Goal: Task Accomplishment & Management: Manage account settings

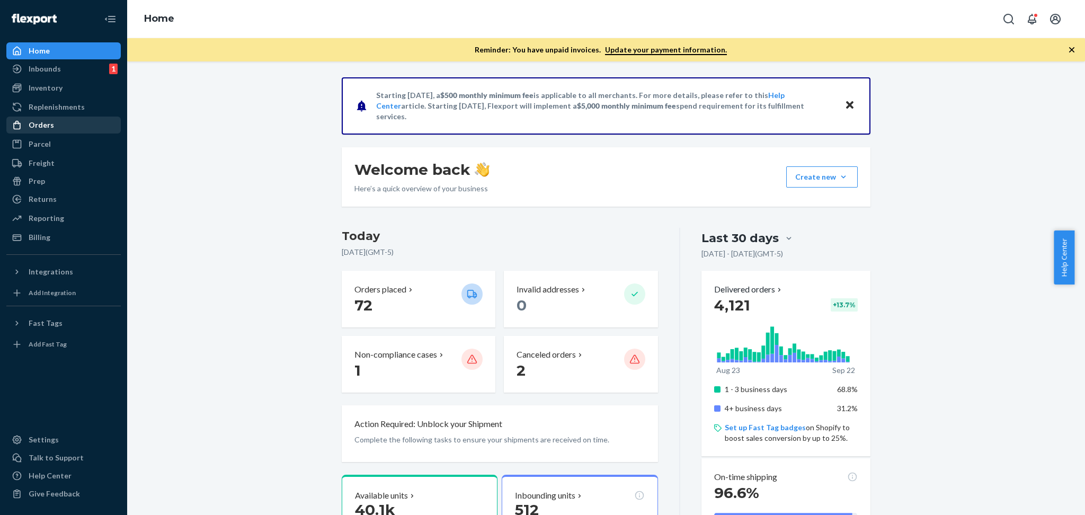
click at [38, 127] on div "Orders" at bounding box center [41, 125] width 25 height 11
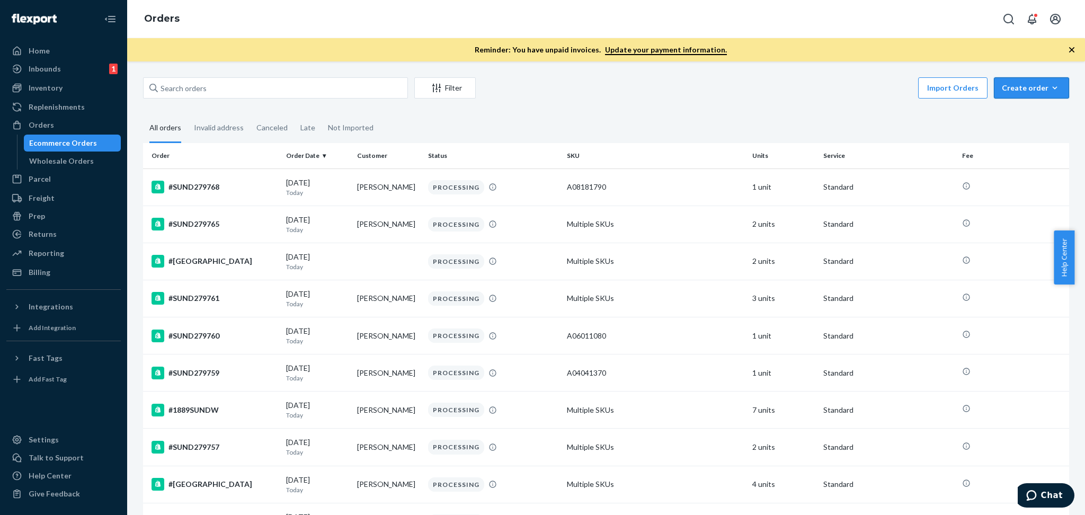
click at [1049, 89] on icon "button" at bounding box center [1054, 88] width 11 height 11
click at [70, 161] on div "Wholesale Orders" at bounding box center [61, 161] width 65 height 11
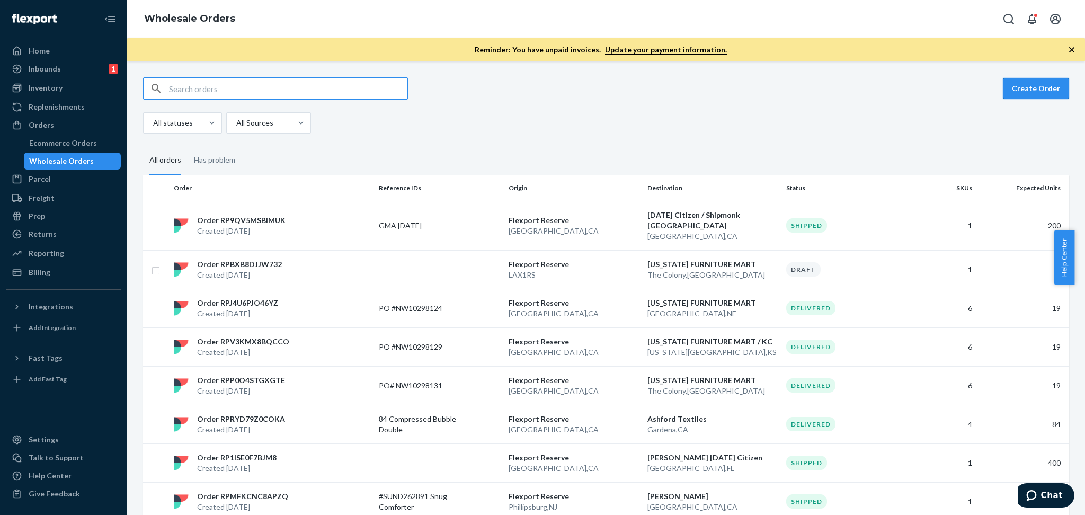
click at [1015, 87] on button "Create Order" at bounding box center [1036, 88] width 66 height 21
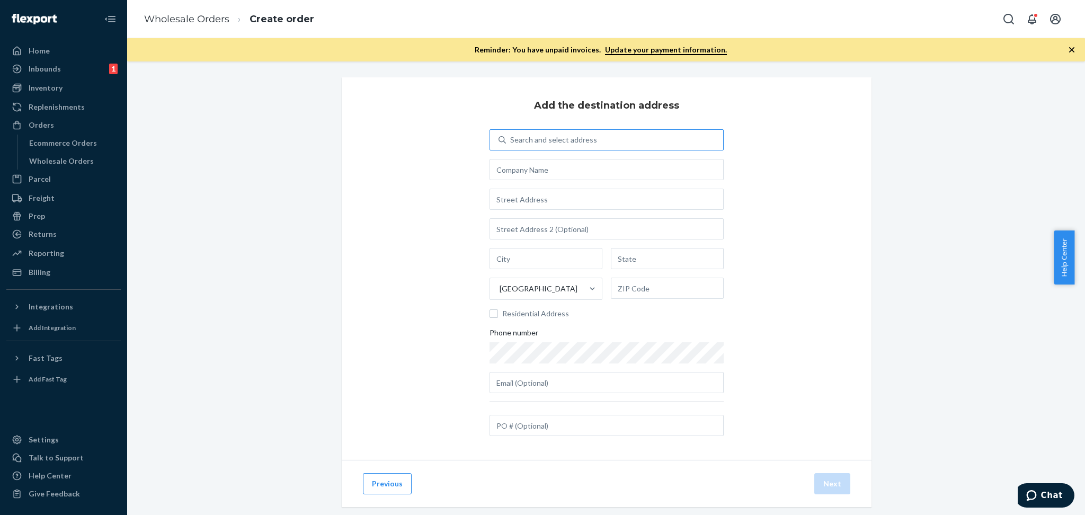
click at [554, 139] on div "Search and select address" at bounding box center [553, 140] width 87 height 11
click at [511, 139] on input "Search and select address" at bounding box center [510, 140] width 1 height 11
click at [531, 171] on input "text" at bounding box center [606, 169] width 234 height 21
type input "The Oaks Apparel"
type input "[STREET_ADDRESS]"
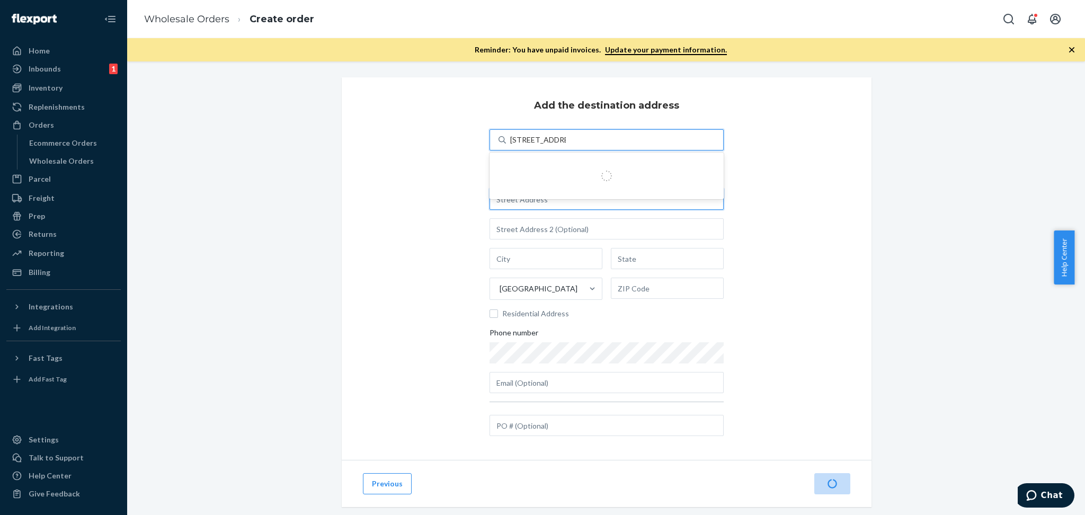
type input "[STREET_ADDRESS]"
type input "Dothan"
type input "AL"
type input "36303"
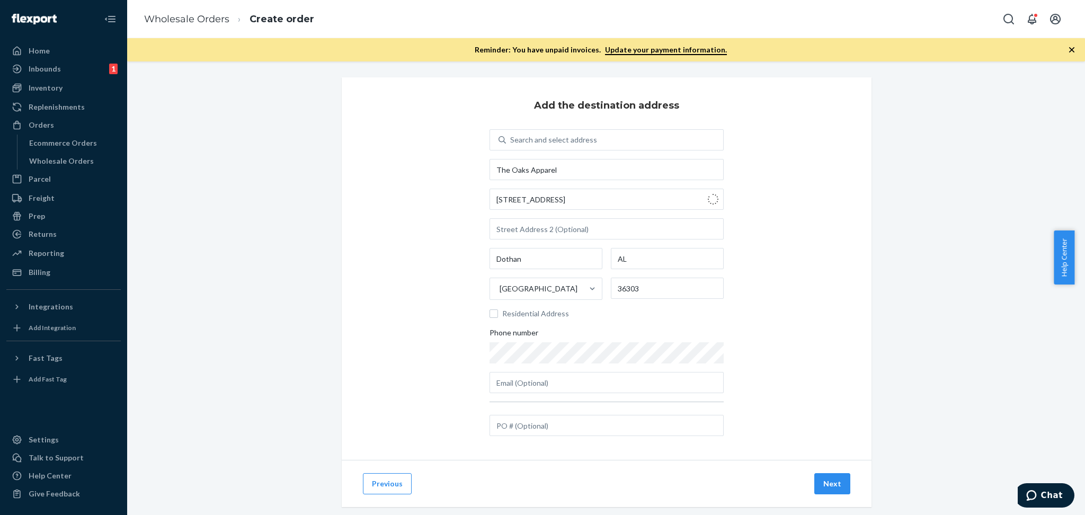
type input "[GEOGRAPHIC_DATA]"
type input "NJ"
type input "08035"
click at [826, 485] on button "Next" at bounding box center [832, 483] width 36 height 21
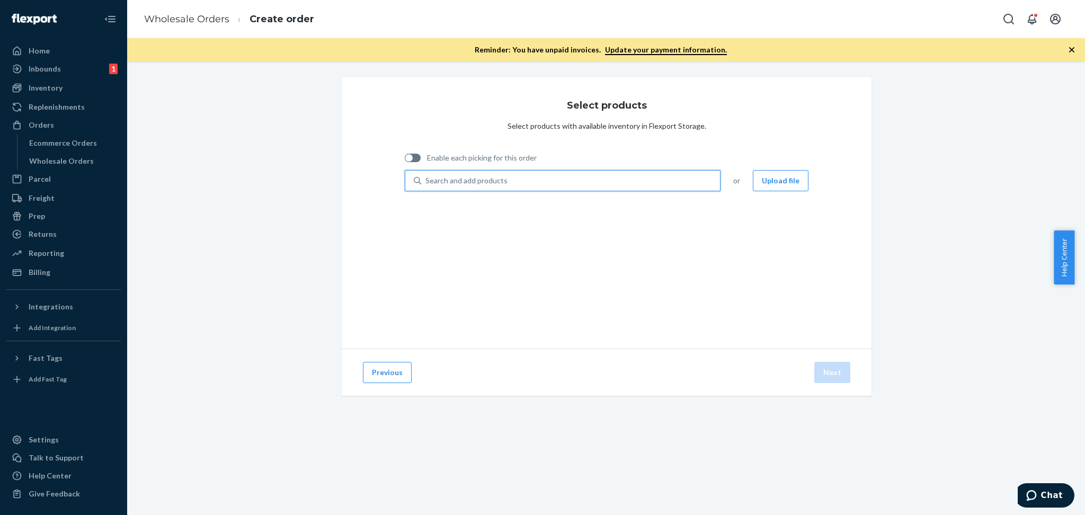
click at [454, 180] on div "Search and add products" at bounding box center [466, 180] width 82 height 11
click at [426, 180] on input "0 results available. Use Up and Down to choose options, press Enter to select t…" at bounding box center [425, 180] width 1 height 11
paste input "A01161380"
type input "A01161380"
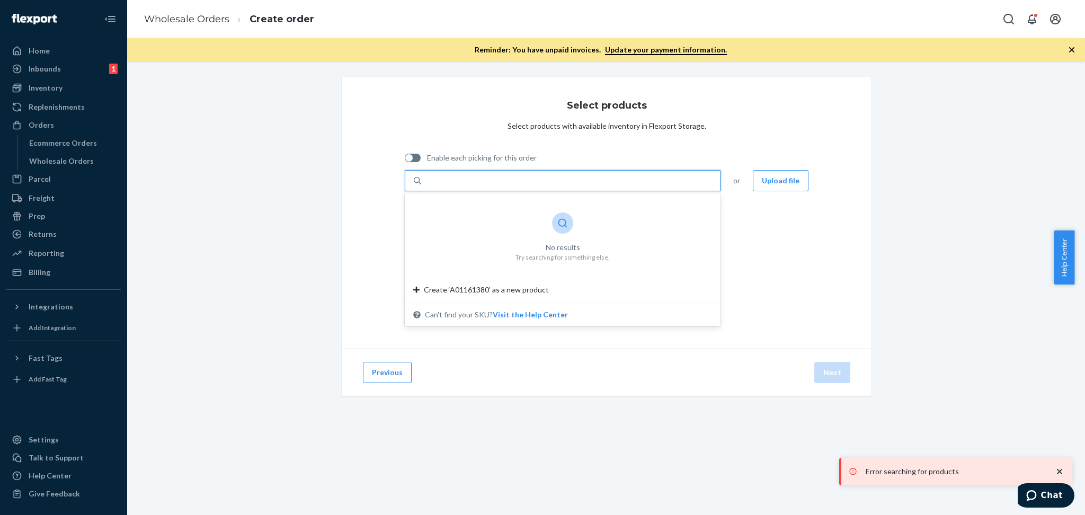
click at [469, 182] on div "A01161380" at bounding box center [570, 180] width 299 height 19
click at [466, 182] on input "0 results available for search term A01161380. Use Up and Down to choose option…" at bounding box center [445, 180] width 40 height 11
paste input "A01161380"
type input "A01161380"
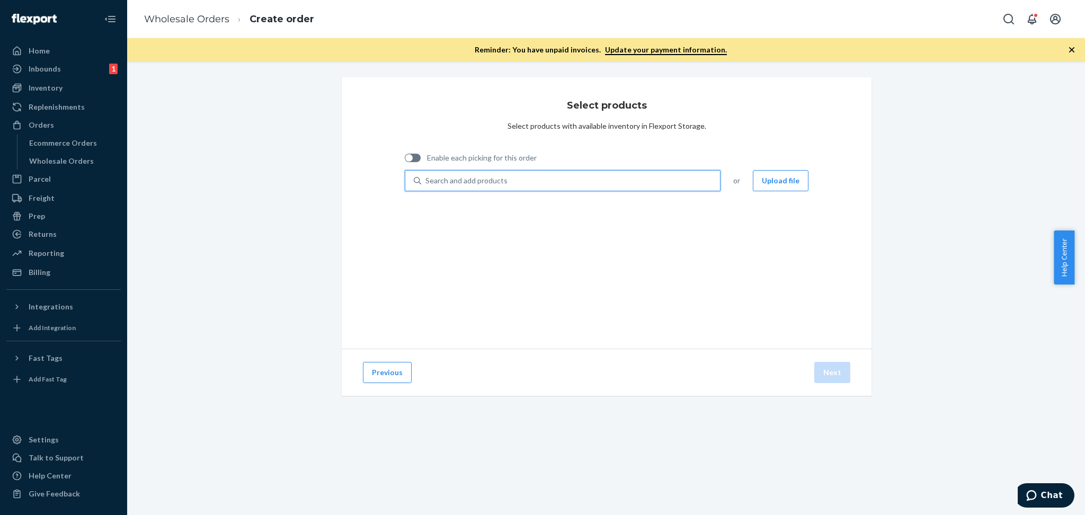
click at [455, 181] on div "Search and add products" at bounding box center [466, 180] width 82 height 11
click at [426, 181] on input "0 results available. Use Up and Down to choose options, press Enter to select t…" at bounding box center [425, 180] width 1 height 11
paste input "A01161380"
type input "A01161380"
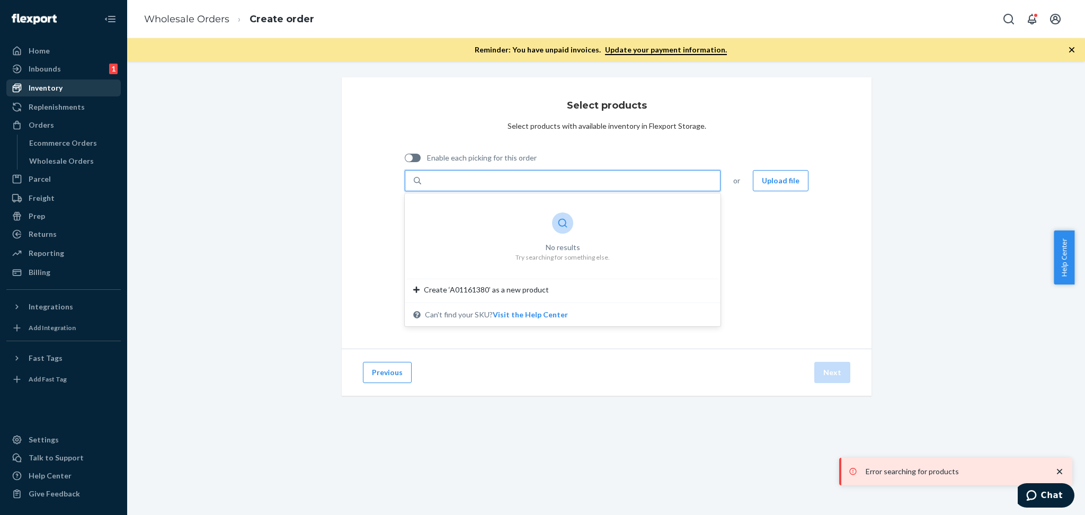
click at [46, 87] on div "Inventory" at bounding box center [46, 88] width 34 height 11
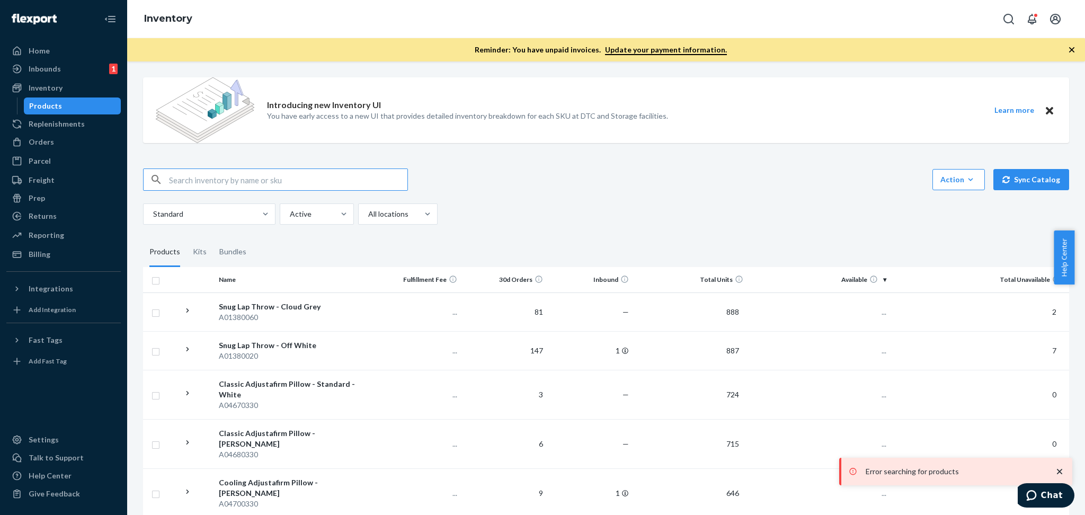
click at [243, 179] on input "text" at bounding box center [288, 179] width 238 height 21
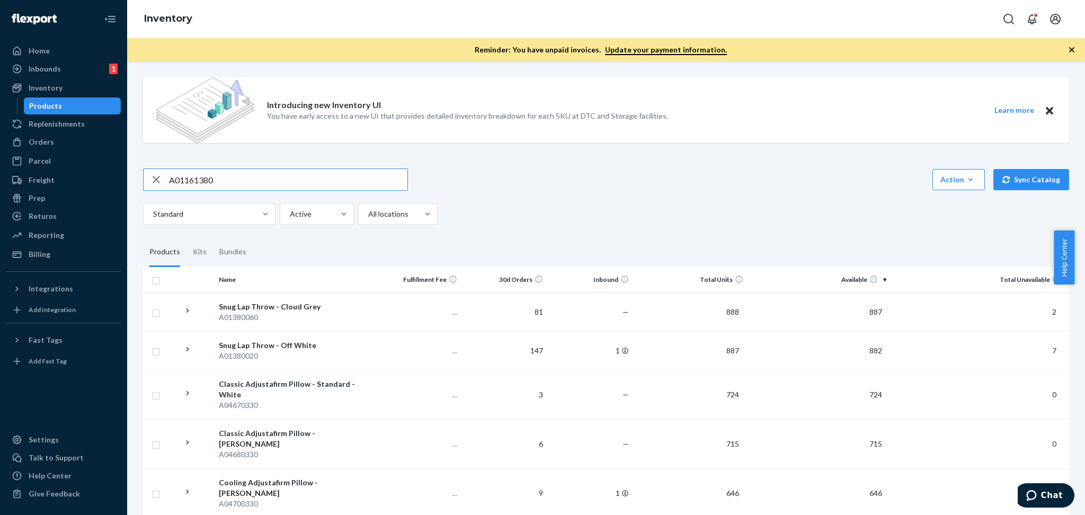
type input "A01161380"
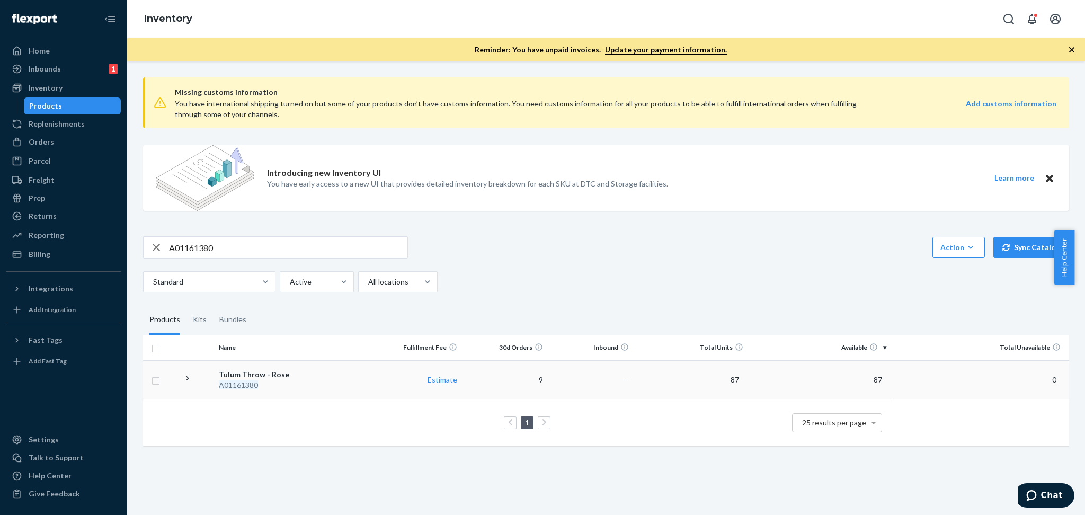
click at [189, 380] on icon at bounding box center [188, 378] width 10 height 10
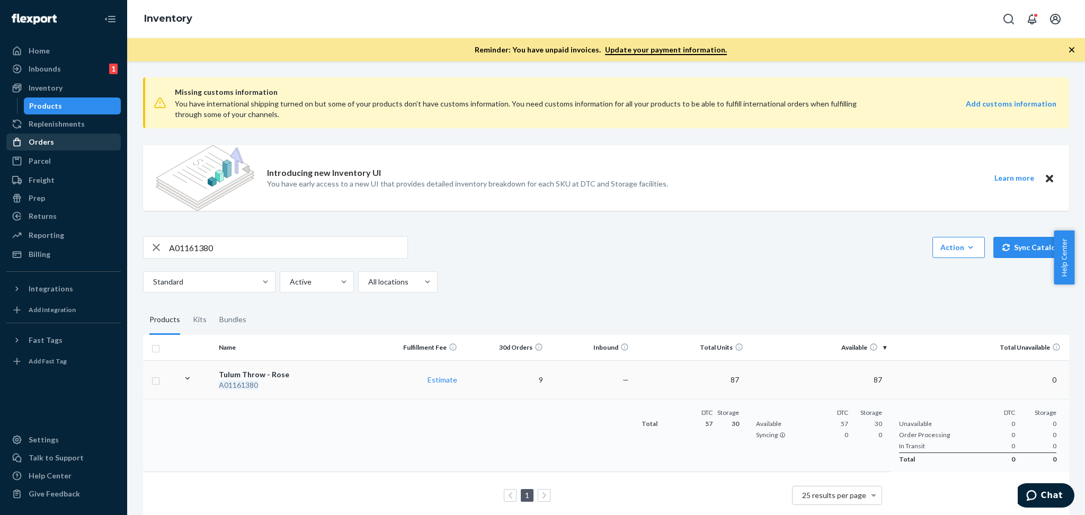
click at [37, 141] on div "Orders" at bounding box center [41, 142] width 25 height 11
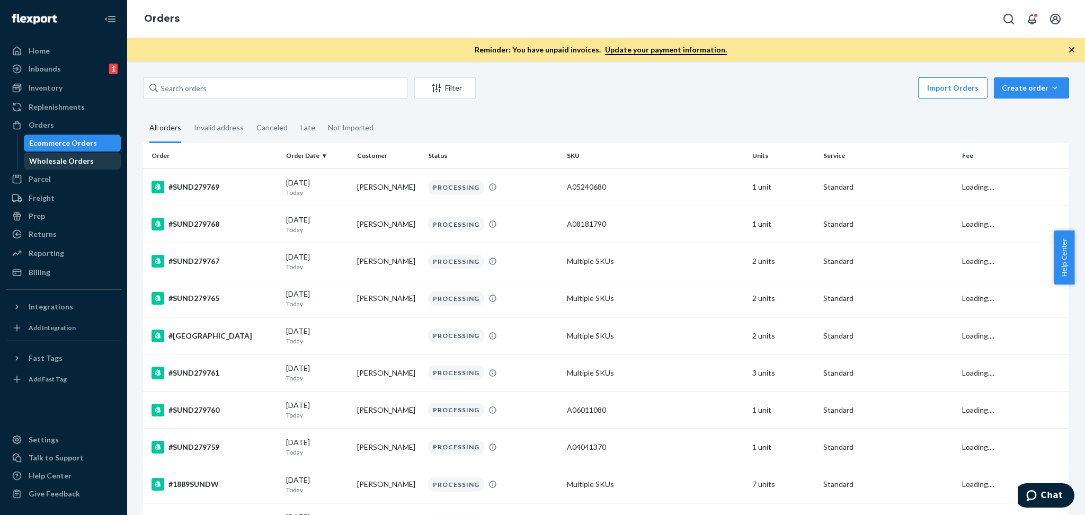
click at [74, 162] on div "Wholesale Orders" at bounding box center [61, 161] width 65 height 11
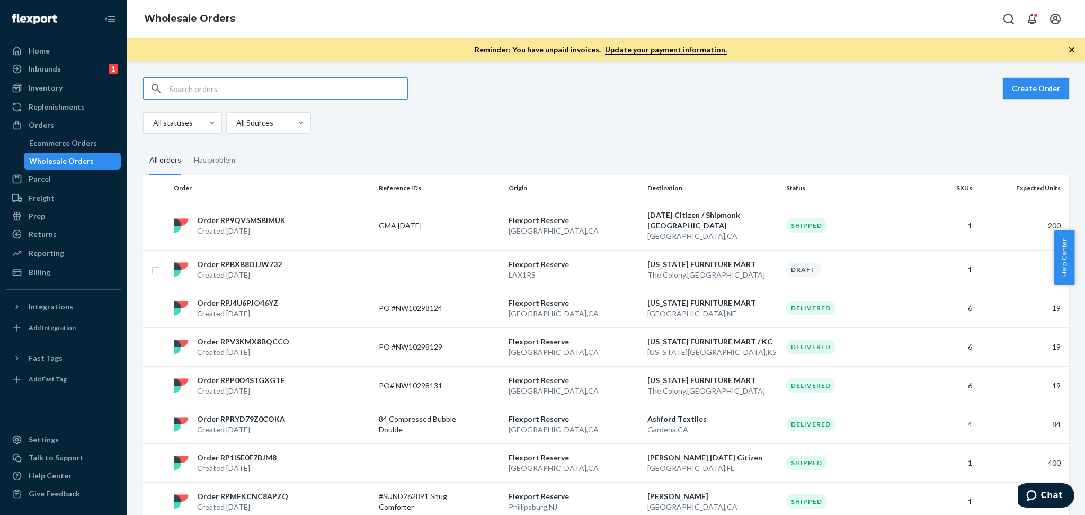
click at [1021, 92] on button "Create Order" at bounding box center [1036, 88] width 66 height 21
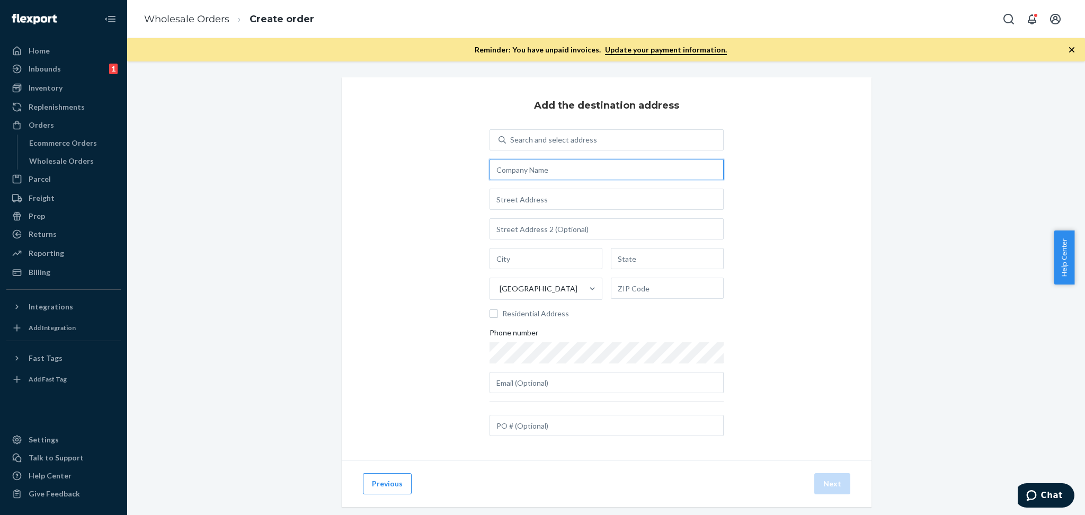
click at [529, 171] on input "text" at bounding box center [606, 169] width 234 height 21
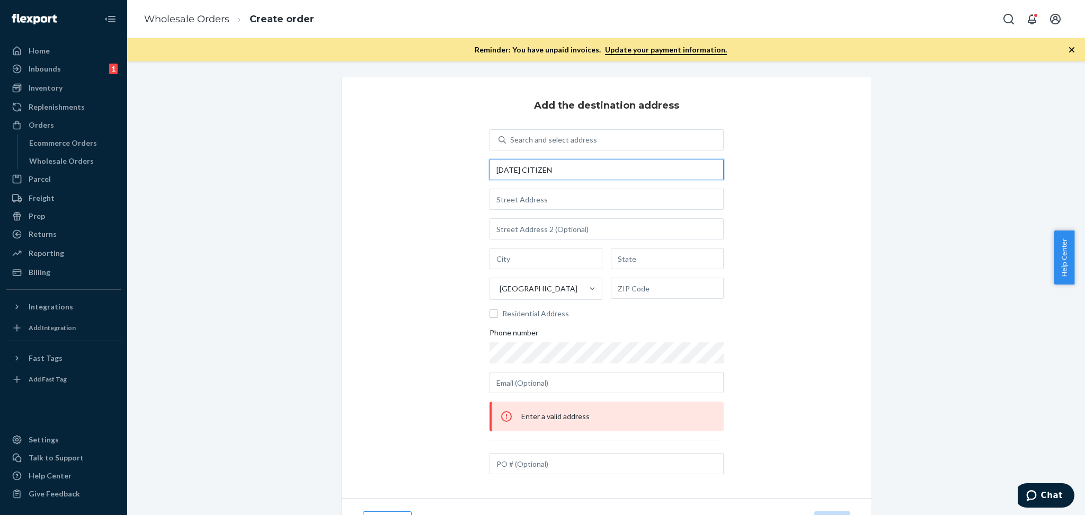
type input "[DATE] CITIZEN"
click at [539, 204] on input "text" at bounding box center [606, 199] width 234 height 21
type input "[STREET_ADDRESS]"
type input "Dothan"
type input "AL"
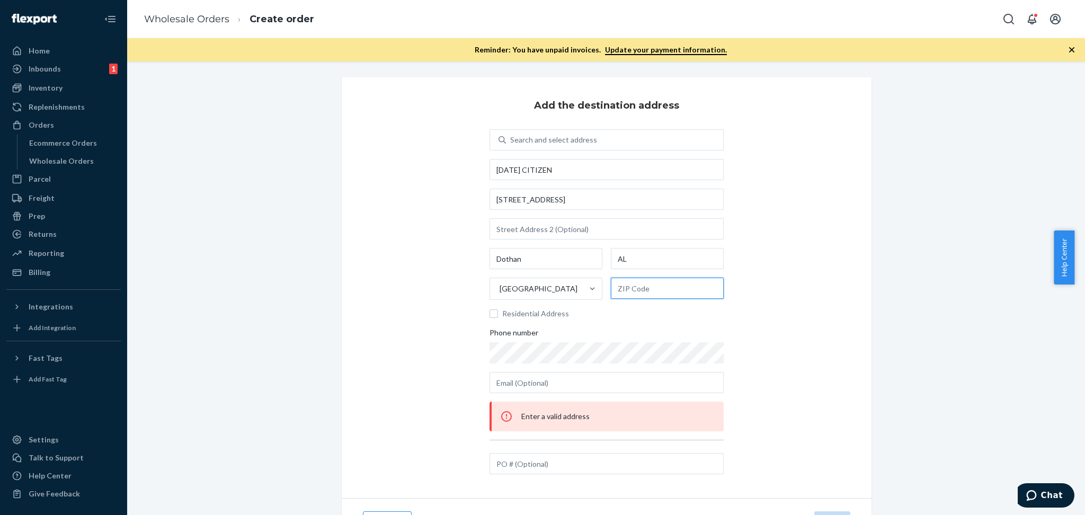
type input "36303"
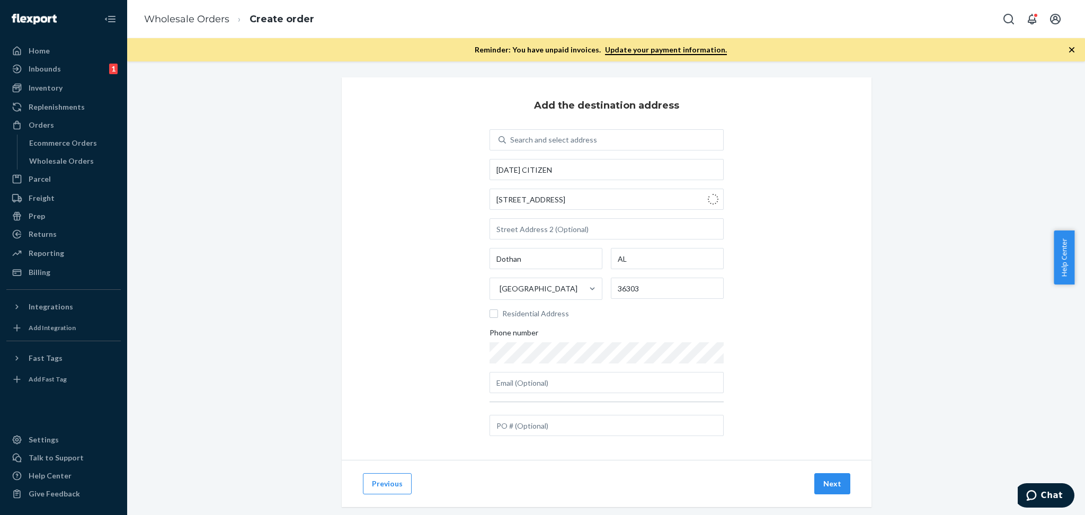
type input "[GEOGRAPHIC_DATA]"
type input "AZ"
type input "85719"
click at [825, 487] on button "Next" at bounding box center [832, 483] width 36 height 21
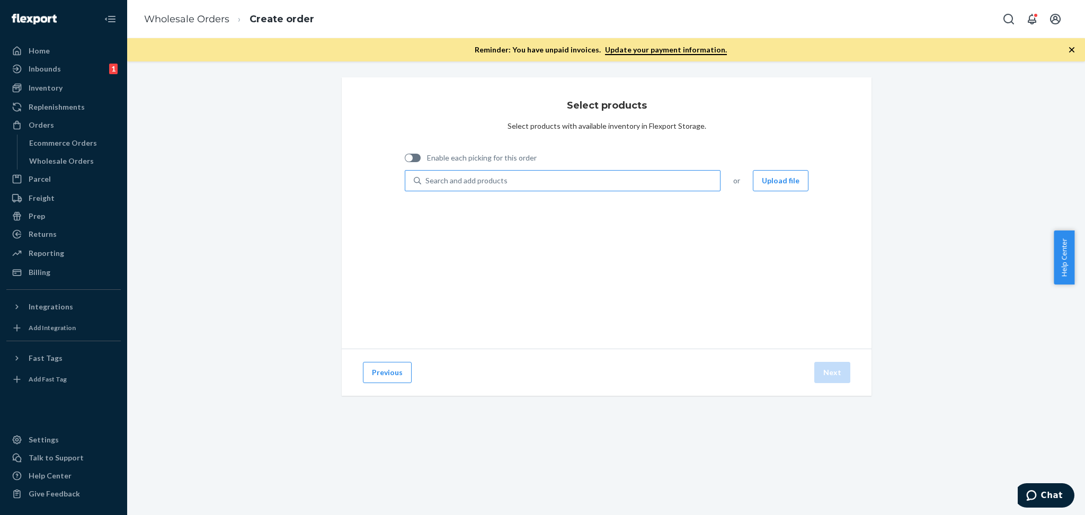
click at [450, 180] on div "Search and add products" at bounding box center [466, 180] width 82 height 11
click at [426, 180] on input "Search and add products" at bounding box center [425, 180] width 1 height 11
paste input "A01161380"
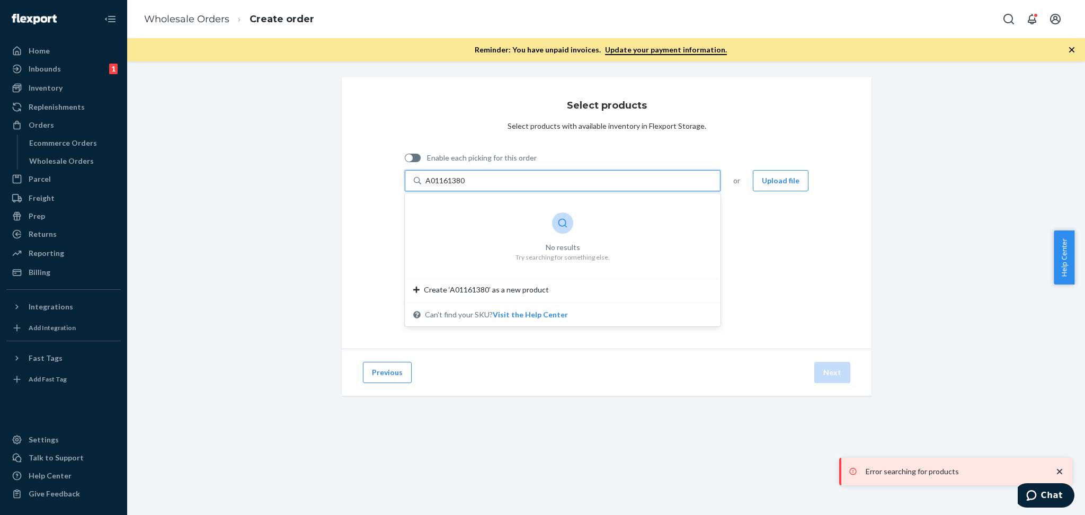
type input "A01161380"
click at [354, 123] on div "Select products Select products with available inventory in Flexport Storage. E…" at bounding box center [607, 212] width 530 height 271
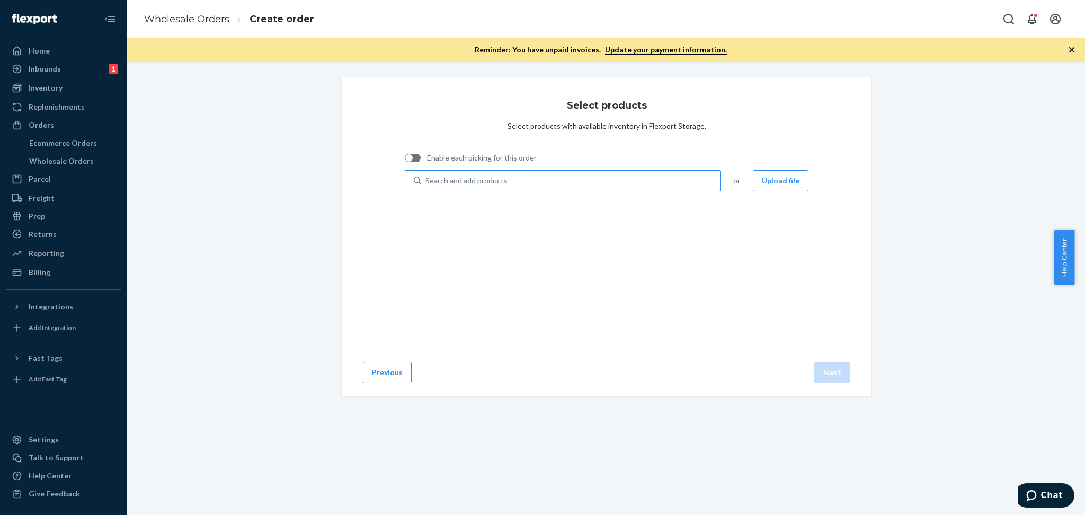
click at [458, 253] on div "Select products Select products with available inventory in Flexport Storage. E…" at bounding box center [607, 212] width 530 height 271
click at [41, 85] on div "Inventory" at bounding box center [46, 88] width 34 height 11
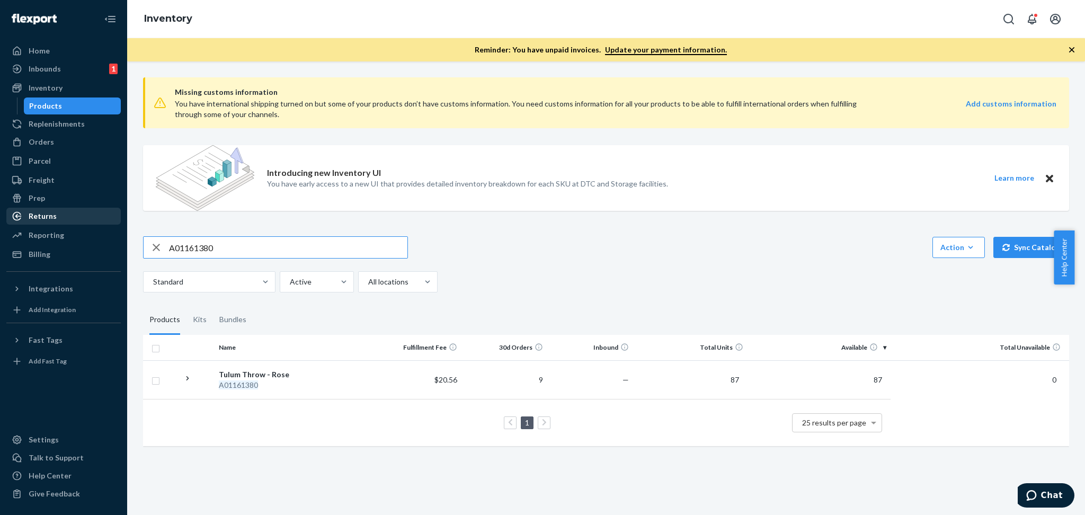
drag, startPoint x: 236, startPoint y: 248, endPoint x: 92, endPoint y: 214, distance: 148.1
click at [92, 214] on div "Home Inbounds 1 Shipping Plans Problems 1 Inventory Products Replenishments Ord…" at bounding box center [542, 257] width 1085 height 515
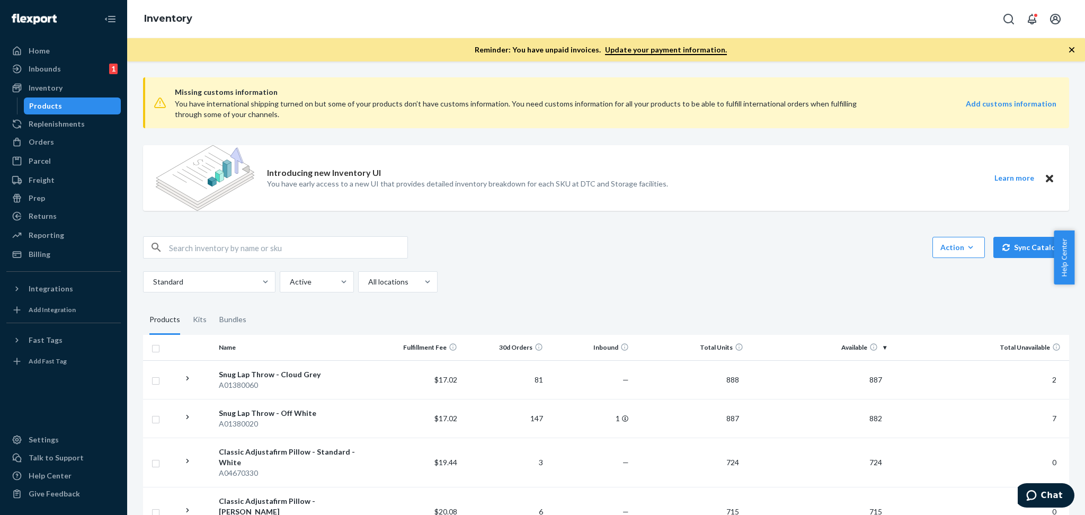
click at [261, 251] on input "text" at bounding box center [288, 247] width 238 height 21
paste input "A01161380"
type input "A01161380"
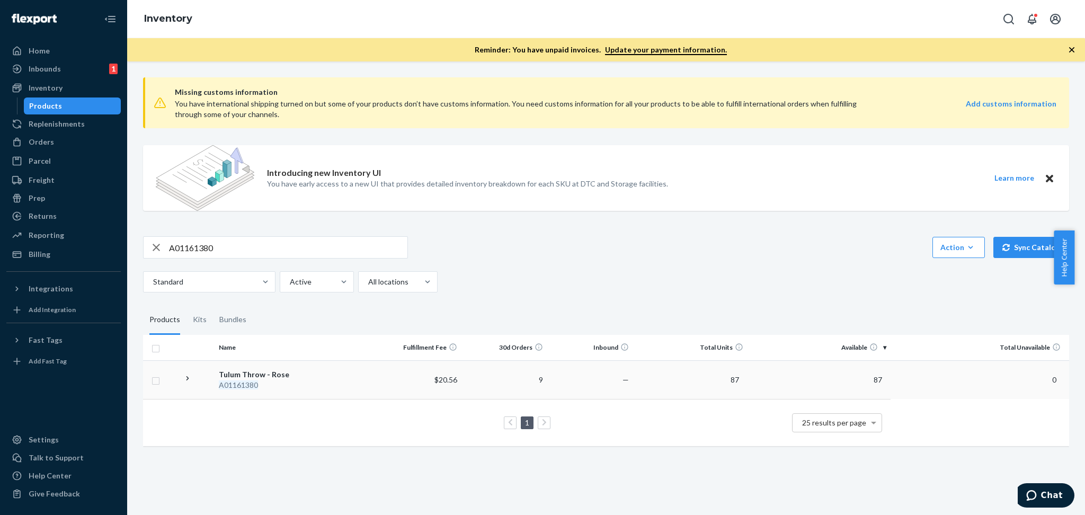
click at [260, 381] on div "A01161380" at bounding box center [295, 385] width 153 height 11
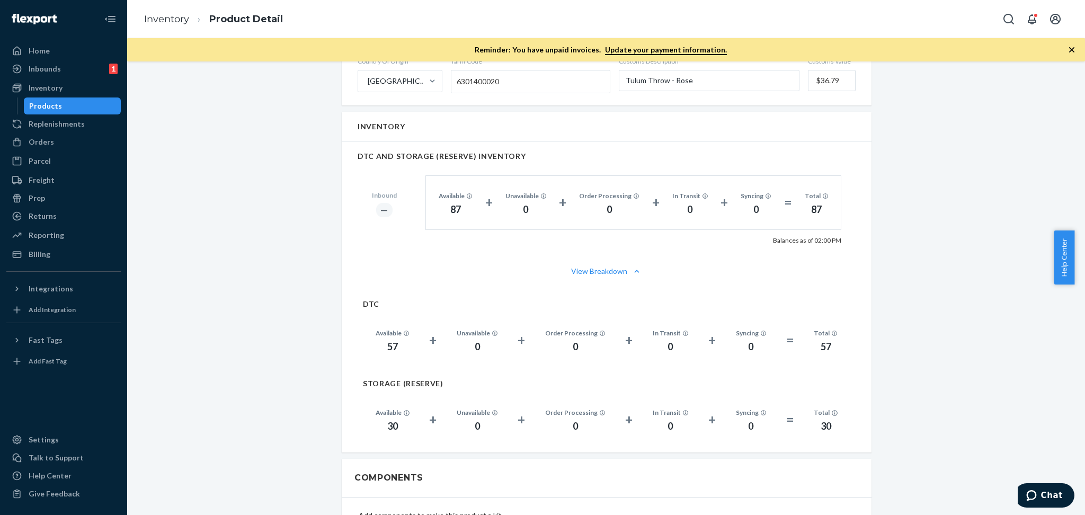
scroll to position [706, 0]
click at [37, 142] on div "Orders" at bounding box center [41, 142] width 25 height 11
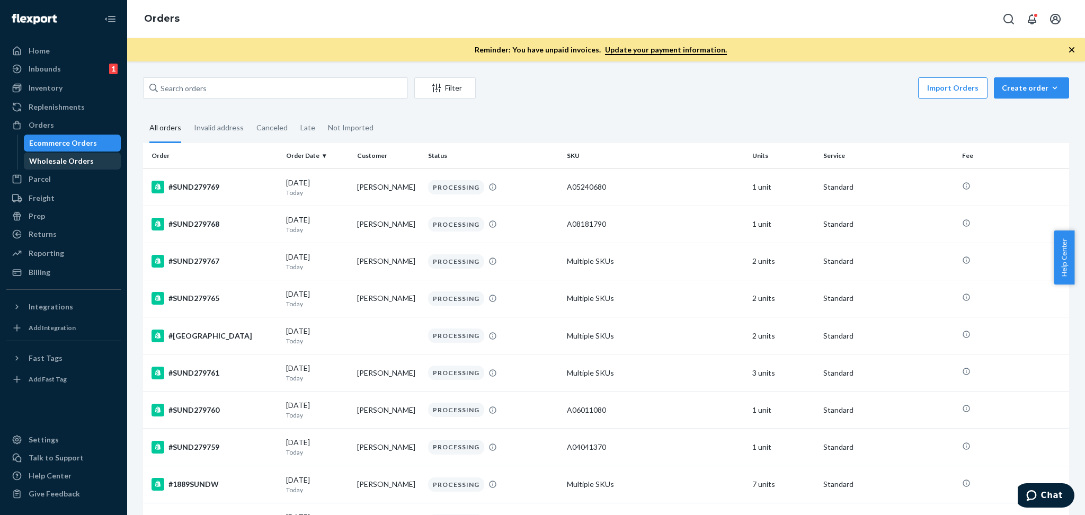
click at [79, 165] on div "Wholesale Orders" at bounding box center [61, 161] width 65 height 11
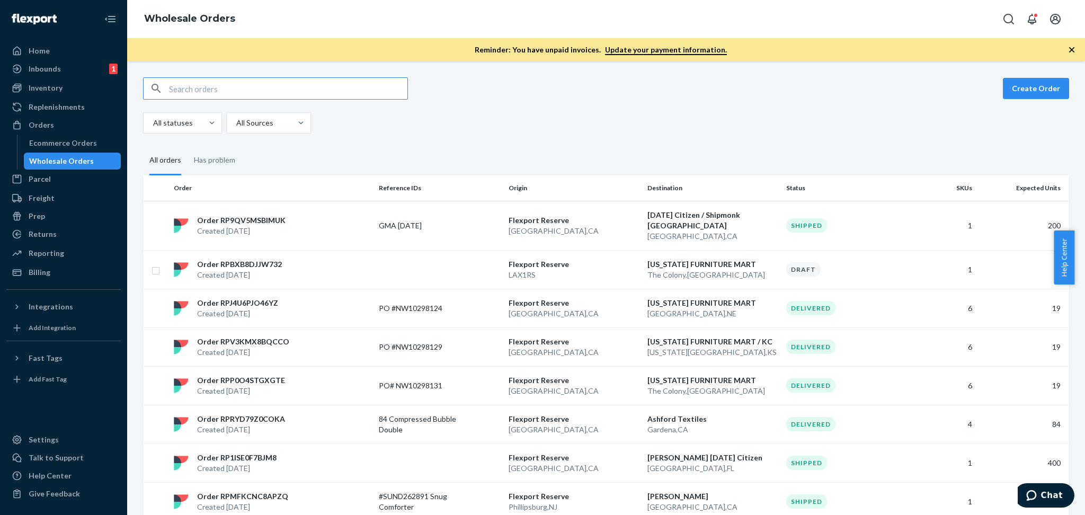
click at [1034, 88] on button "Create Order" at bounding box center [1036, 88] width 66 height 21
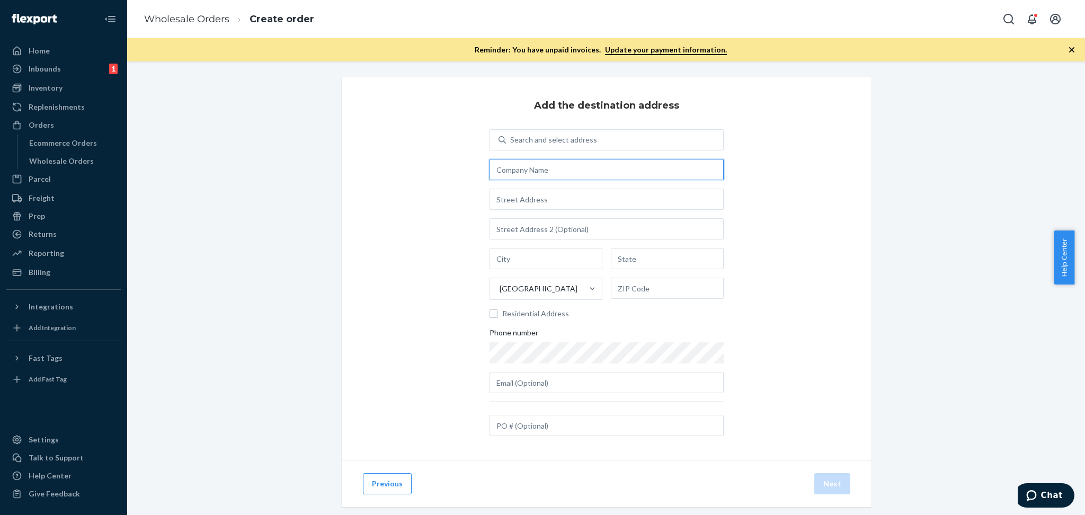
click at [528, 172] on input "text" at bounding box center [606, 169] width 234 height 21
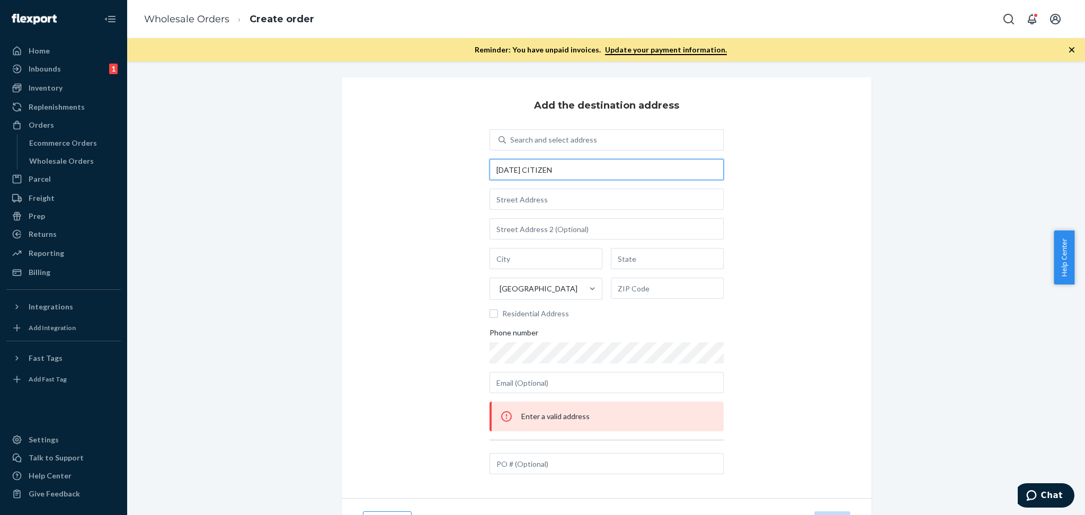
type input "[DATE] CITIZEN"
click at [596, 198] on input "text" at bounding box center [606, 199] width 234 height 21
click at [539, 205] on input "text" at bounding box center [606, 199] width 234 height 21
type input "[STREET_ADDRESS]"
type input "[GEOGRAPHIC_DATA]"
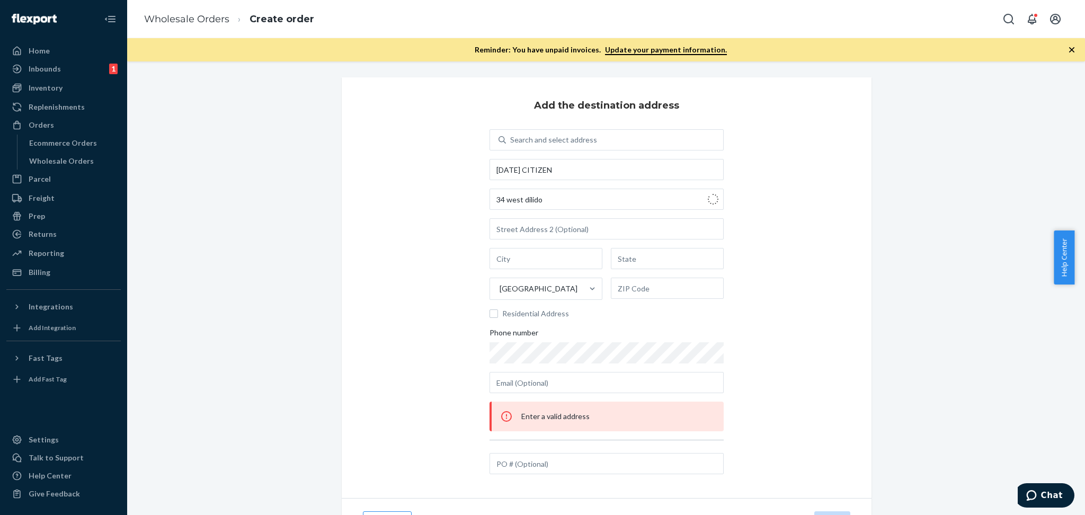
type input "FL"
type input "33139"
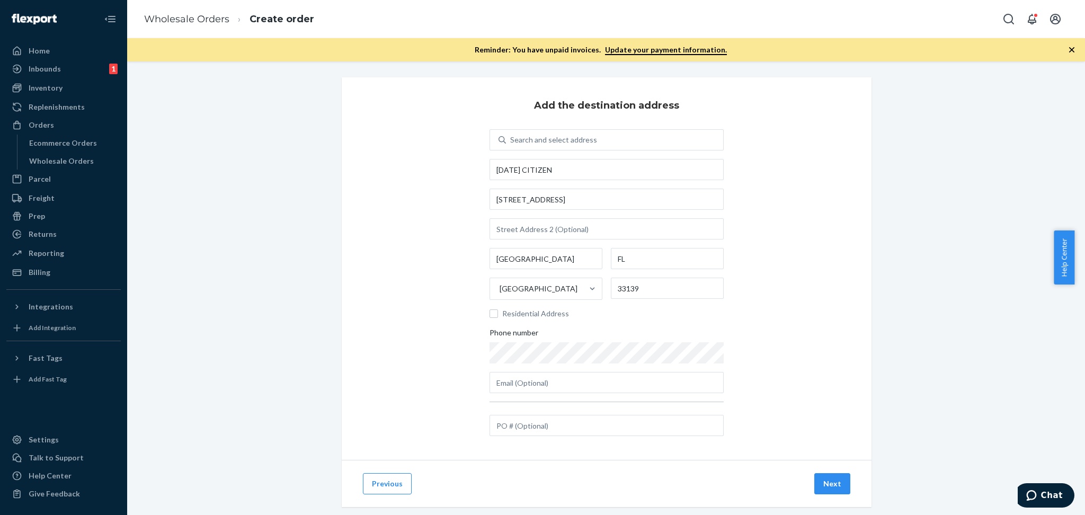
click at [783, 392] on div "Add the destination address Search and select address [DATE] CITIZEN [STREET_AD…" at bounding box center [607, 268] width 530 height 382
click at [831, 479] on button "Next" at bounding box center [832, 483] width 36 height 21
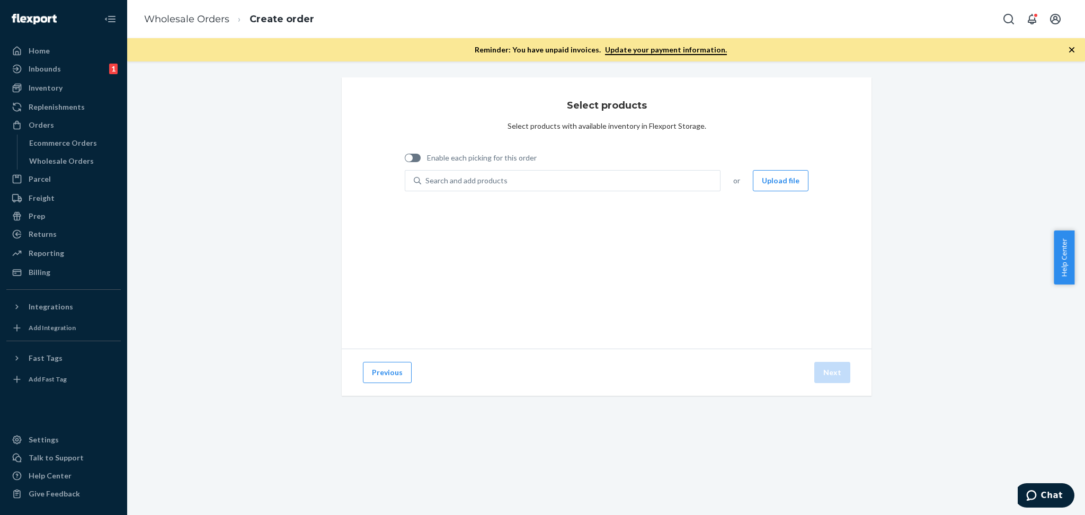
click at [470, 234] on div "Select products Select products with available inventory in Flexport Storage. E…" at bounding box center [607, 212] width 530 height 271
click at [438, 176] on div "Search and add products" at bounding box center [466, 180] width 82 height 11
click at [426, 176] on input "Search and add products" at bounding box center [425, 180] width 1 height 11
paste input "A01161380"
type input "A01161380"
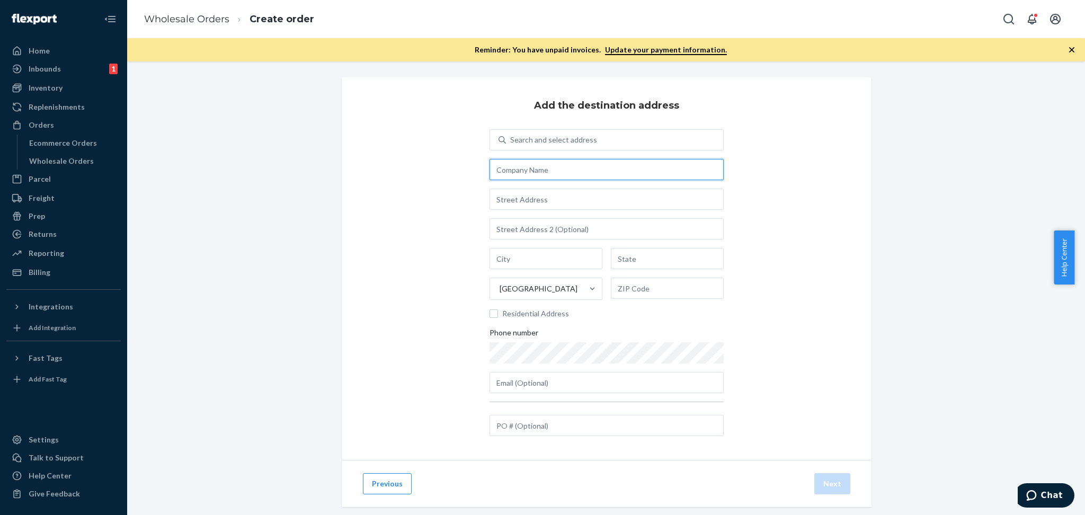
click at [533, 166] on input "text" at bounding box center [606, 169] width 234 height 21
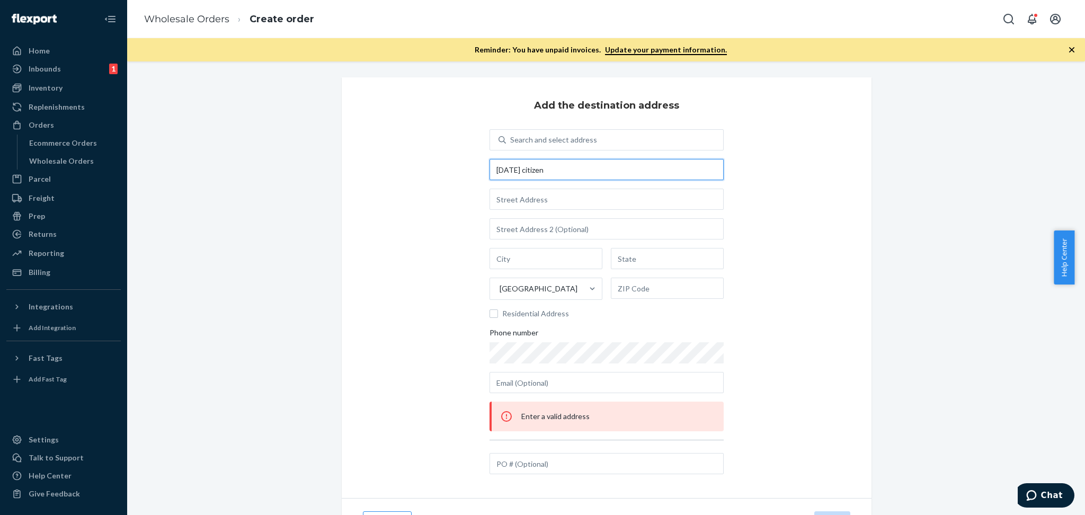
type input "[DATE] citizen"
click at [545, 201] on input "text" at bounding box center [606, 199] width 234 height 21
type input "[STREET_ADDRESS]"
type input "[GEOGRAPHIC_DATA]"
type input "FL"
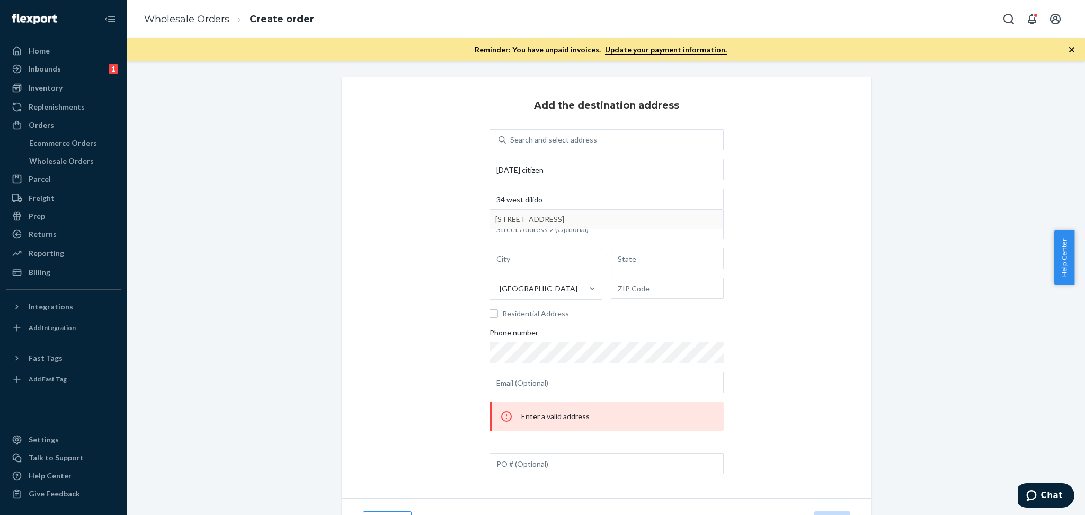
type input "33139"
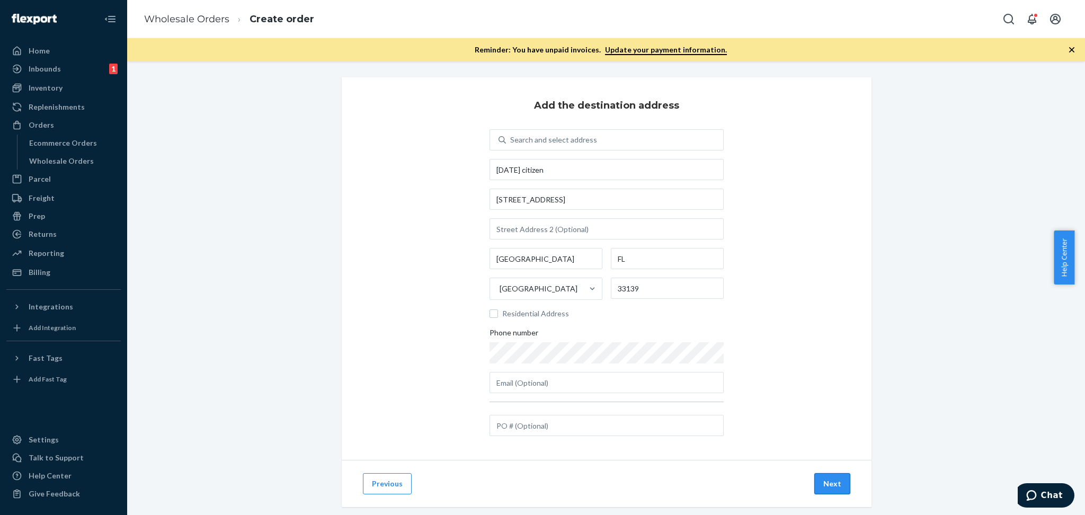
click at [827, 486] on button "Next" at bounding box center [832, 483] width 36 height 21
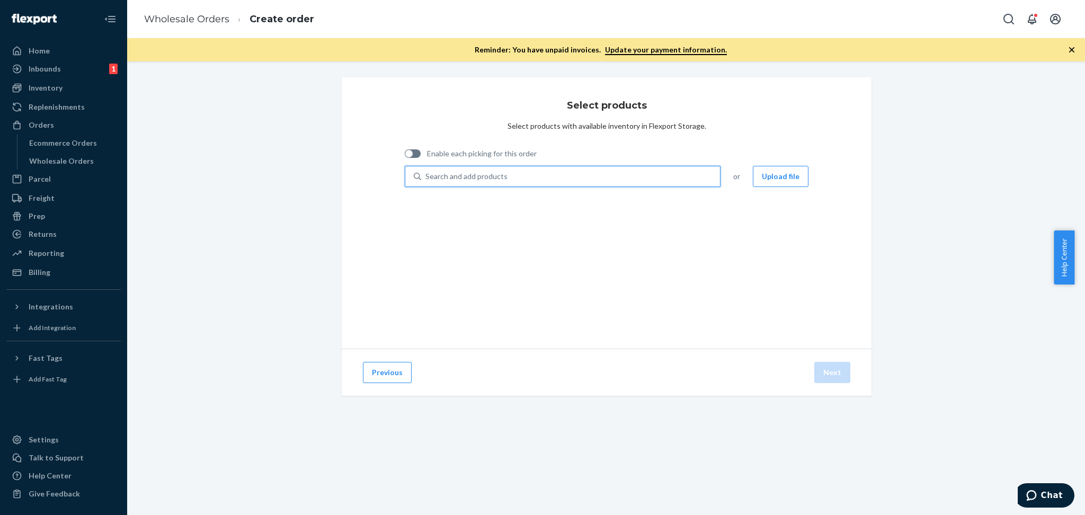
click at [483, 175] on div "Search and add products" at bounding box center [466, 176] width 82 height 11
click at [426, 175] on input "0 results available. Use Up and Down to choose options, press Enter to select t…" at bounding box center [425, 176] width 1 height 11
paste input "A01180520"
click at [413, 153] on div at bounding box center [413, 153] width 16 height 8
type input "A01180520"
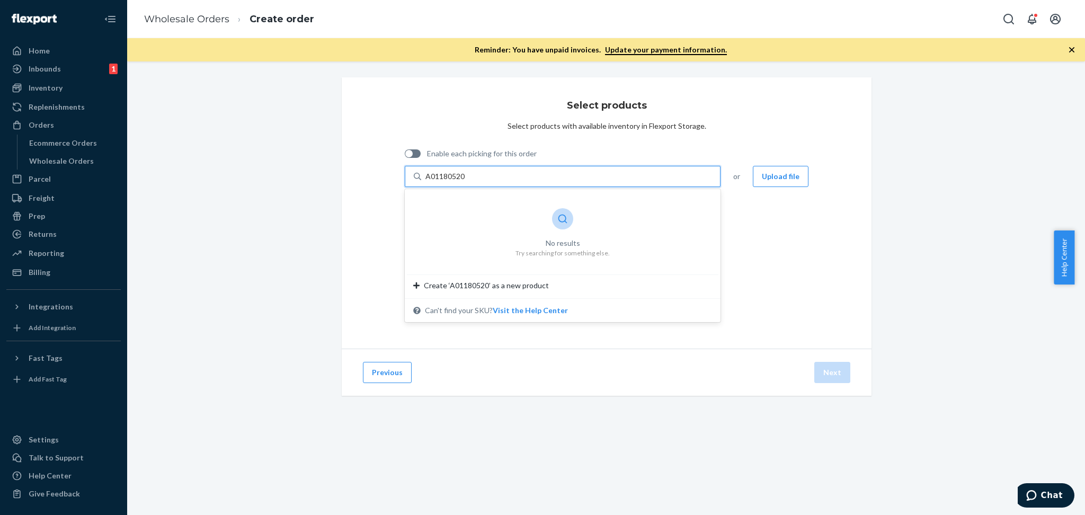
checkbox input "true"
click at [450, 178] on div "Search and add products" at bounding box center [466, 176] width 82 height 11
click at [426, 178] on input "Search and add products" at bounding box center [425, 176] width 1 height 11
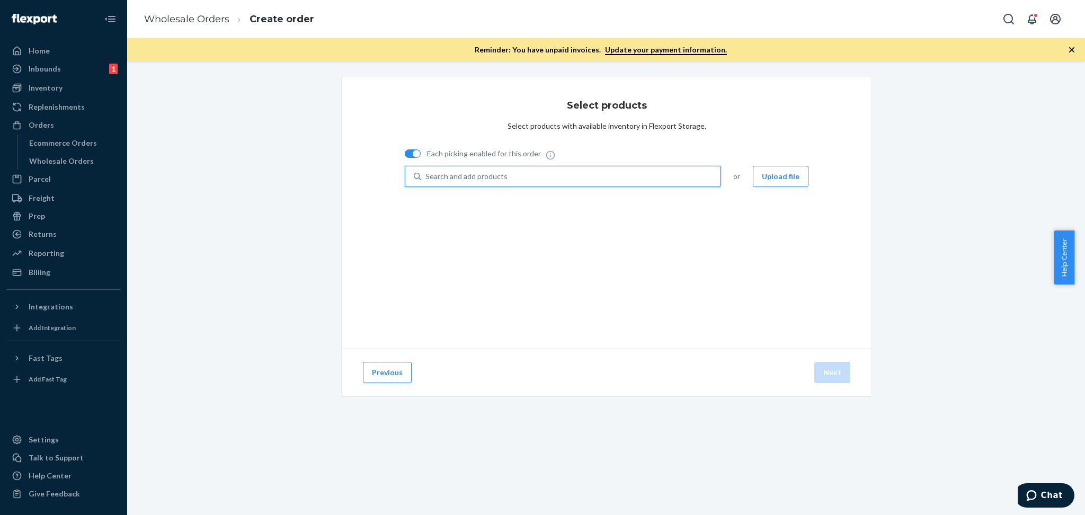
paste input "A01180520"
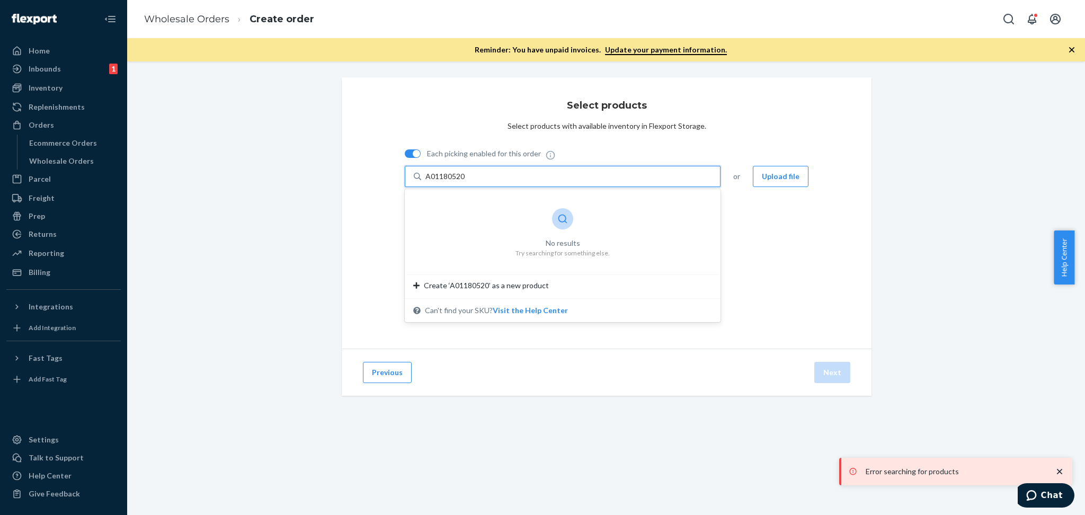
click at [405, 150] on div at bounding box center [413, 153] width 16 height 8
type input "A01180520"
checkbox input "false"
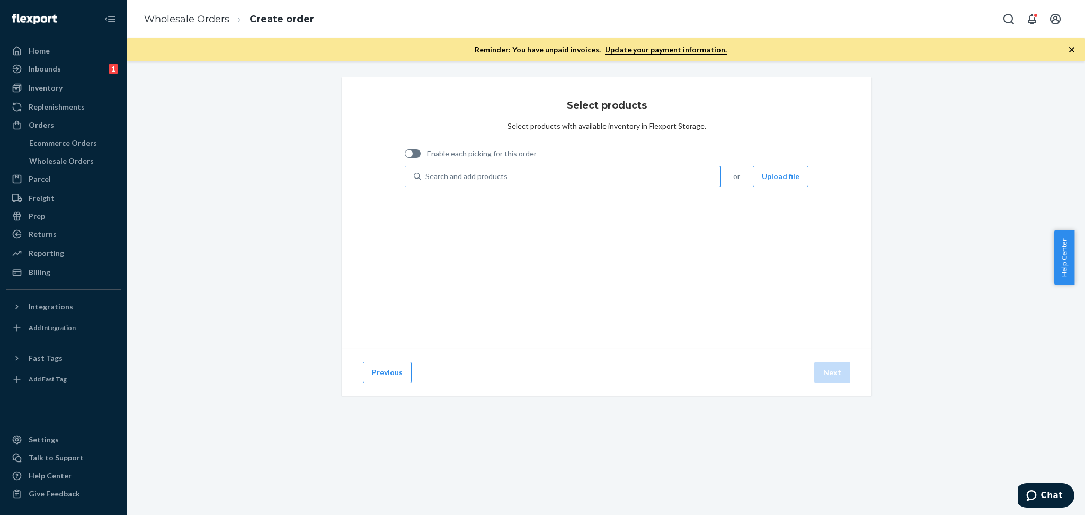
click at [410, 154] on div at bounding box center [413, 153] width 16 height 8
checkbox input "true"
click at [442, 174] on div "Search and add products" at bounding box center [466, 176] width 82 height 11
click at [426, 174] on input "0 results available. Use Up and Down to choose options, press Enter to select t…" at bounding box center [425, 176] width 1 height 11
click at [375, 282] on div "Select products Select products with available inventory in Flexport Storage. E…" at bounding box center [607, 212] width 530 height 271
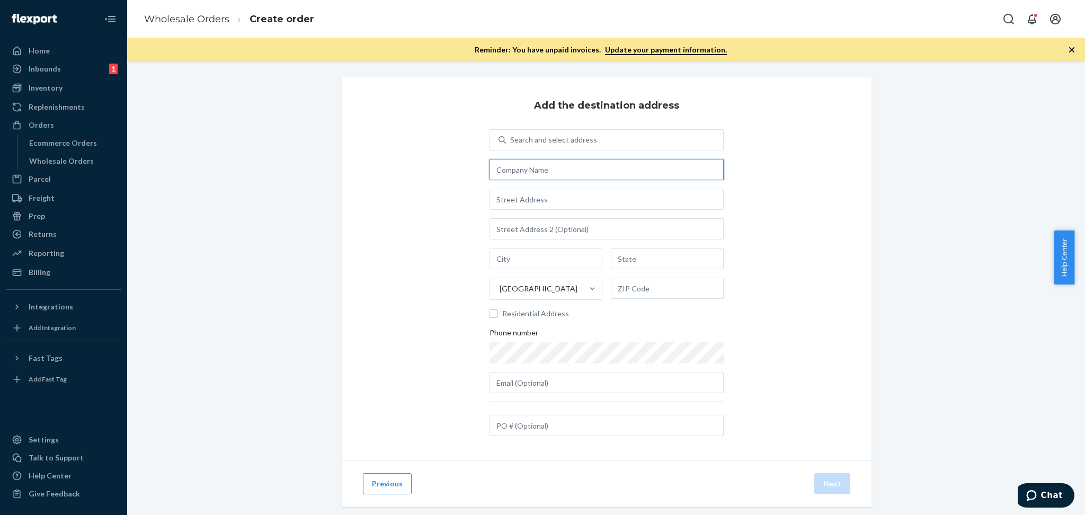
click at [540, 171] on input "text" at bounding box center [606, 169] width 234 height 21
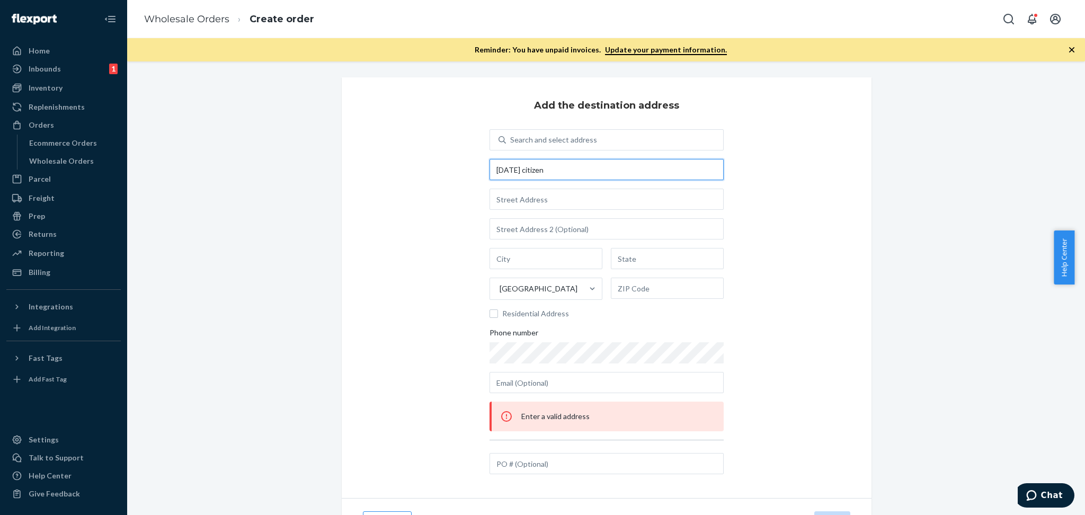
type input "[DATE] citizen"
click at [550, 193] on input "text" at bounding box center [606, 199] width 234 height 21
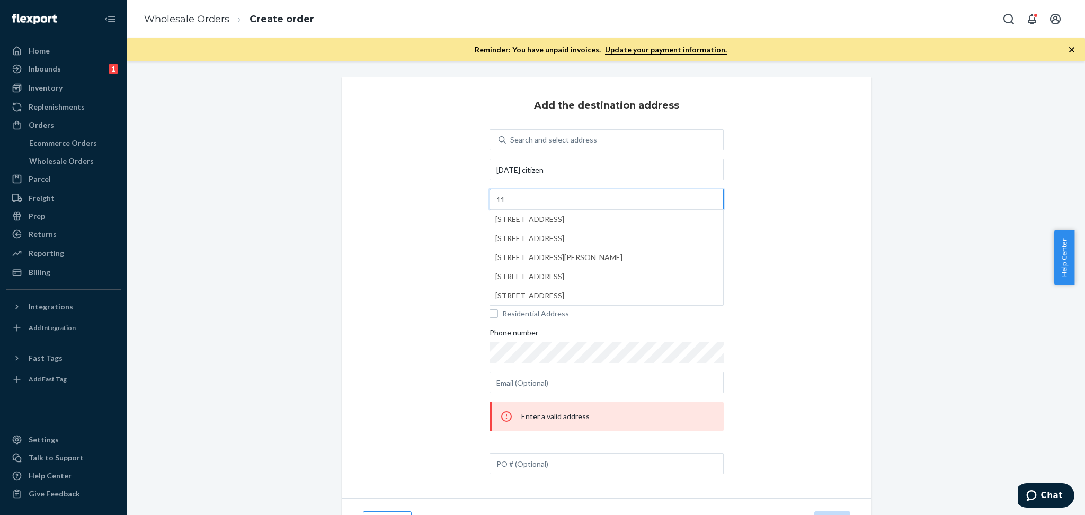
type input "1"
type input "34 west dilido"
type input "[GEOGRAPHIC_DATA]"
type input "FL"
type input "33139"
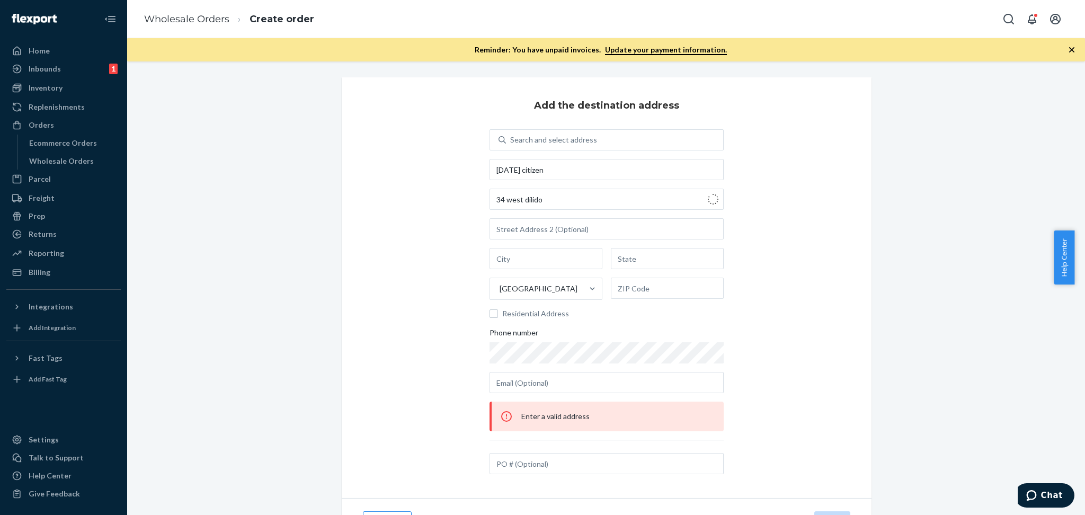
type input "[STREET_ADDRESS]"
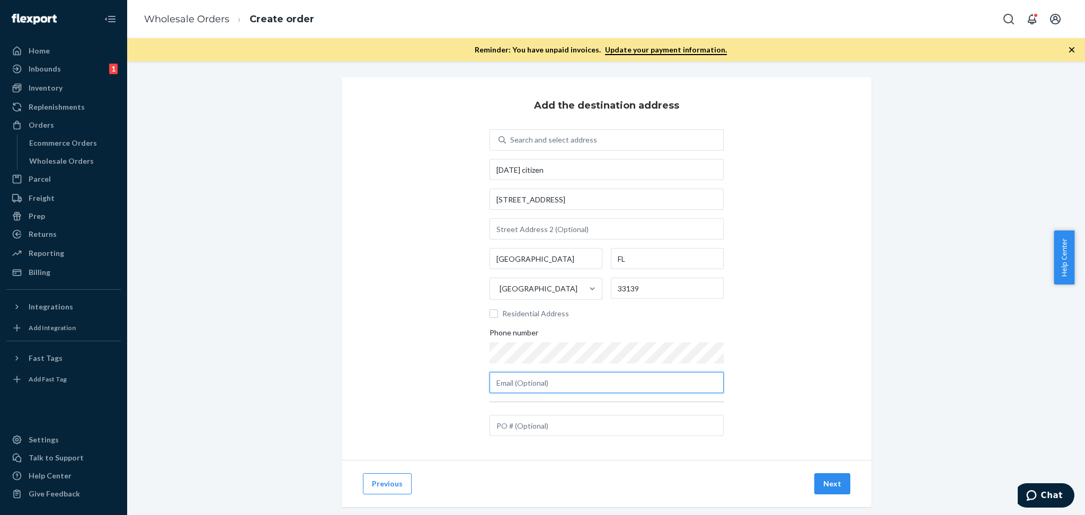
click at [565, 378] on input "text" at bounding box center [606, 382] width 234 height 21
click at [827, 480] on button "Next" at bounding box center [832, 483] width 36 height 21
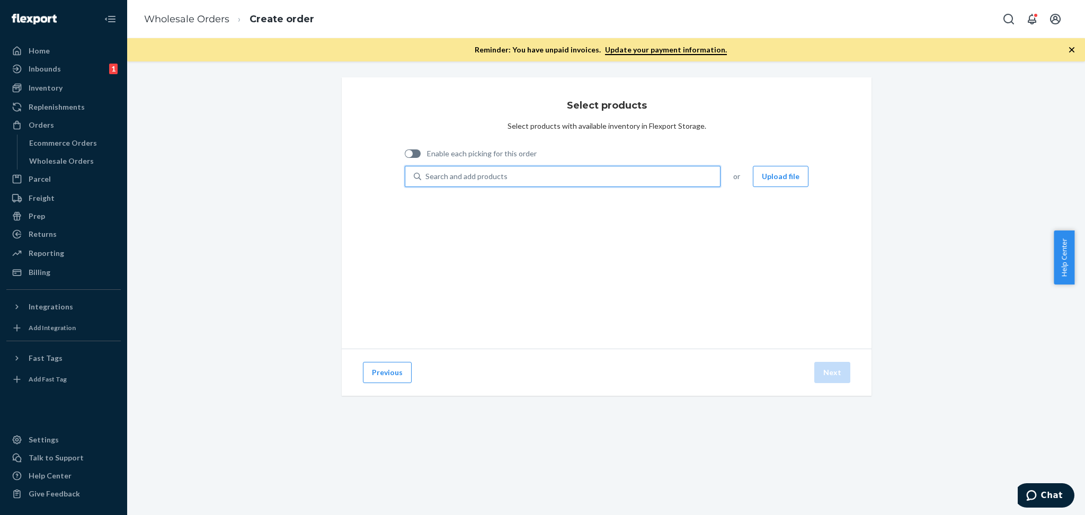
click at [469, 180] on div "Search and add products" at bounding box center [466, 176] width 82 height 11
click at [426, 180] on input "0 results available. Use Up and Down to choose options, press Enter to select t…" at bounding box center [425, 176] width 1 height 11
paste input "A01180520"
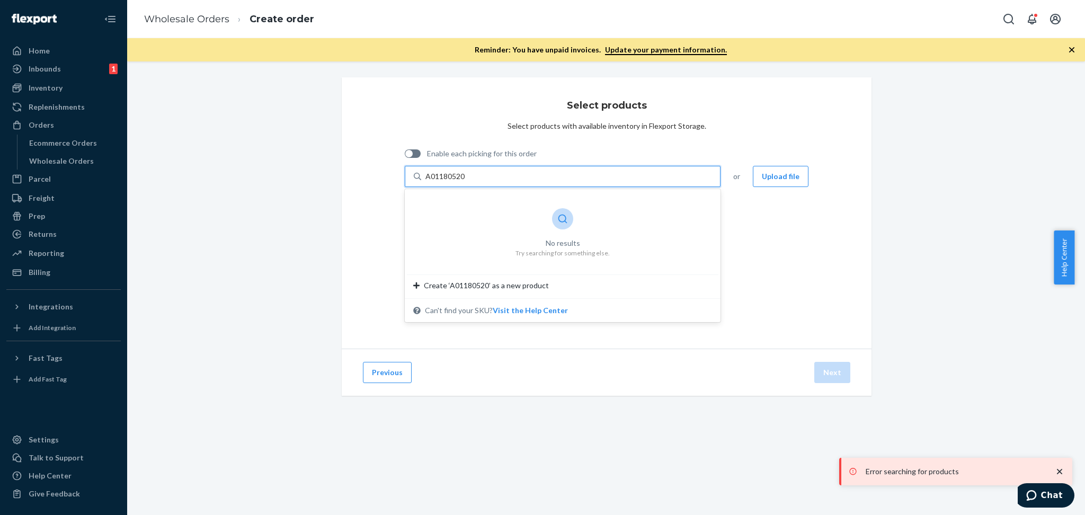
type input "A01180520"
click at [1050, 499] on span "Chat" at bounding box center [1052, 495] width 22 height 10
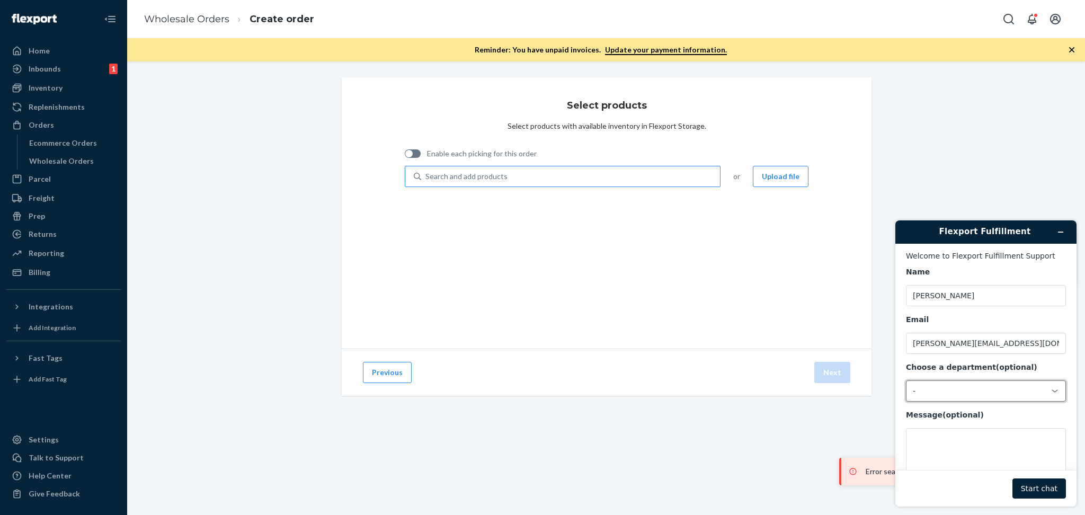
click at [947, 398] on div "-" at bounding box center [986, 390] width 160 height 21
click at [960, 438] on li "Messaging (Chat Team)" at bounding box center [984, 436] width 156 height 19
click at [939, 448] on textarea "Message (optional)" at bounding box center [986, 457] width 160 height 59
type textarea "HI Team"
click at [1054, 490] on button "Start chat" at bounding box center [1038, 488] width 53 height 20
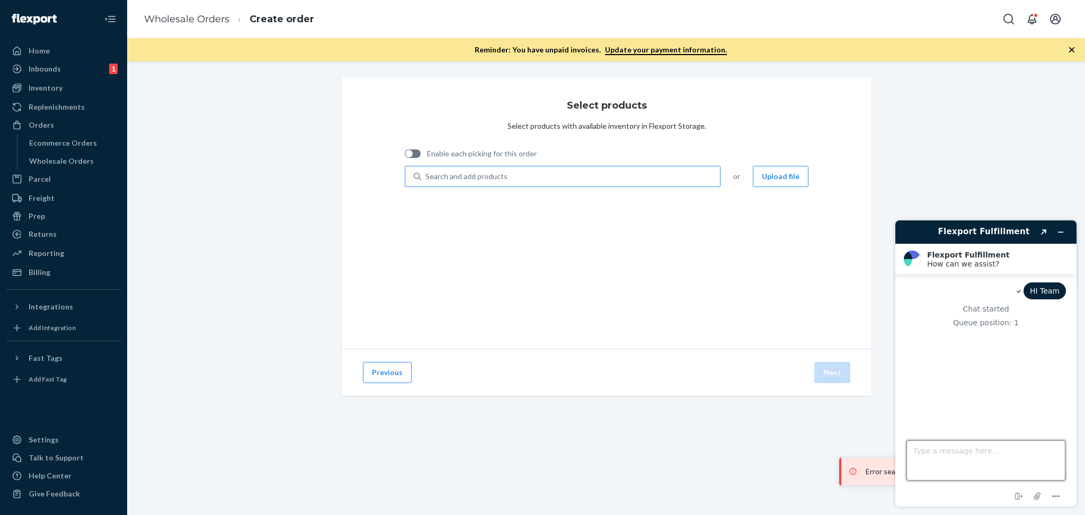
click at [939, 455] on textarea "Type a message here..." at bounding box center [985, 460] width 159 height 40
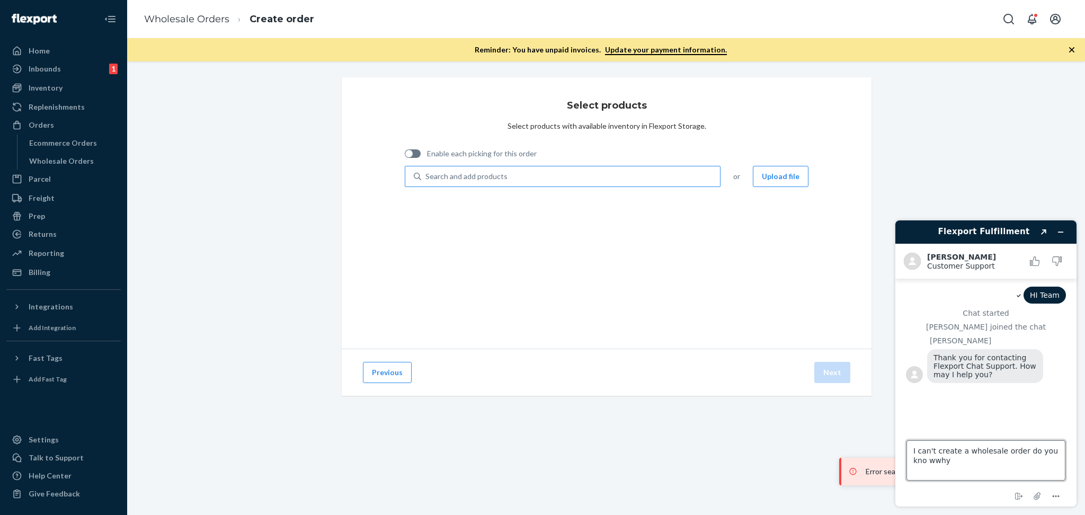
type textarea "I can't create a wholesale order do you kno wwhy?"
click at [965, 456] on textarea "Type a message here..." at bounding box center [985, 460] width 159 height 40
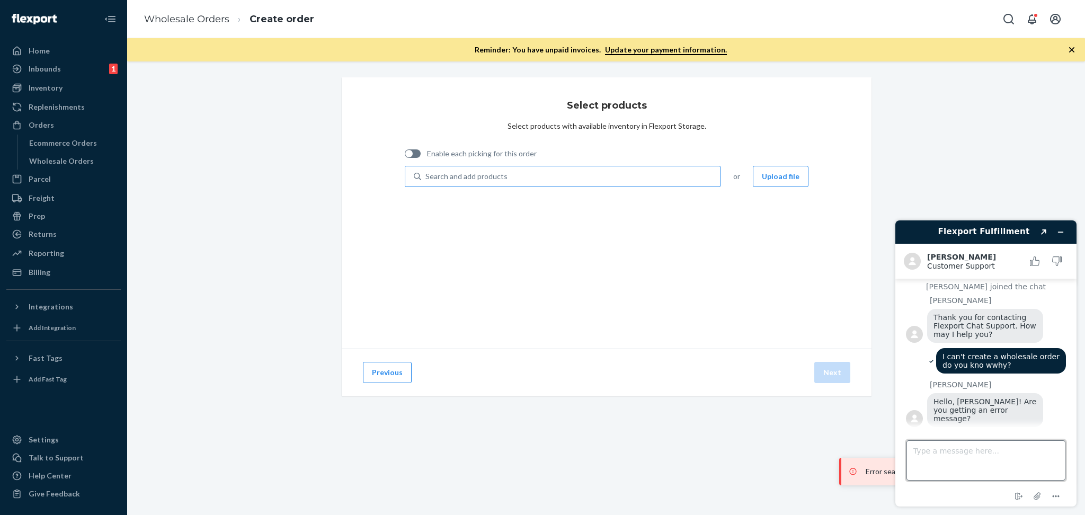
scroll to position [43, 0]
click at [937, 463] on textarea "Type a message here..." at bounding box center [985, 460] width 159 height 40
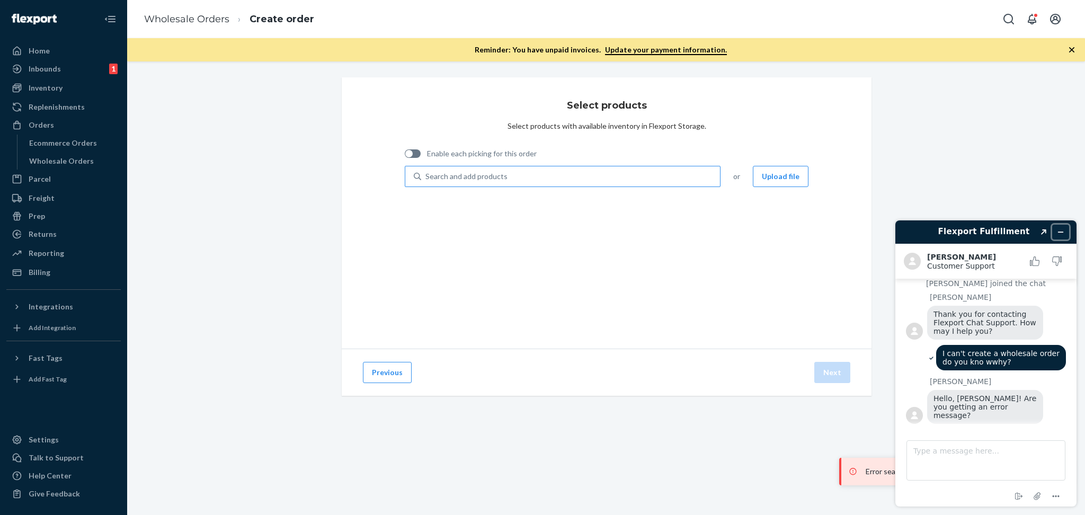
click at [1057, 231] on icon "Minimize widget" at bounding box center [1060, 231] width 7 height 7
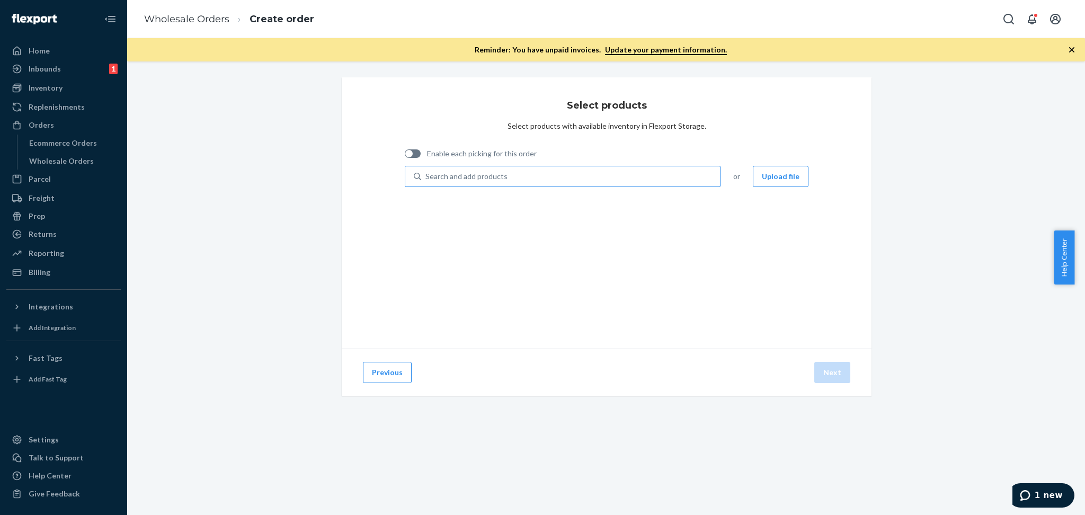
click at [905, 293] on div "Select products Select products with available inventory in Flexport Storage. E…" at bounding box center [606, 249] width 942 height 344
click at [1034, 497] on span "1 new" at bounding box center [1026, 495] width 15 height 11
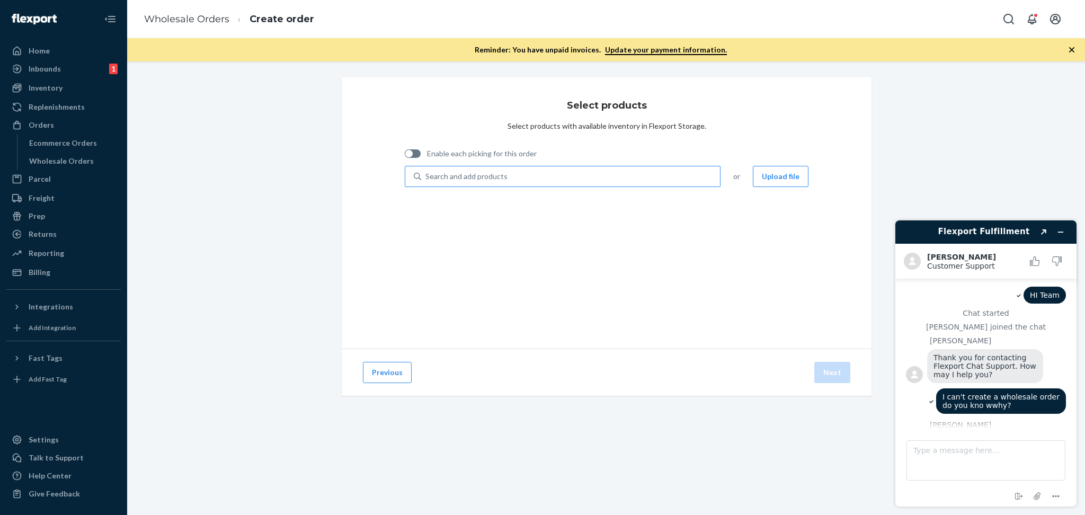
scroll to position [77, 0]
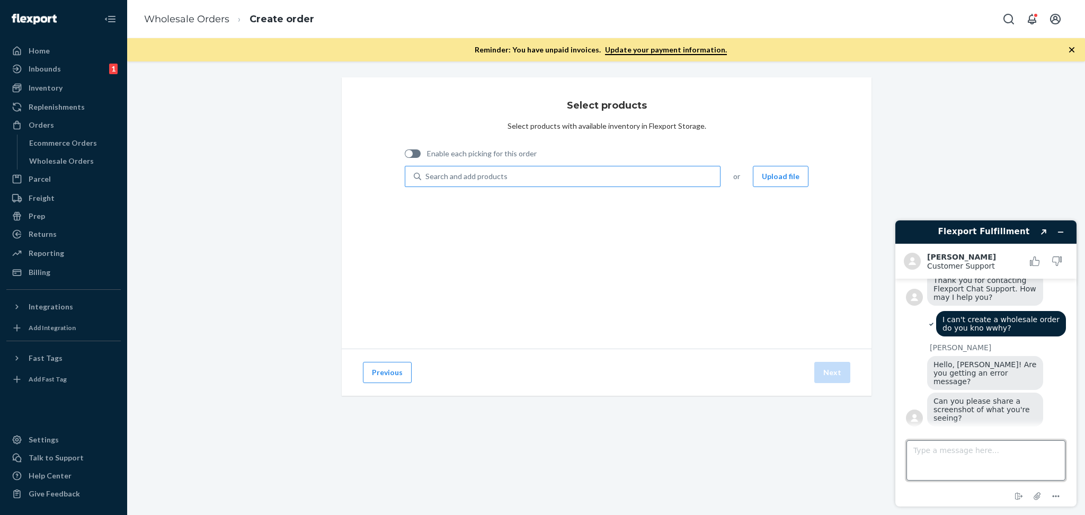
click at [950, 457] on textarea "Type a message here..." at bounding box center [985, 460] width 159 height 40
type textarea ""error searching product""
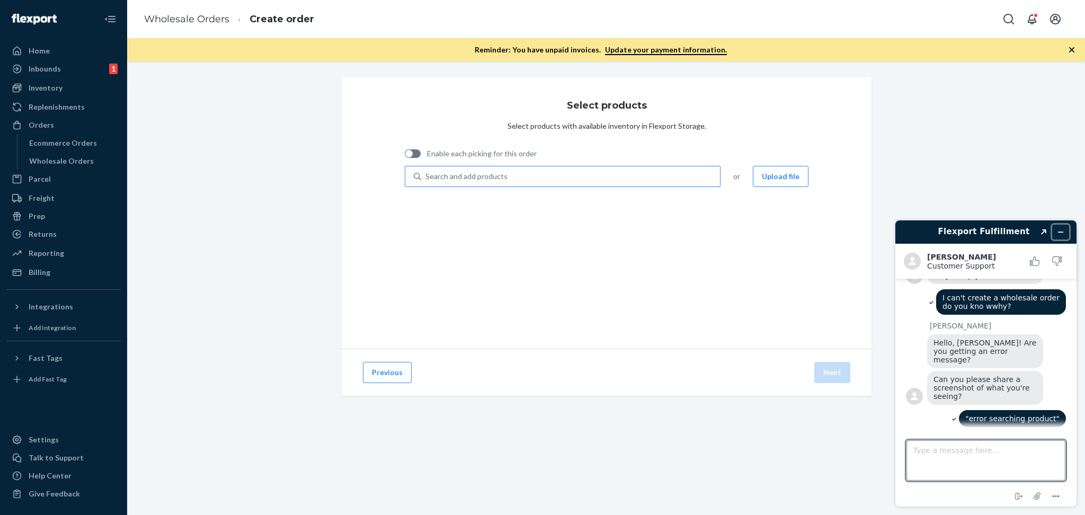
click at [1054, 231] on button "Minimize widget" at bounding box center [1060, 232] width 17 height 15
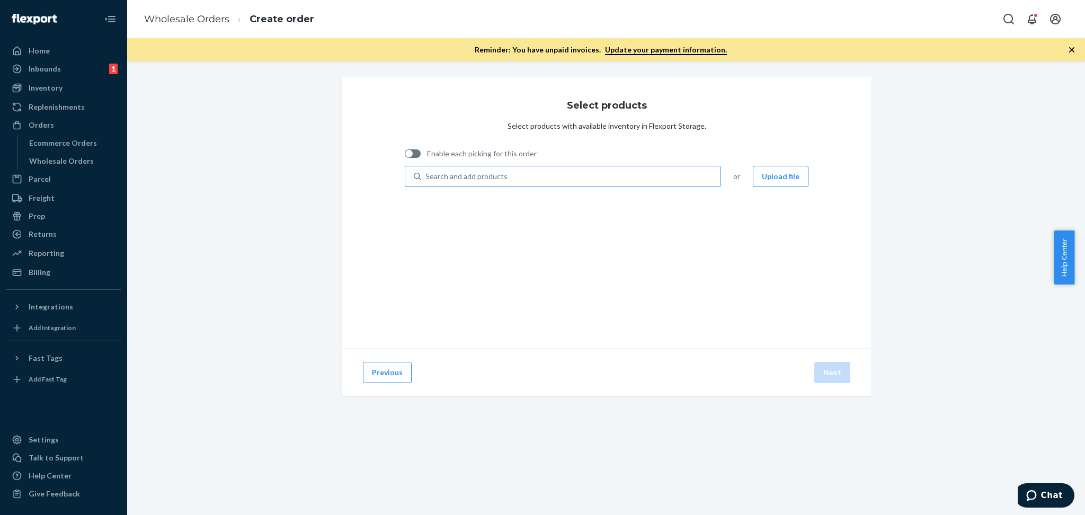
click at [481, 172] on div "Search and add products" at bounding box center [570, 176] width 299 height 19
click at [426, 172] on input "Search and add products" at bounding box center [425, 176] width 1 height 11
paste input "A01180520"
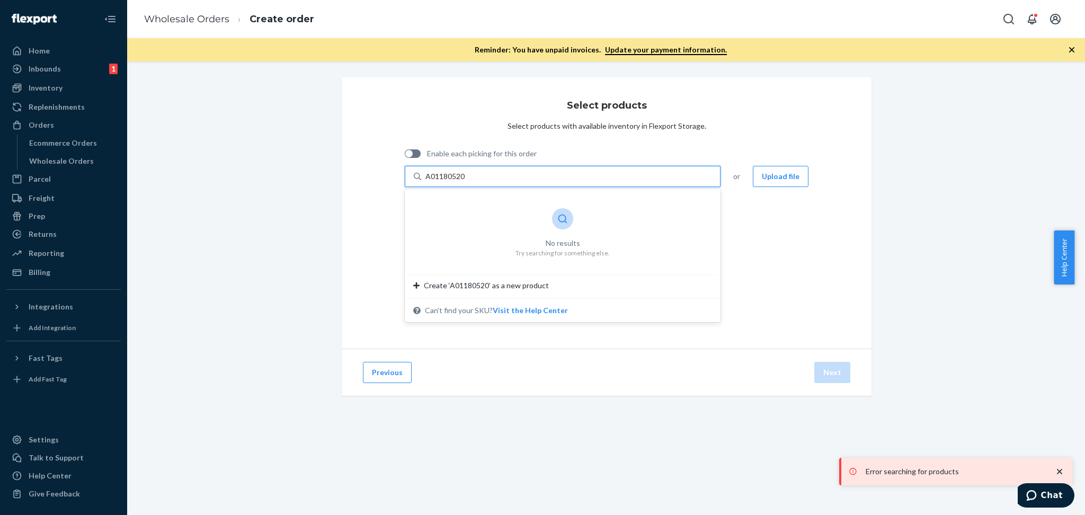
type input "A01180520"
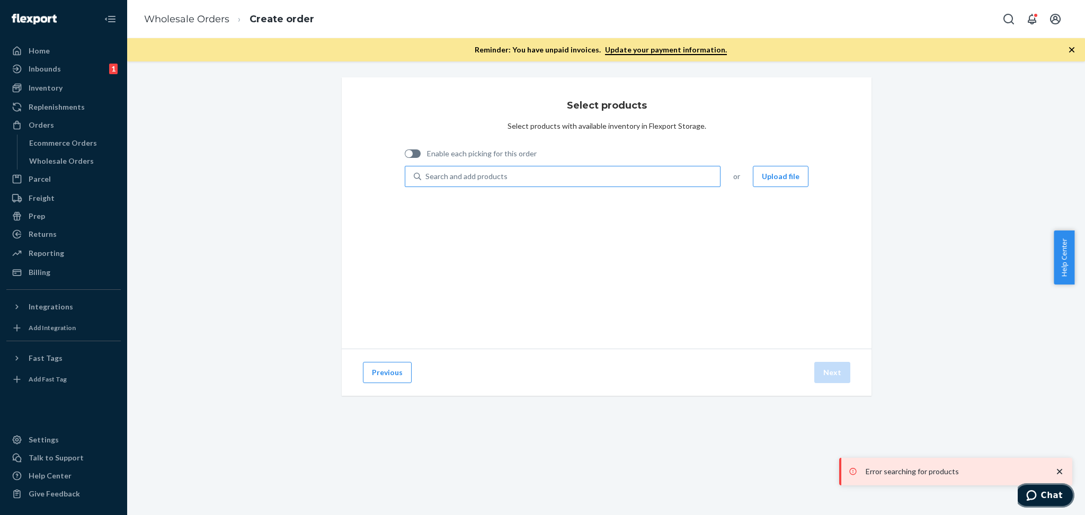
click at [1052, 498] on span "Chat" at bounding box center [1052, 495] width 22 height 10
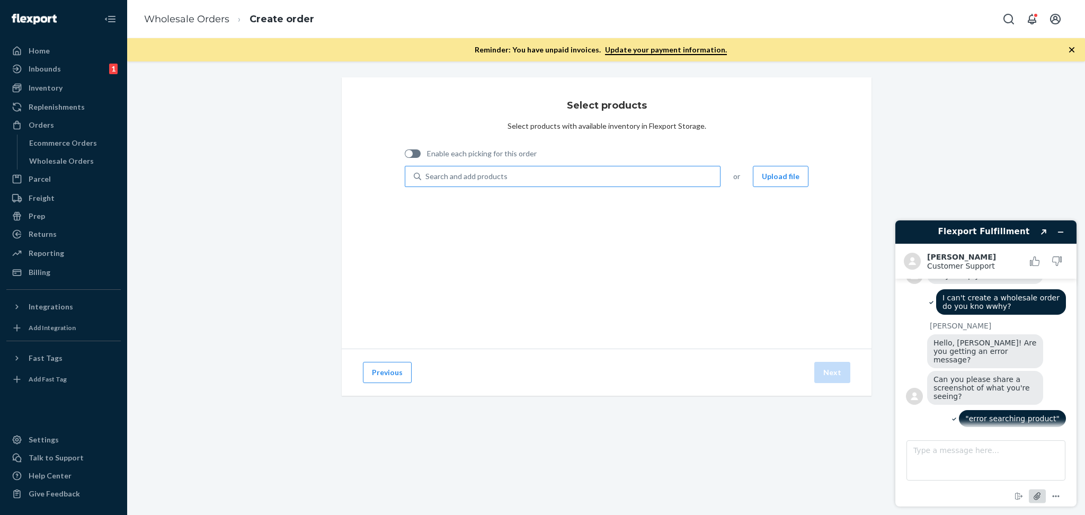
click at [1040, 495] on icon "Attach file" at bounding box center [1037, 496] width 20 height 20
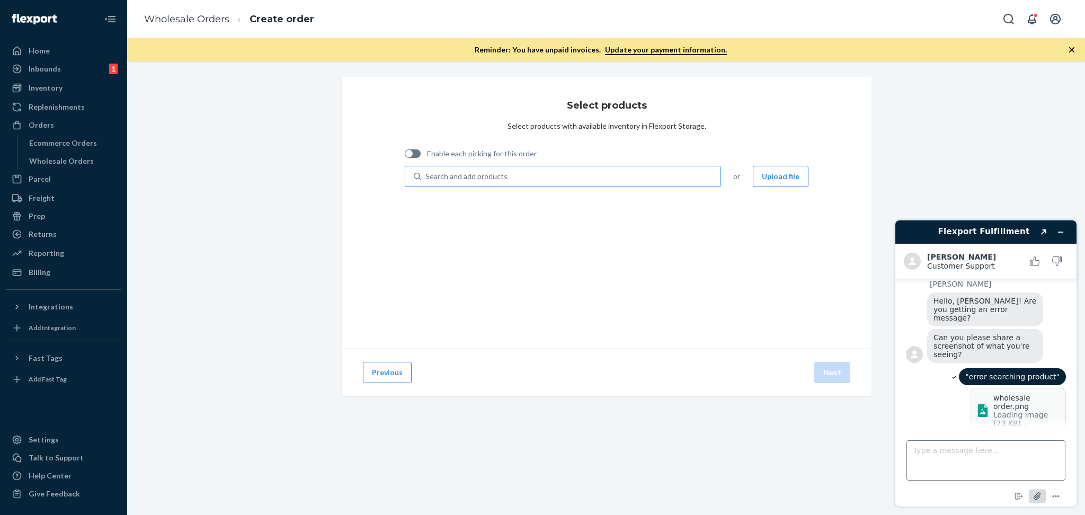
scroll to position [162, 0]
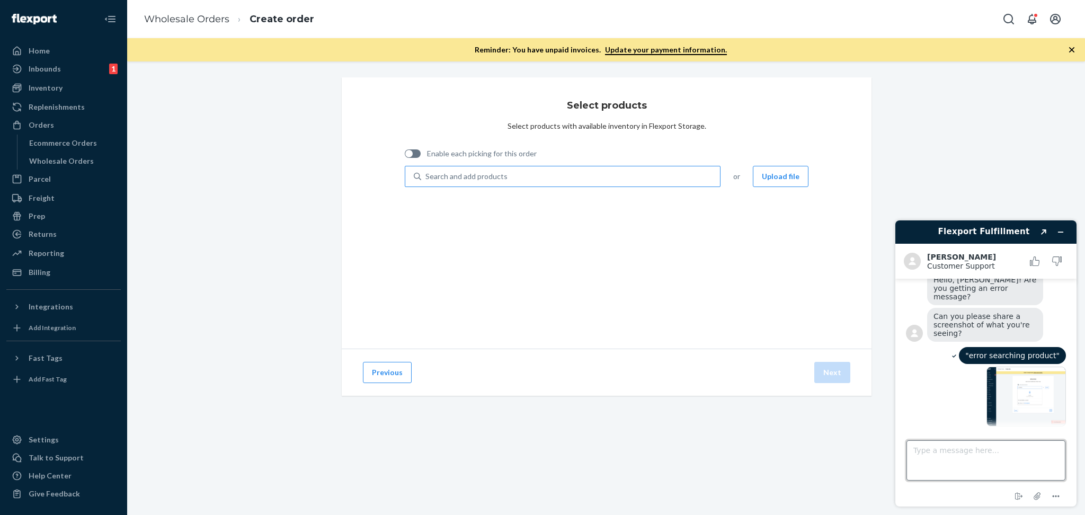
click at [926, 459] on textarea "Type a message here..." at bounding box center [985, 460] width 159 height 40
click at [1061, 230] on icon "Minimize widget" at bounding box center [1060, 231] width 7 height 7
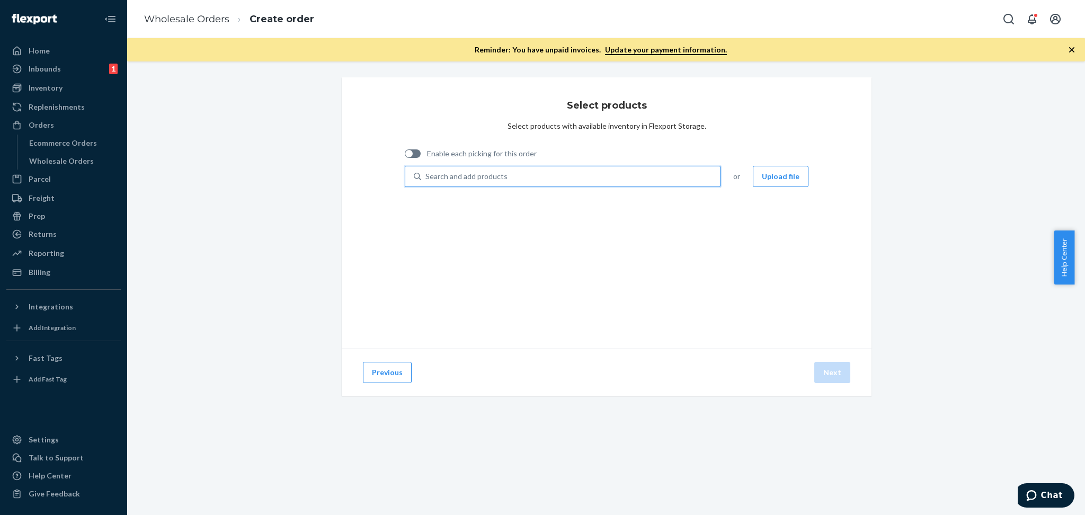
click at [522, 180] on div "Search and add products" at bounding box center [570, 176] width 299 height 19
click at [426, 180] on input "0 results available. Use Up and Down to choose options, press Enter to select t…" at bounding box center [425, 176] width 1 height 11
click at [522, 178] on div "Search and add products" at bounding box center [570, 176] width 299 height 19
click at [426, 178] on input "0 results available. Use Up and Down to choose options, press Enter to select t…" at bounding box center [425, 176] width 1 height 11
click at [606, 305] on div "Select products Select products with available inventory in Flexport Storage. E…" at bounding box center [607, 212] width 530 height 271
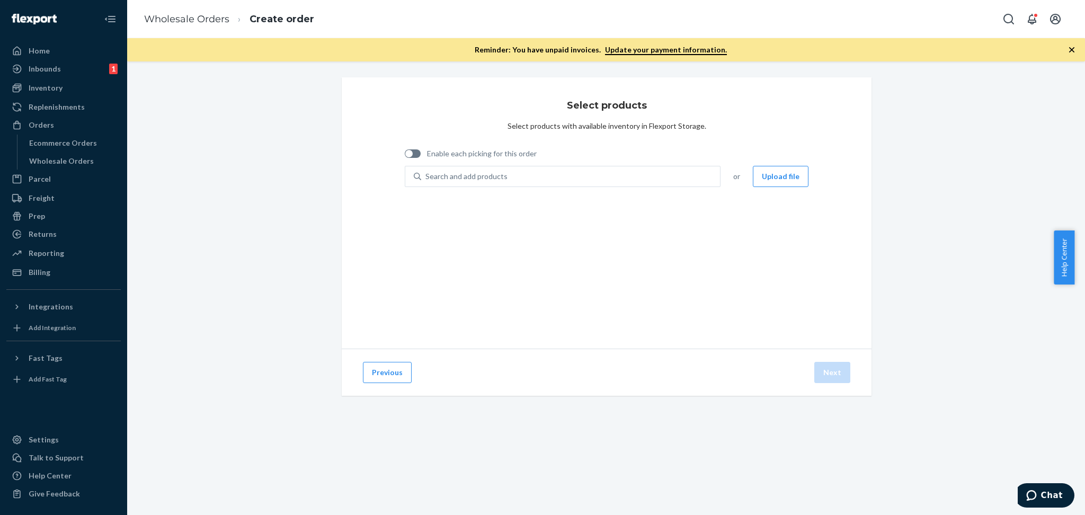
click at [764, 442] on div "Select products Select products with available inventory in Flexport Storage. E…" at bounding box center [605, 287] width 957 height 453
click at [1040, 498] on span "Chat" at bounding box center [1033, 495] width 15 height 11
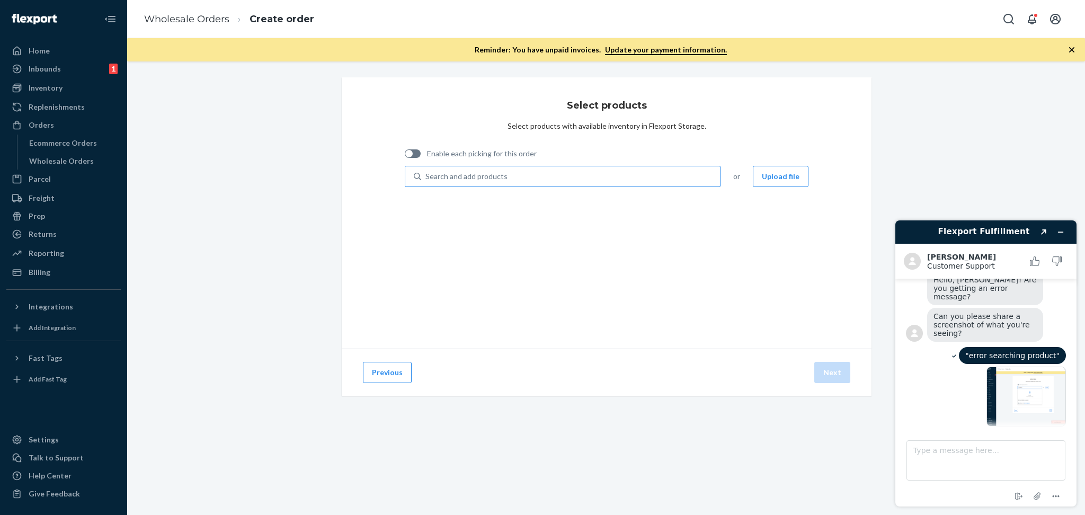
click at [501, 182] on div "Search and add products" at bounding box center [570, 176] width 299 height 19
click at [426, 182] on input "Search and add products" at bounding box center [425, 176] width 1 height 11
click at [550, 174] on div "Search and add products" at bounding box center [570, 176] width 299 height 19
click at [426, 174] on input "0 results available. Use Up and Down to choose options, press Enter to select t…" at bounding box center [425, 176] width 1 height 11
click at [1061, 233] on icon "Minimize widget" at bounding box center [1060, 231] width 7 height 7
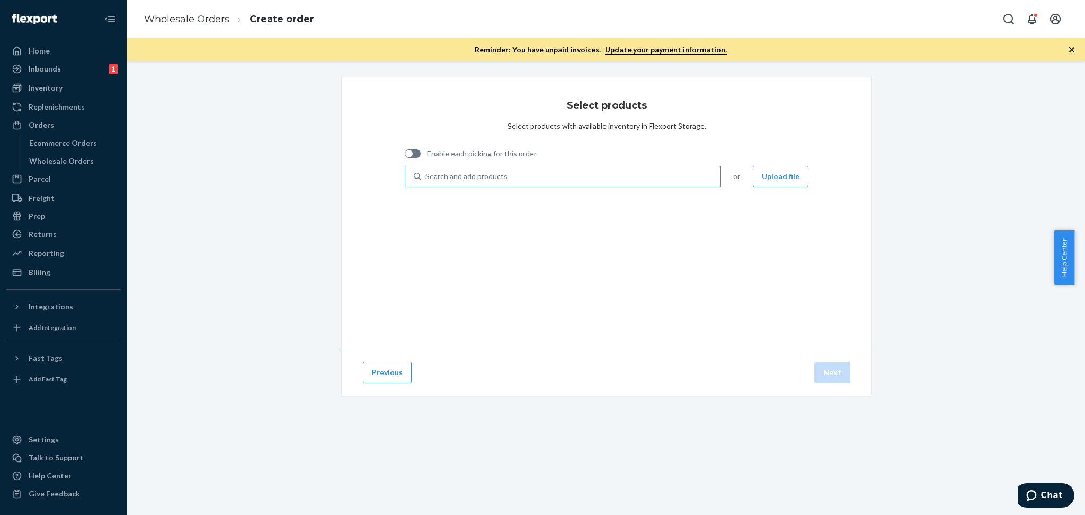
click at [483, 174] on div "Search and add products" at bounding box center [466, 176] width 82 height 11
click at [426, 174] on input "Search and add products" at bounding box center [425, 176] width 1 height 11
type input "A01161380"
click at [552, 178] on div "Search and add products" at bounding box center [570, 176] width 299 height 19
click at [426, 178] on input "Search and add products" at bounding box center [425, 176] width 1 height 11
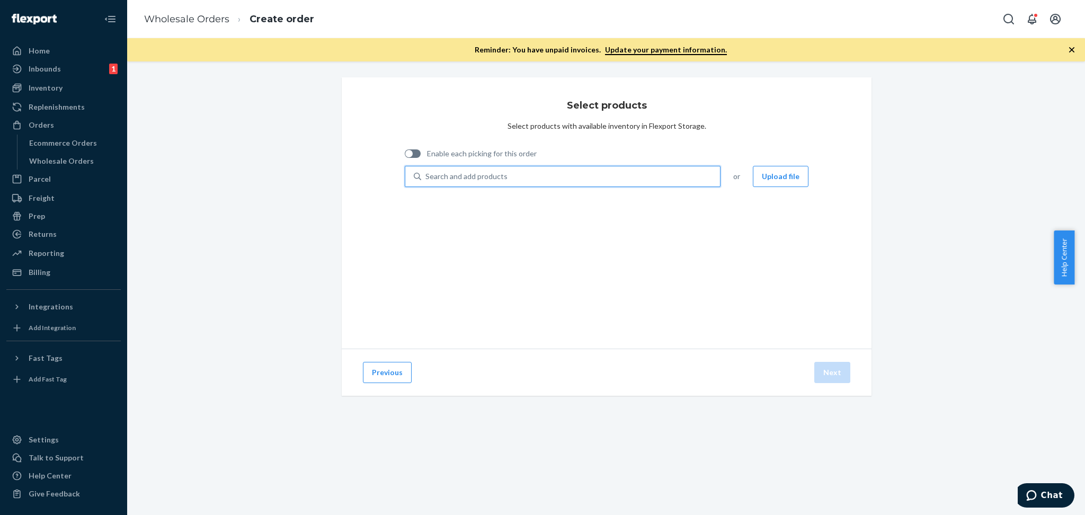
paste input "A01161380"
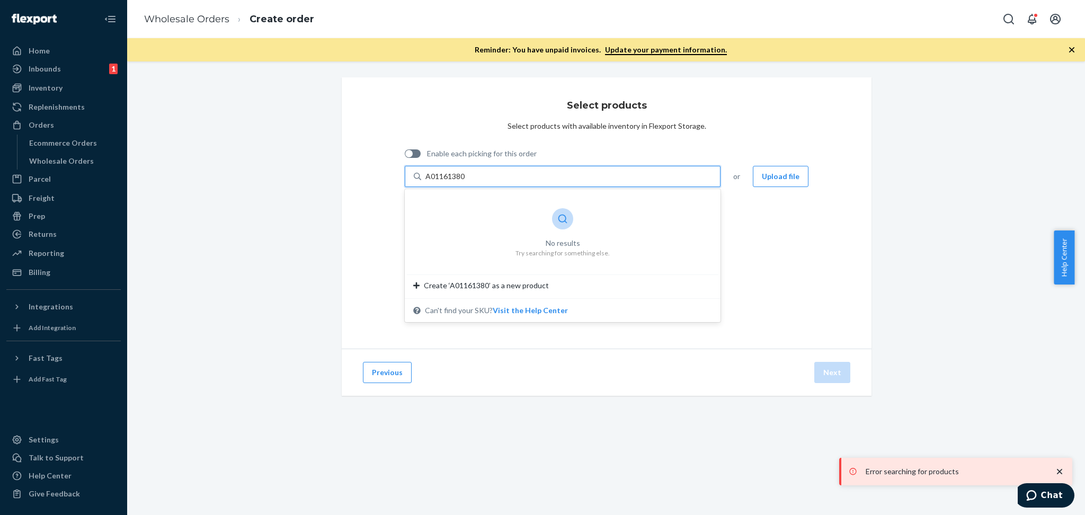
type input "A01161380"
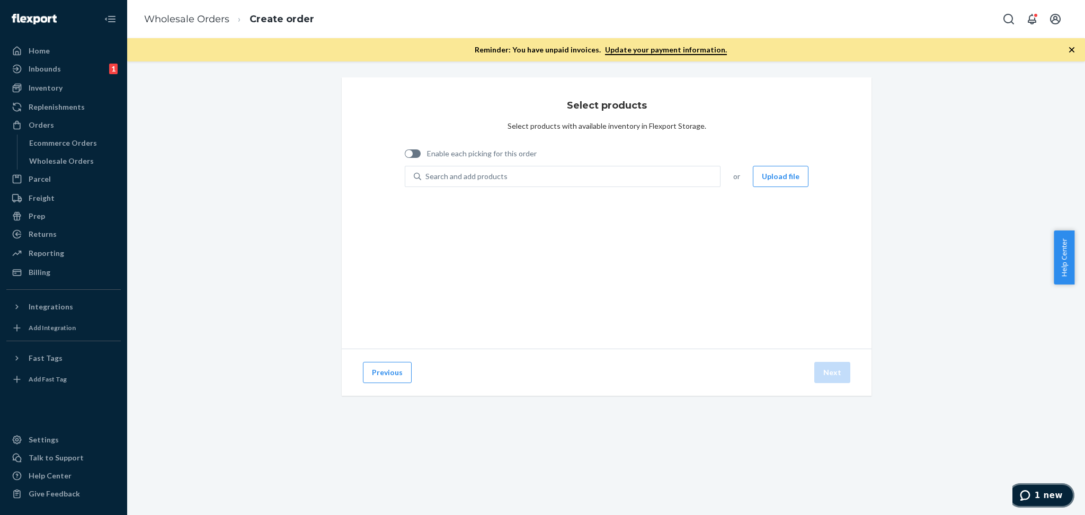
click at [1040, 496] on span "1 new" at bounding box center [1048, 495] width 28 height 10
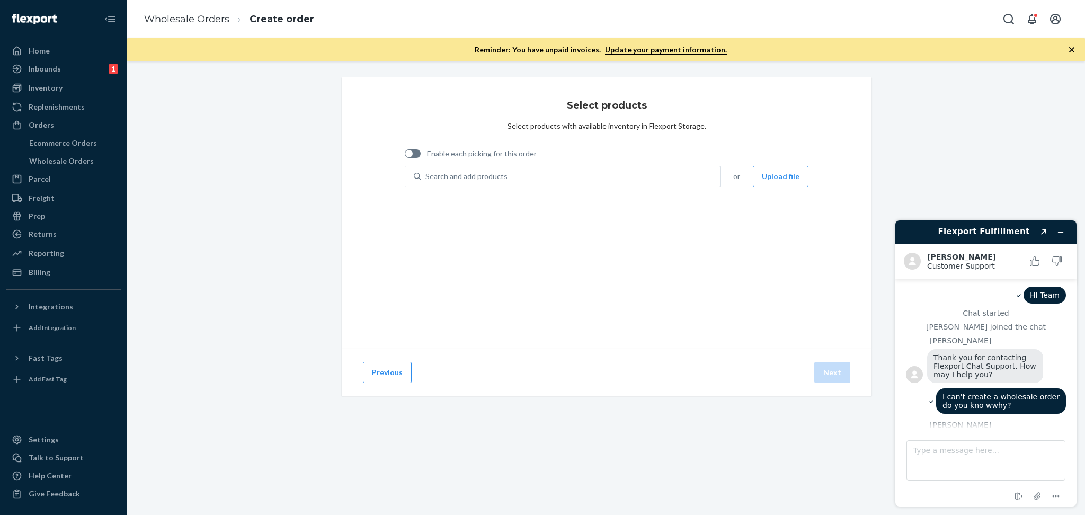
scroll to position [208, 0]
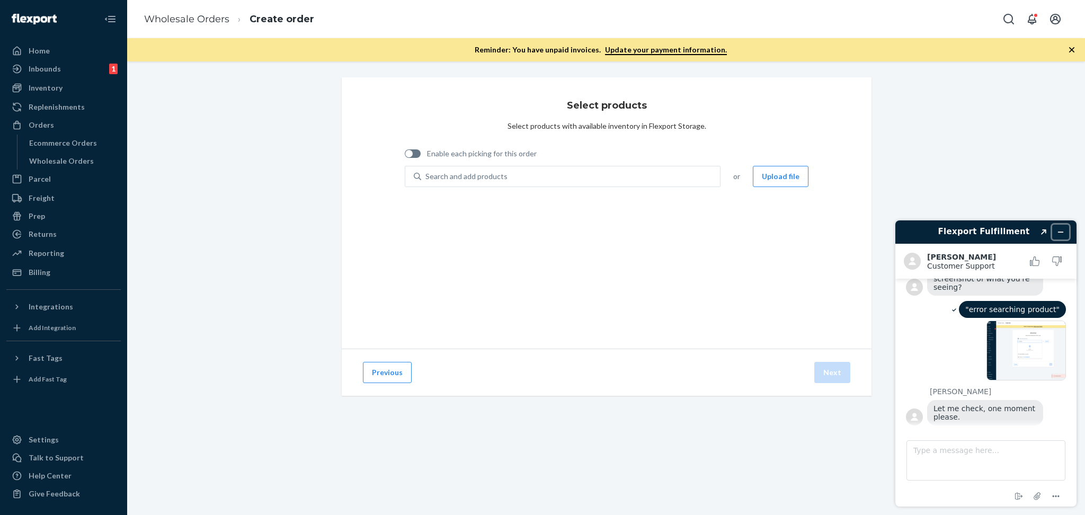
click at [1061, 229] on icon "Minimize widget" at bounding box center [1060, 231] width 7 height 7
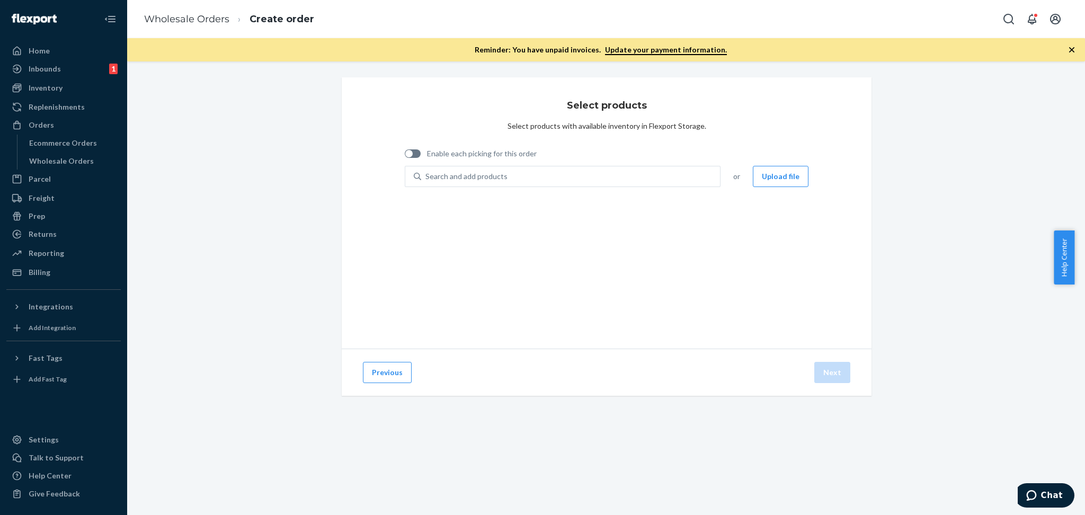
click at [637, 246] on div "Select products Select products with available inventory in Flexport Storage. E…" at bounding box center [607, 212] width 530 height 271
click at [531, 183] on div "Search and add products" at bounding box center [570, 176] width 299 height 19
click at [426, 182] on input "Search and add products" at bounding box center [425, 176] width 1 height 11
click at [491, 178] on div "Search and add products" at bounding box center [466, 176] width 82 height 11
click at [426, 178] on input "0 results available. Use Up and Down to choose options, press Enter to select t…" at bounding box center [425, 176] width 1 height 11
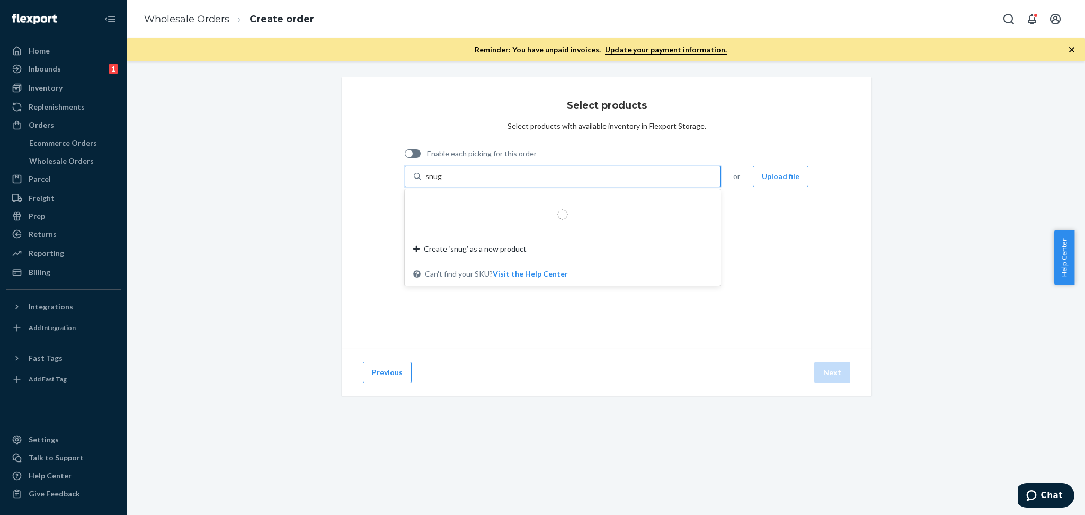
type input "snug"
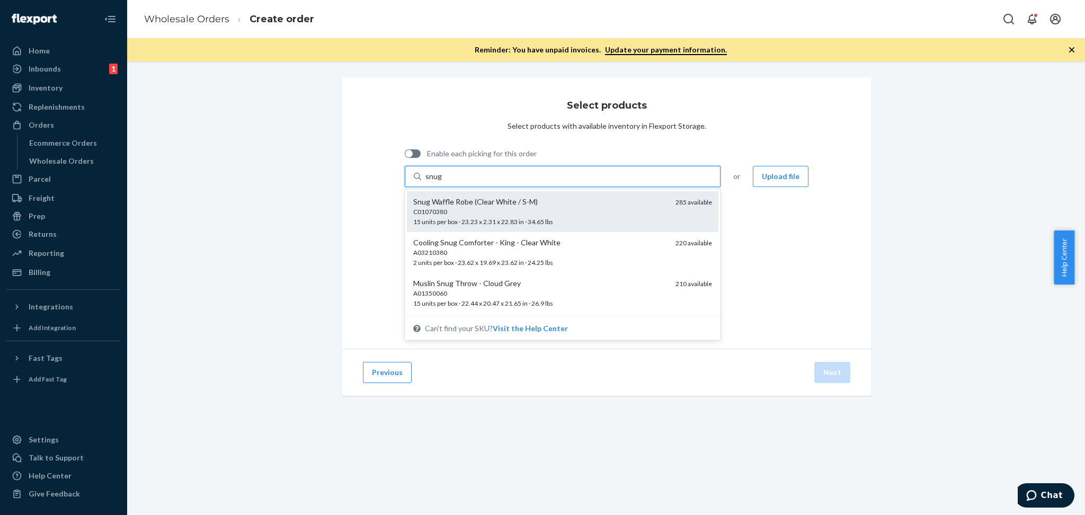
click at [478, 214] on div "C01070380" at bounding box center [540, 211] width 254 height 9
click at [442, 182] on input "snug" at bounding box center [433, 176] width 16 height 11
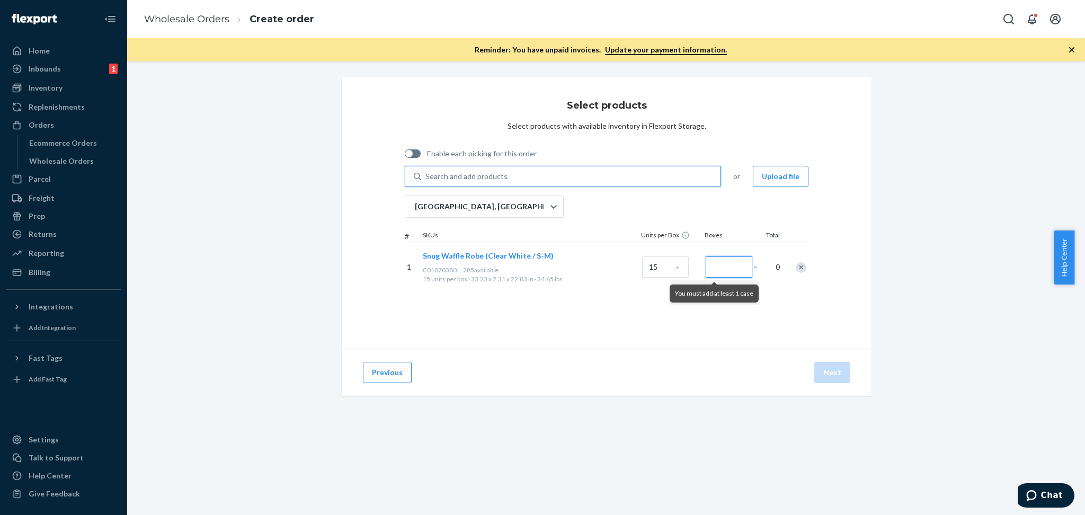
click at [708, 269] on input "Number of boxes" at bounding box center [728, 266] width 47 height 21
click at [411, 151] on div at bounding box center [413, 153] width 16 height 8
type input "1"
checkbox input "true"
type input "8"
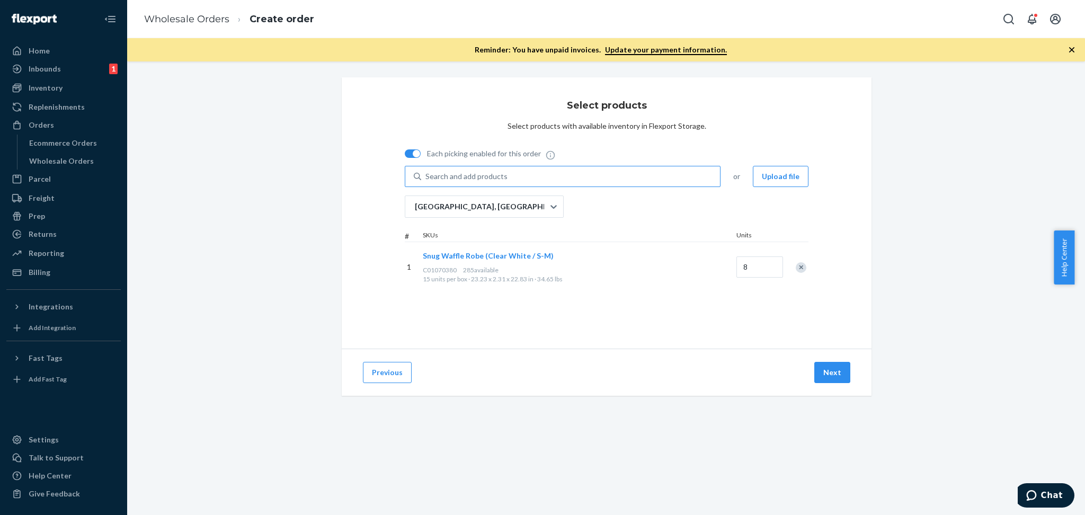
click at [686, 294] on div "Select products Select products with available inventory in Flexport Storage. E…" at bounding box center [607, 212] width 530 height 271
click at [405, 150] on div at bounding box center [413, 153] width 16 height 8
checkbox input "false"
type input "0"
click at [537, 335] on div "Select products Select products with available inventory in Flexport Storage. E…" at bounding box center [607, 212] width 530 height 271
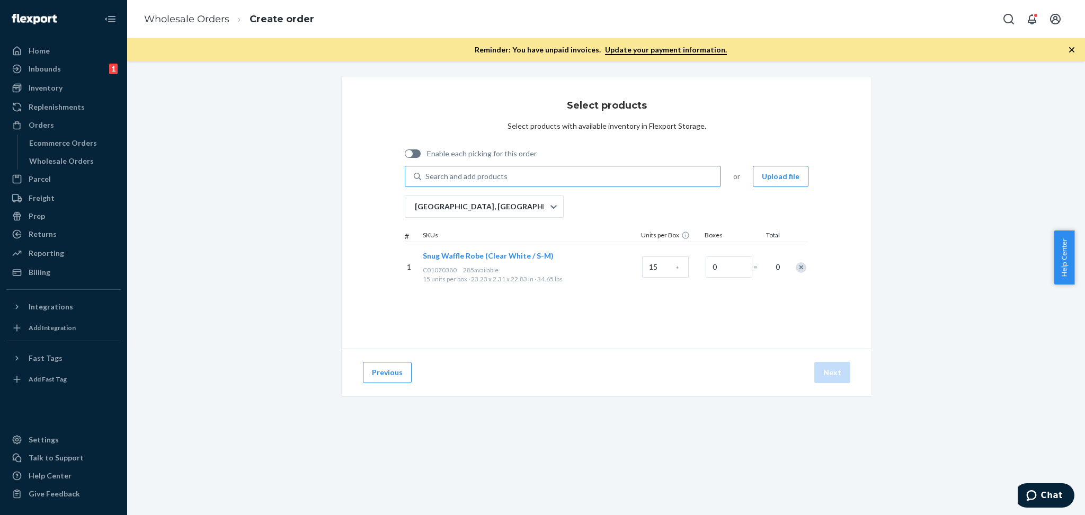
click at [796, 269] on div "Remove Item" at bounding box center [800, 267] width 11 height 11
click at [458, 177] on div "Search and add products" at bounding box center [466, 176] width 82 height 11
click at [426, 177] on input "0 results available. Use Up and Down to choose options, press Enter to select t…" at bounding box center [425, 176] width 1 height 11
type input "snug"
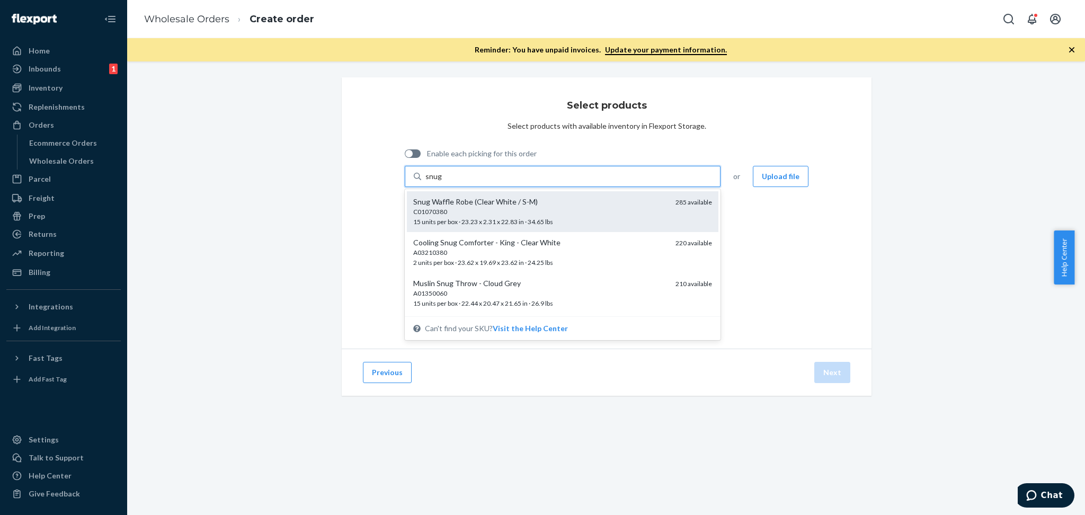
click at [464, 206] on div "Snug Waffle Robe (Clear White / S-M)" at bounding box center [540, 201] width 254 height 11
click at [442, 182] on input "snug" at bounding box center [433, 176] width 16 height 11
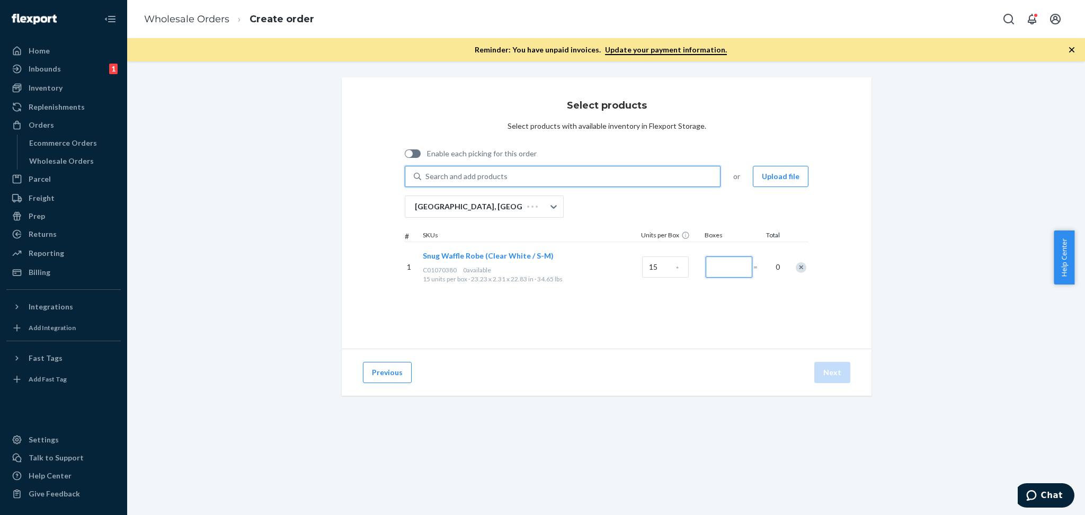
click at [706, 268] on input "Number of boxes" at bounding box center [728, 266] width 47 height 21
type input "3"
click at [683, 282] on div "15 *" at bounding box center [672, 267] width 64 height 43
click at [827, 374] on button "Next" at bounding box center [832, 372] width 36 height 21
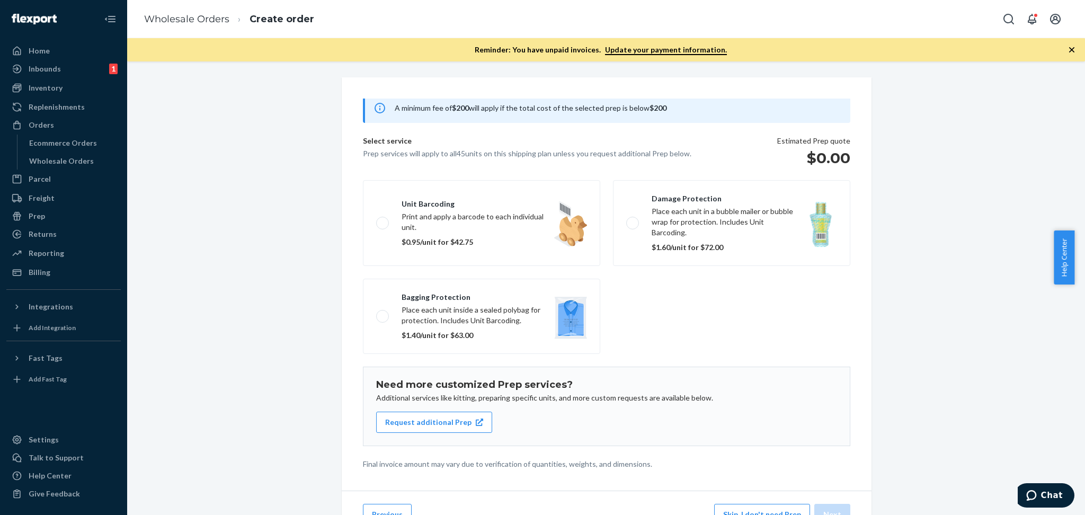
scroll to position [58, 0]
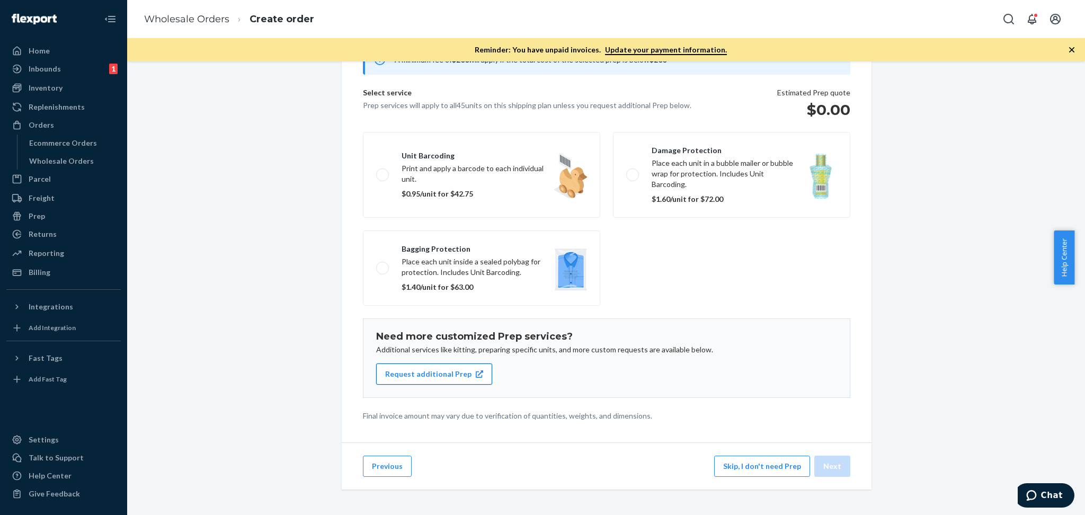
click at [409, 363] on button "Request additional Prep" at bounding box center [434, 373] width 116 height 21
click at [756, 467] on button "Skip, I don't need Prep" at bounding box center [762, 465] width 96 height 21
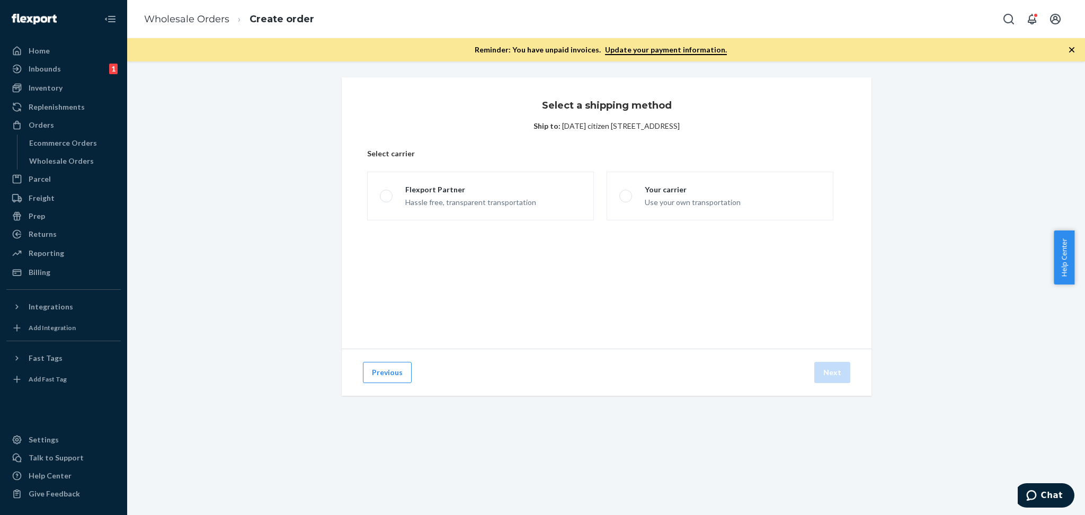
scroll to position [0, 0]
click at [679, 203] on div "Use your own transportation" at bounding box center [693, 201] width 96 height 13
click at [626, 200] on input "Your carrier Use your own transportation" at bounding box center [622, 196] width 7 height 7
radio input "true"
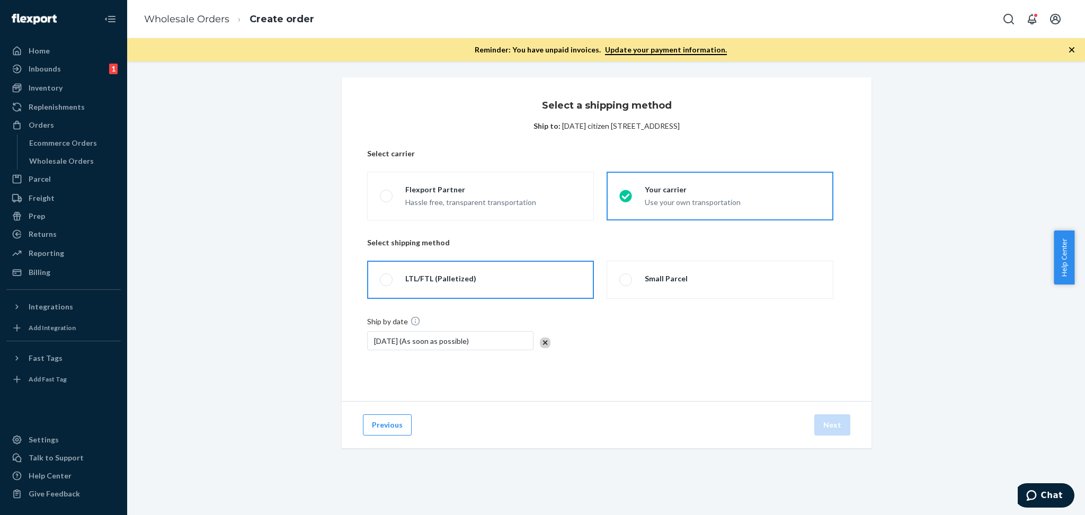
click at [436, 290] on label "LTL/FTL (Palletized)" at bounding box center [480, 280] width 227 height 38
click at [387, 283] on input "LTL/FTL (Palletized)" at bounding box center [383, 279] width 7 height 7
radio input "true"
click at [822, 425] on button "Next" at bounding box center [832, 424] width 36 height 21
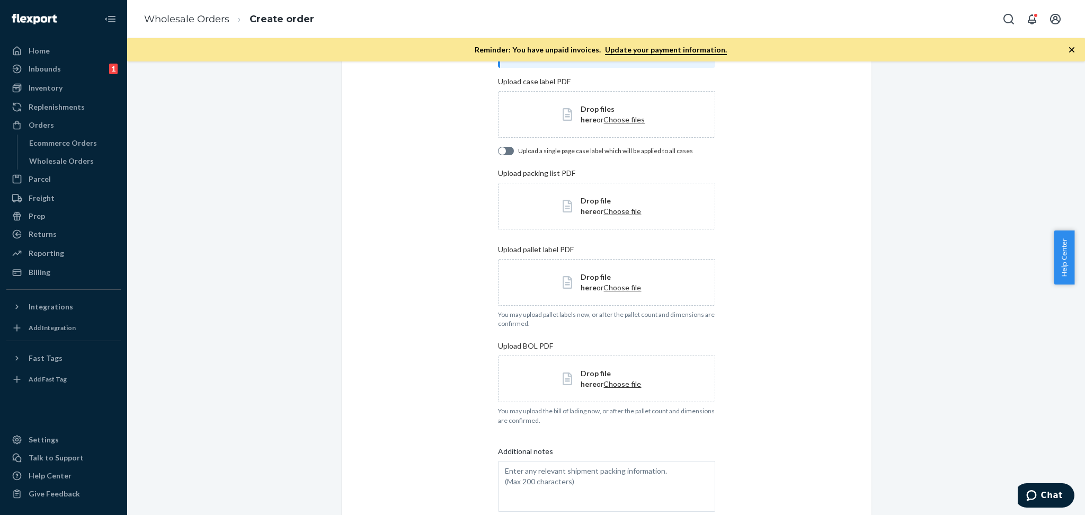
scroll to position [113, 0]
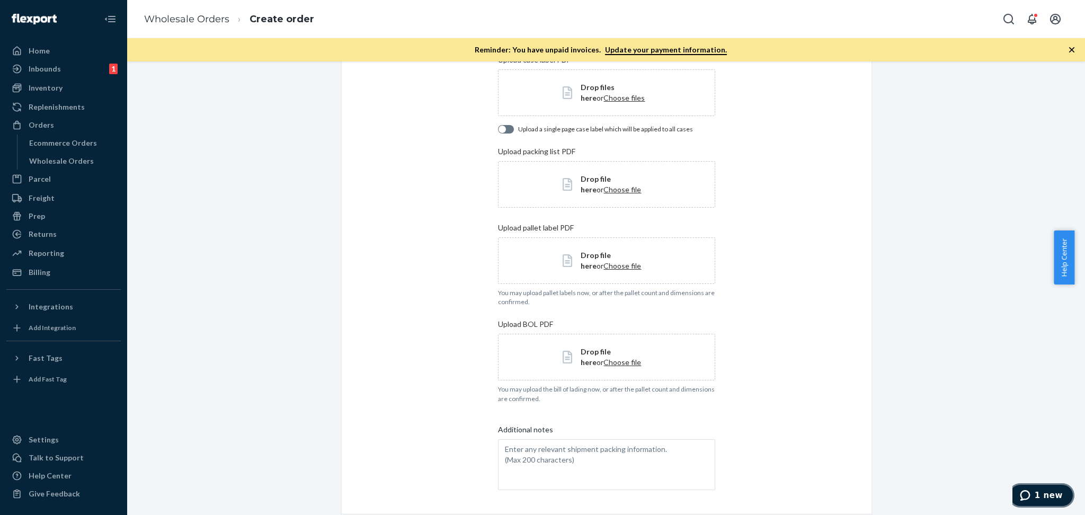
click at [1030, 496] on icon "1 new" at bounding box center [1024, 495] width 11 height 11
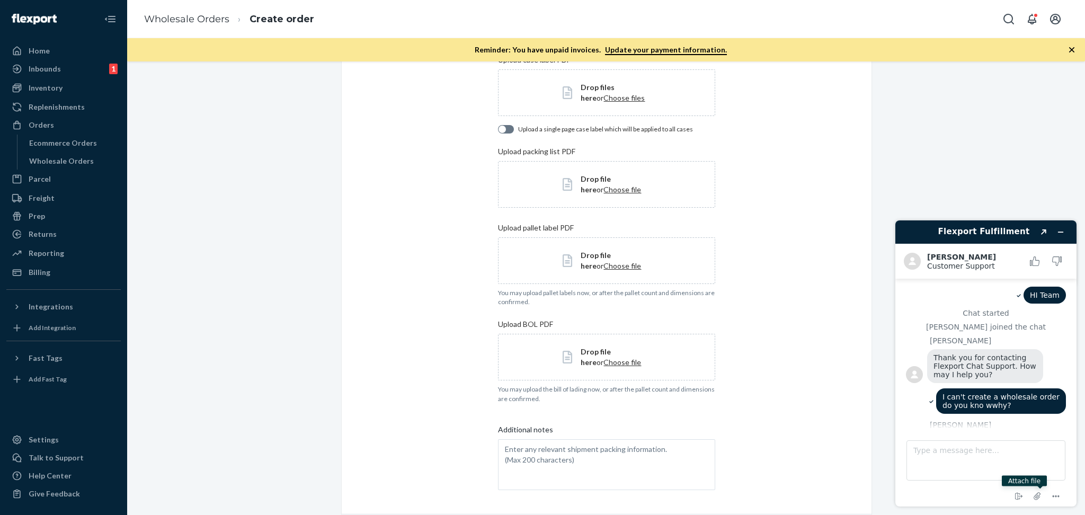
scroll to position [312, 0]
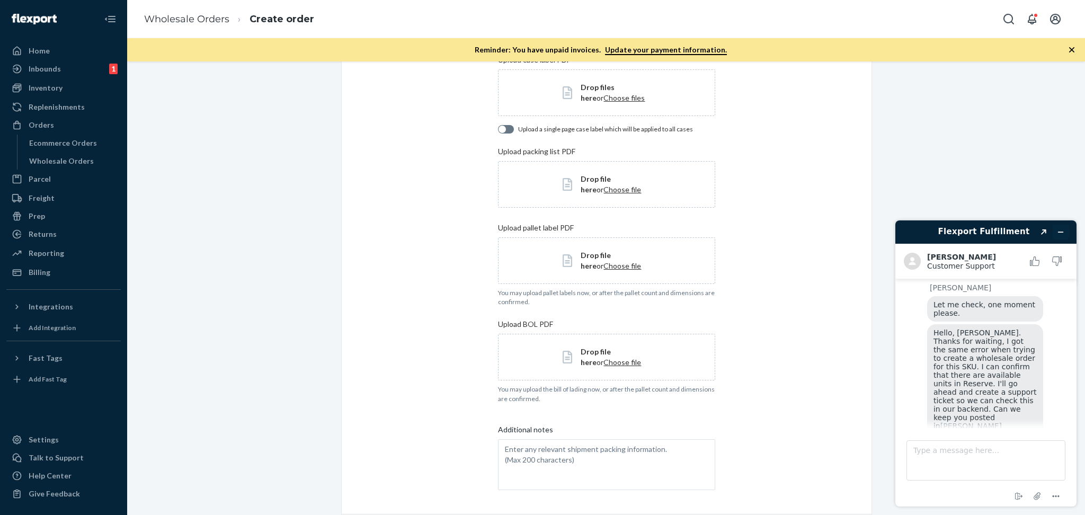
click at [1058, 230] on icon "Minimize widget" at bounding box center [1060, 231] width 7 height 7
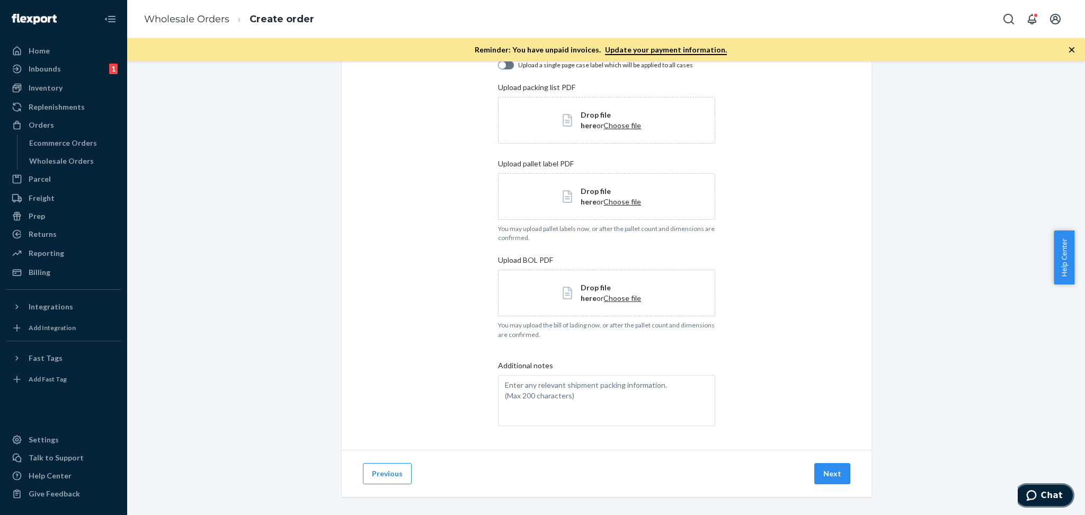
scroll to position [183, 0]
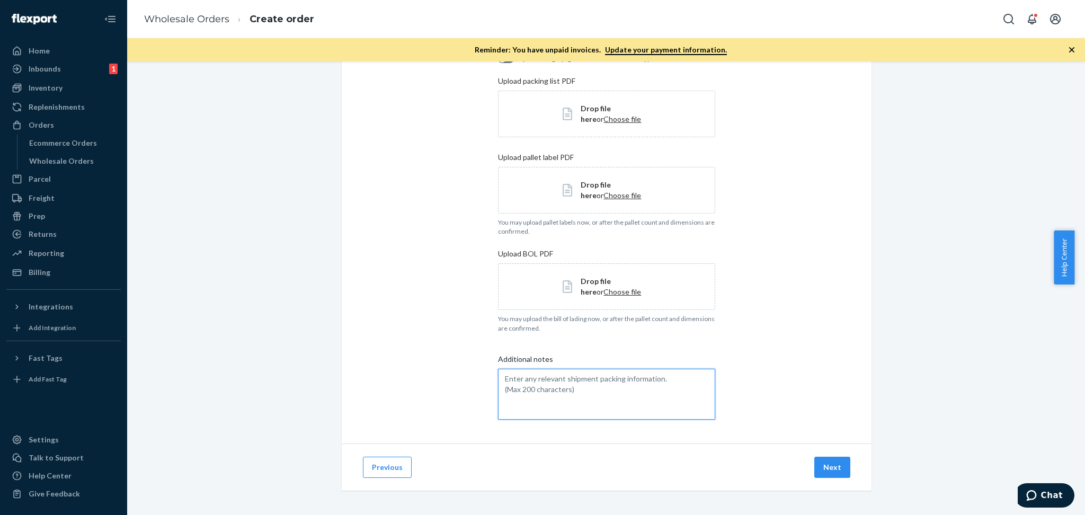
click at [539, 382] on textarea "Additional notes" at bounding box center [606, 394] width 217 height 51
click at [828, 466] on button "Next" at bounding box center [832, 467] width 36 height 21
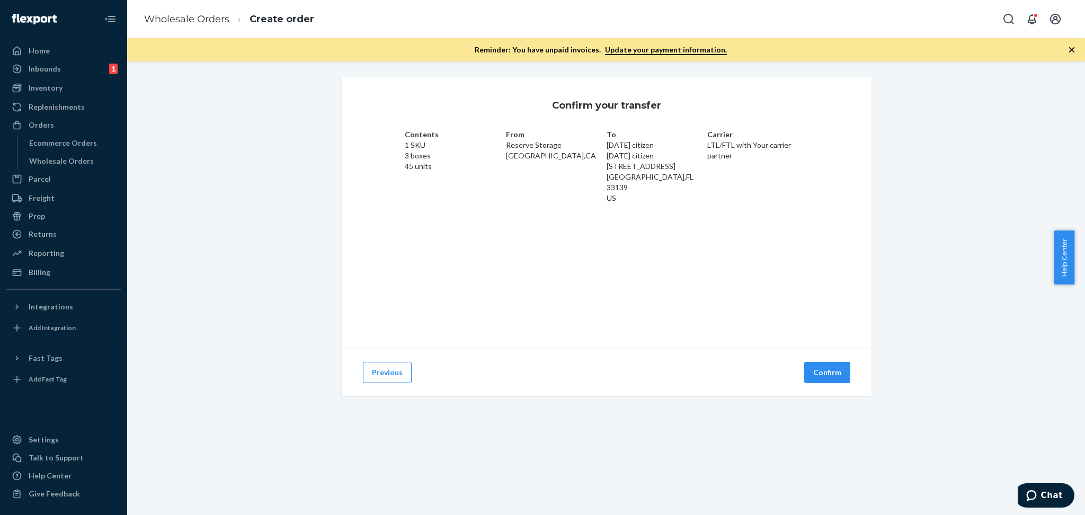
scroll to position [0, 0]
click at [382, 374] on button "Previous" at bounding box center [387, 372] width 49 height 21
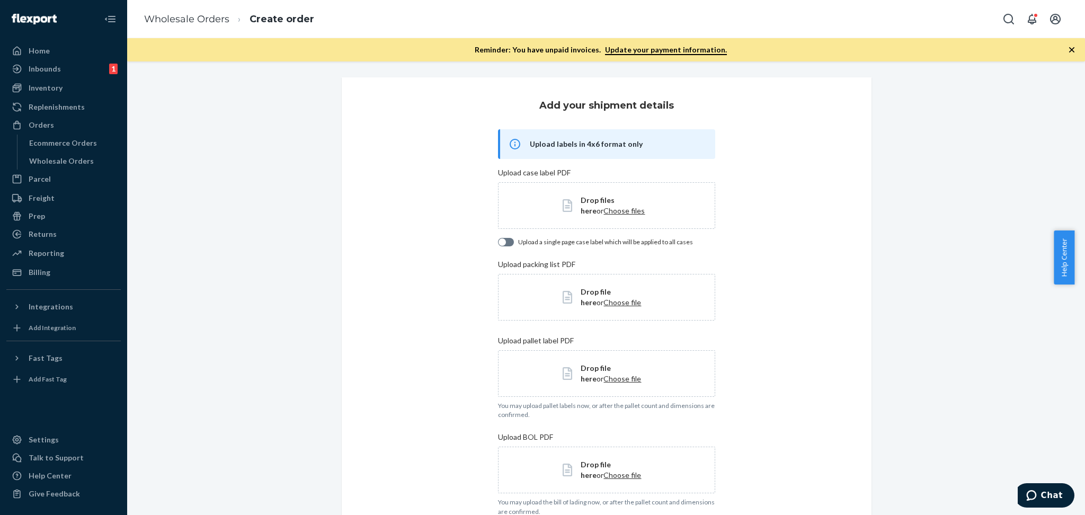
scroll to position [183, 0]
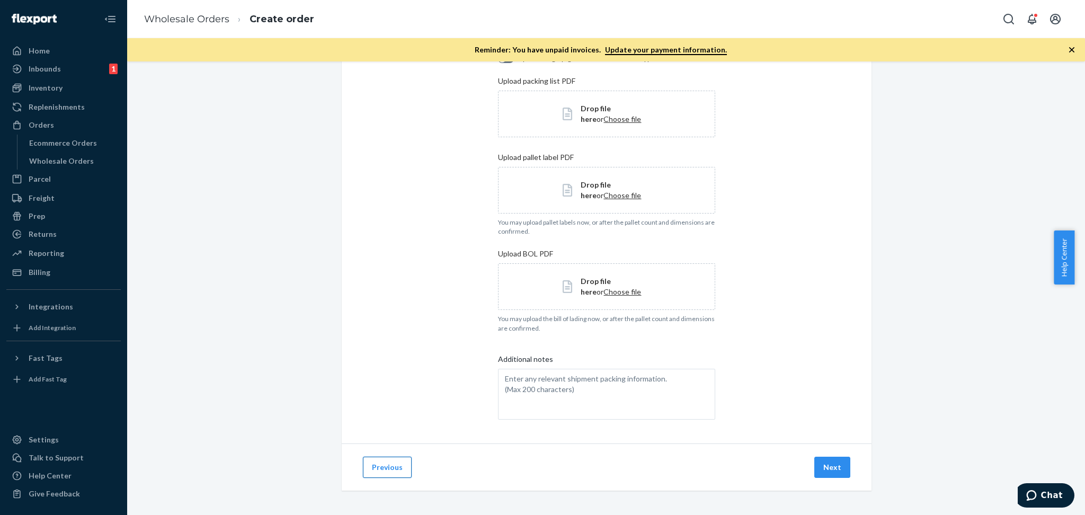
click at [386, 470] on button "Previous" at bounding box center [387, 467] width 49 height 21
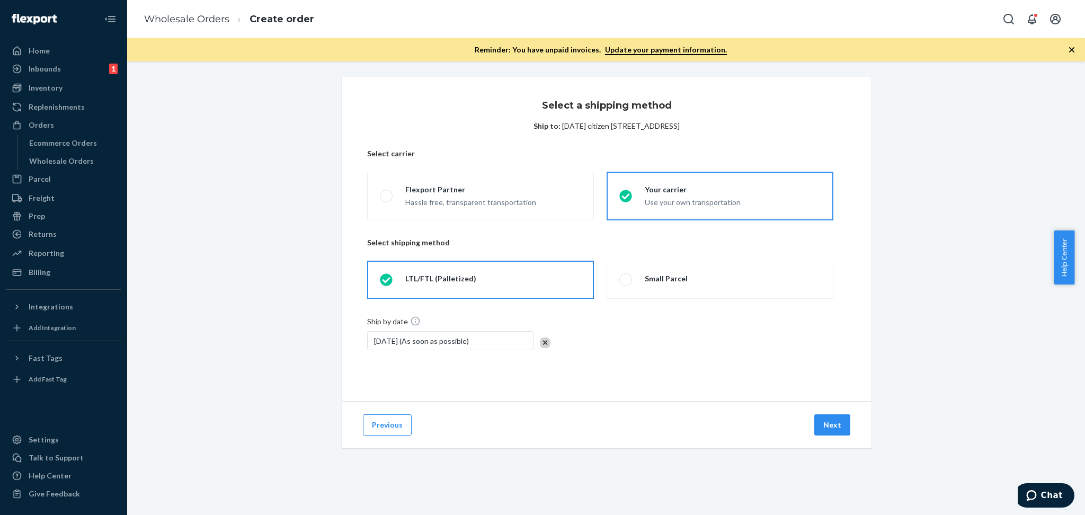
scroll to position [0, 0]
click at [495, 190] on div "Flexport Partner" at bounding box center [470, 189] width 131 height 11
click at [387, 193] on input "Flexport Partner Hassle free, transparent transportation" at bounding box center [383, 196] width 7 height 7
radio input "true"
radio input "false"
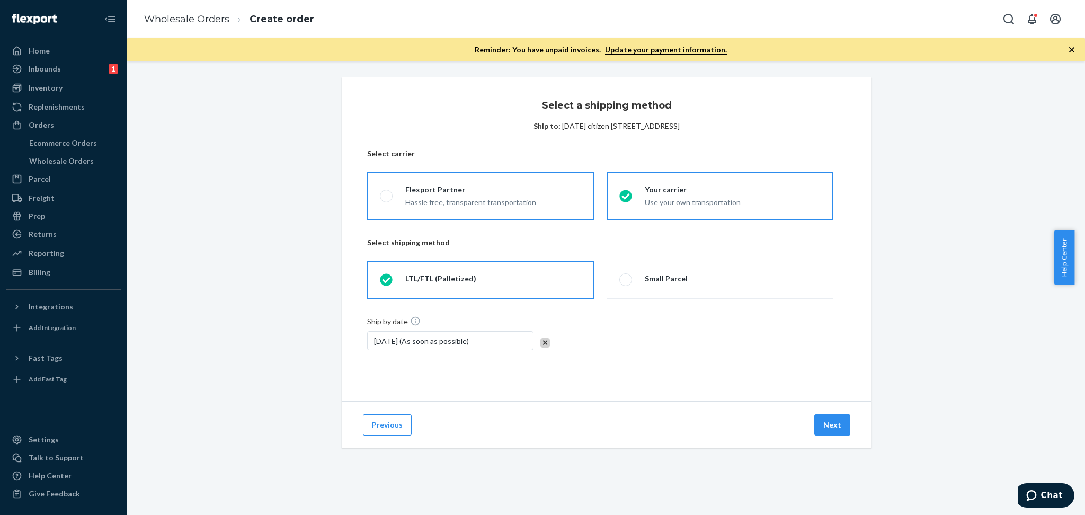
radio input "false"
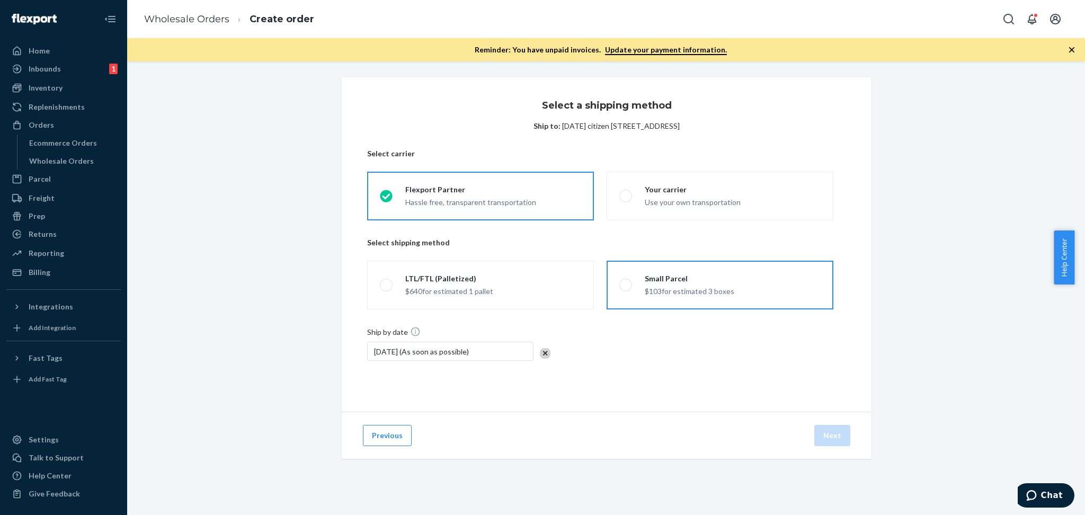
click at [710, 296] on div "$103 for estimated 3 boxes" at bounding box center [689, 290] width 89 height 13
click at [626, 289] on input "Small Parcel $103 for estimated 3 boxes" at bounding box center [622, 285] width 7 height 7
radio input "true"
click at [831, 433] on button "Next" at bounding box center [832, 435] width 36 height 21
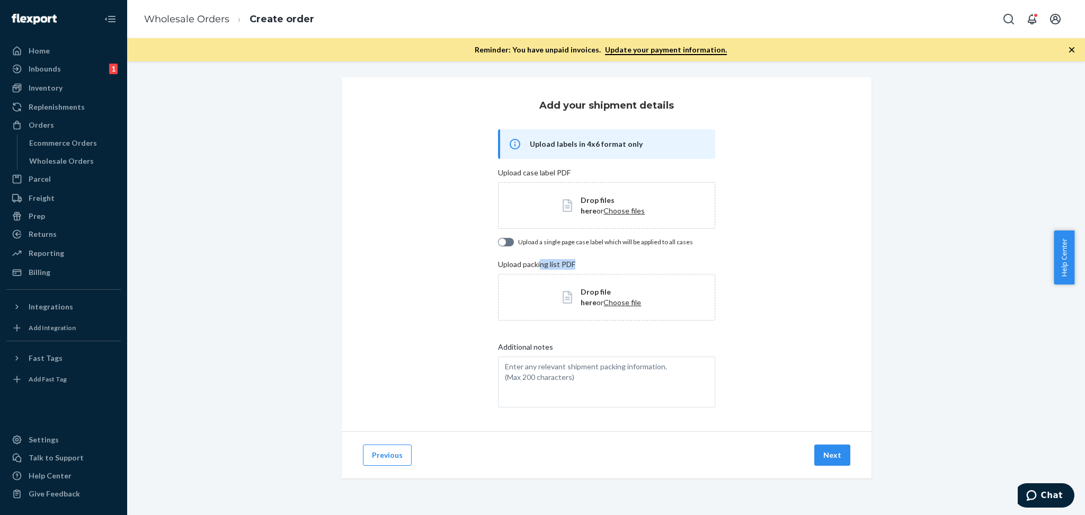
drag, startPoint x: 535, startPoint y: 264, endPoint x: 585, endPoint y: 263, distance: 49.3
click at [585, 263] on label "Upload packing list PDF" at bounding box center [606, 264] width 217 height 11
drag, startPoint x: 488, startPoint y: 265, endPoint x: 587, endPoint y: 265, distance: 98.5
click at [587, 265] on div "Add your shipment details Upload labels in 4x6 format only Upload case label PD…" at bounding box center [607, 254] width 530 height 354
click at [541, 264] on label "Upload packing list PDF" at bounding box center [606, 264] width 217 height 11
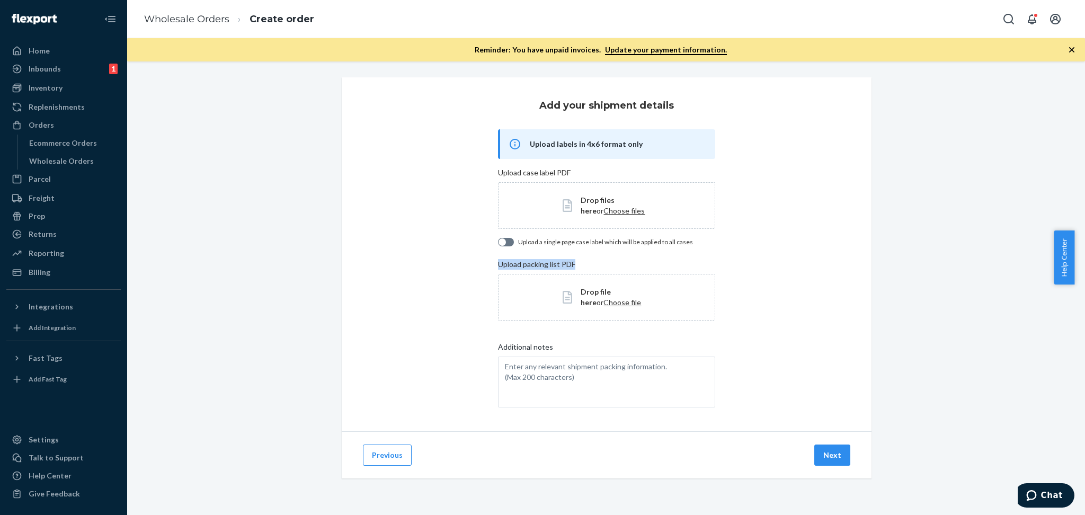
click at [0, 0] on input "Upload packing list PDF" at bounding box center [0, 0] width 0 height 0
drag, startPoint x: 485, startPoint y: 265, endPoint x: 752, endPoint y: 333, distance: 275.4
click at [752, 333] on div "Add your shipment details Upload labels in 4x6 format only Upload case label PD…" at bounding box center [607, 254] width 530 height 354
drag, startPoint x: 484, startPoint y: 263, endPoint x: 625, endPoint y: 309, distance: 148.7
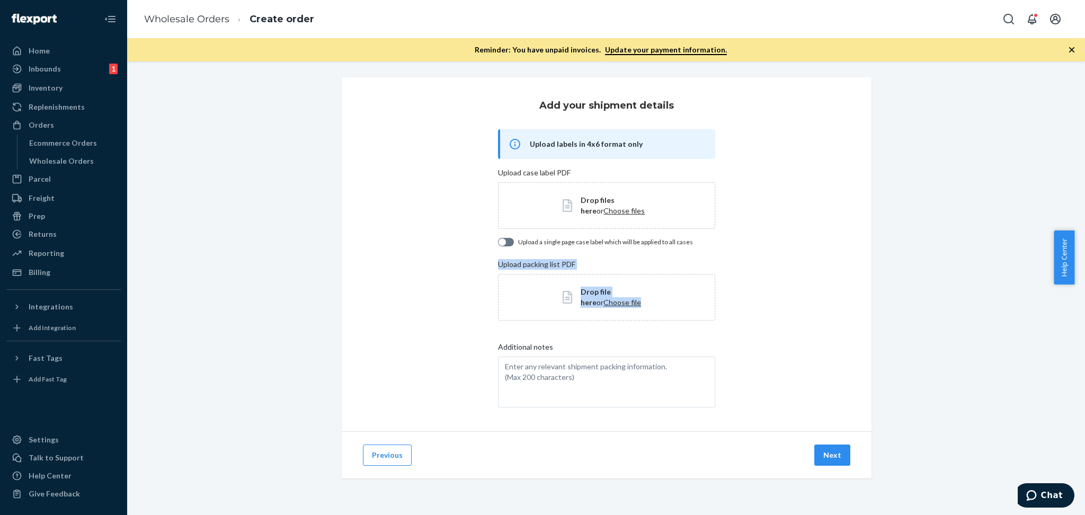
click at [625, 309] on div "Add your shipment details Upload labels in 4x6 format only Upload case label PD…" at bounding box center [607, 254] width 530 height 354
click at [760, 261] on div "Add your shipment details Upload labels in 4x6 format only Upload case label PD…" at bounding box center [607, 254] width 530 height 354
drag, startPoint x: 542, startPoint y: 263, endPoint x: 575, endPoint y: 265, distance: 32.4
click at [575, 265] on label "Upload packing list PDF" at bounding box center [606, 264] width 217 height 11
drag, startPoint x: 518, startPoint y: 263, endPoint x: 569, endPoint y: 264, distance: 51.4
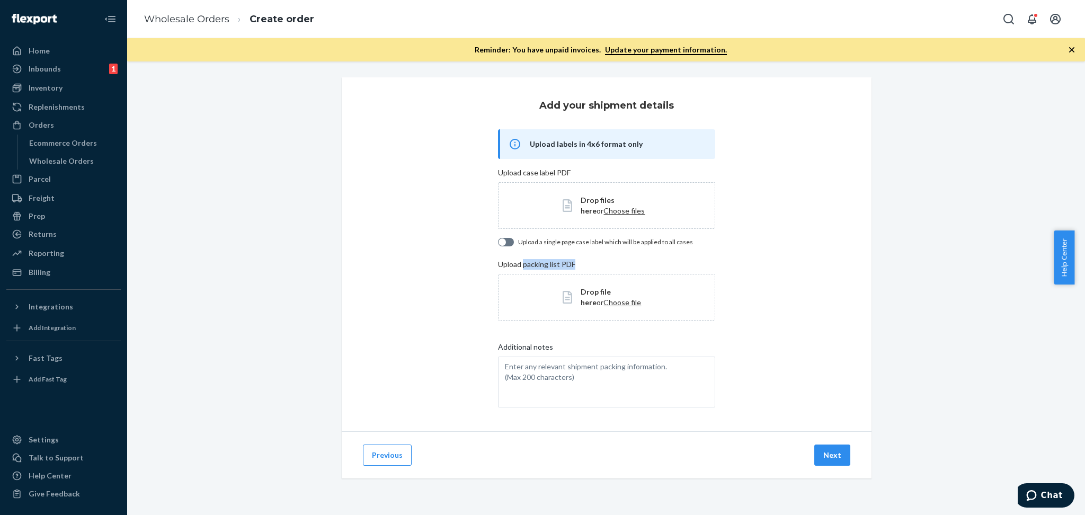
click at [569, 264] on label "Upload packing list PDF" at bounding box center [606, 264] width 217 height 11
click at [600, 261] on label "Upload packing list PDF" at bounding box center [606, 264] width 217 height 11
click at [0, 0] on input "Upload packing list PDF" at bounding box center [0, 0] width 0 height 0
click at [759, 242] on div "Add your shipment details Upload labels in 4x6 format only Upload case label PD…" at bounding box center [607, 254] width 530 height 354
click at [364, 304] on div "Add your shipment details Upload labels in 4x6 format only Upload case label PD…" at bounding box center [607, 254] width 530 height 354
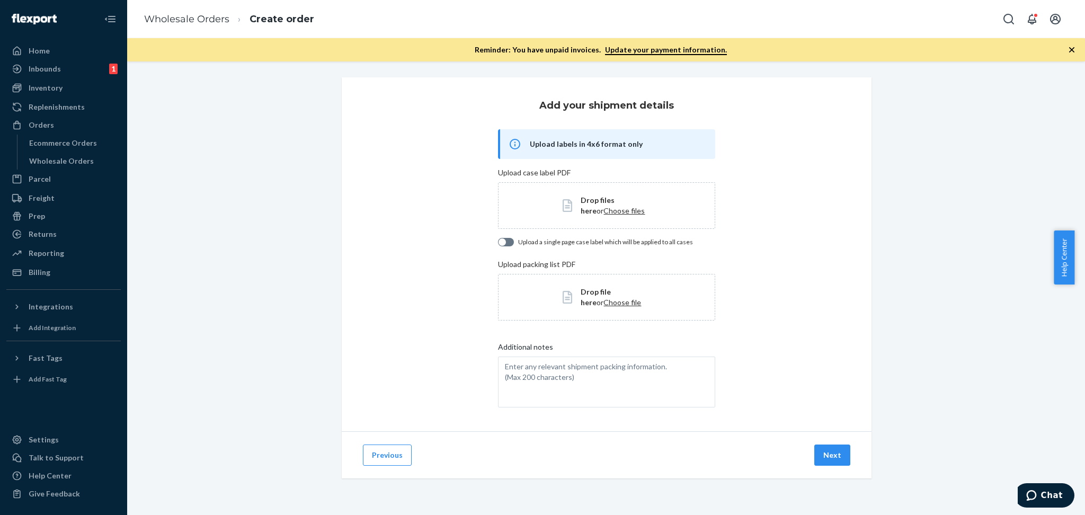
click at [392, 341] on div "Add your shipment details Upload labels in 4x6 format only Upload case label PD…" at bounding box center [607, 254] width 530 height 354
click at [753, 330] on div "Add your shipment details Upload labels in 4x6 format only Upload case label PD…" at bounding box center [607, 254] width 530 height 354
click at [391, 231] on div "Add your shipment details Upload labels in 4x6 format only Upload case label PD…" at bounding box center [607, 254] width 530 height 354
click at [51, 89] on div "Inventory" at bounding box center [46, 88] width 34 height 11
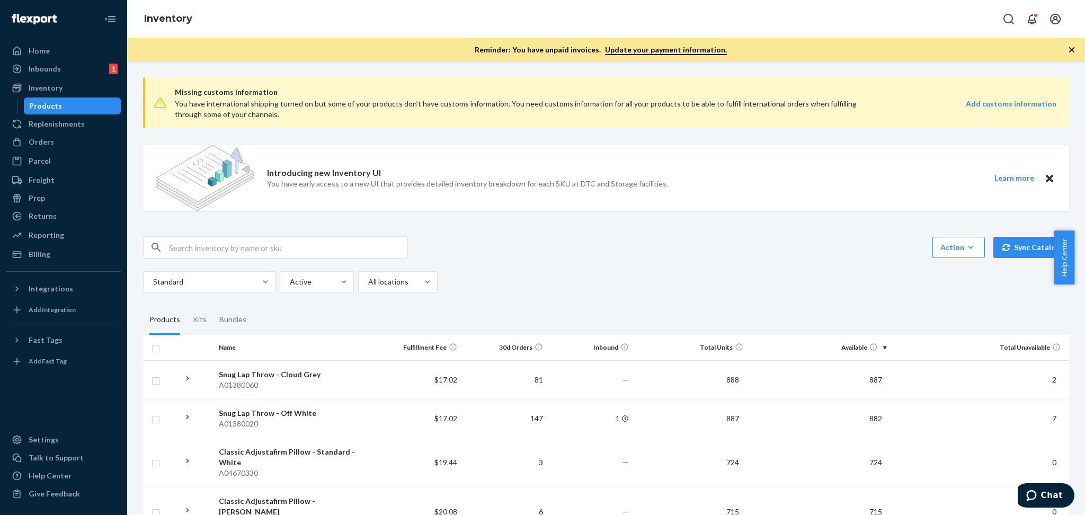
click at [606, 245] on div "Action Create product Create kit or bundle Bulk create products Bulk update pro…" at bounding box center [606, 247] width 926 height 22
click at [1038, 498] on span "1 new" at bounding box center [1048, 495] width 28 height 10
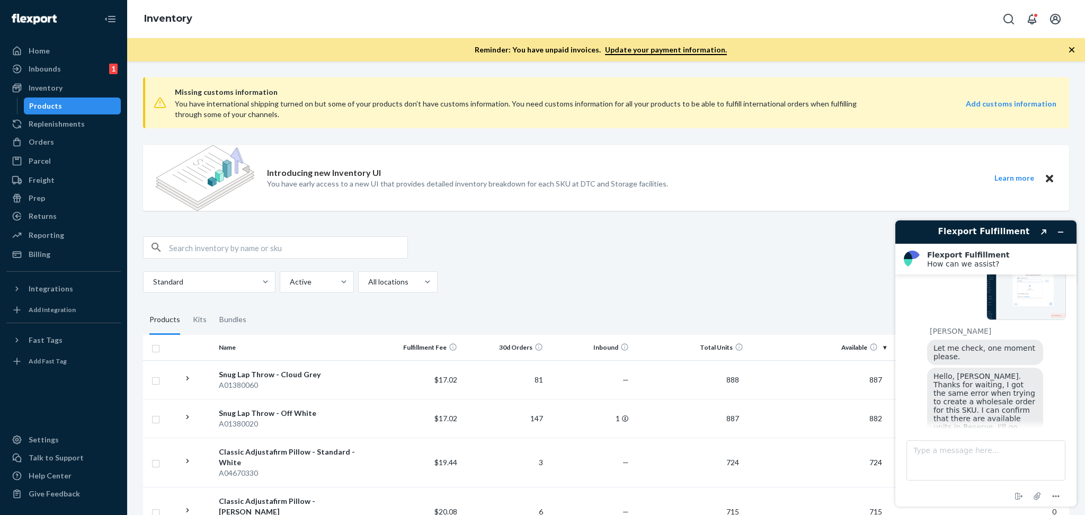
scroll to position [335, 0]
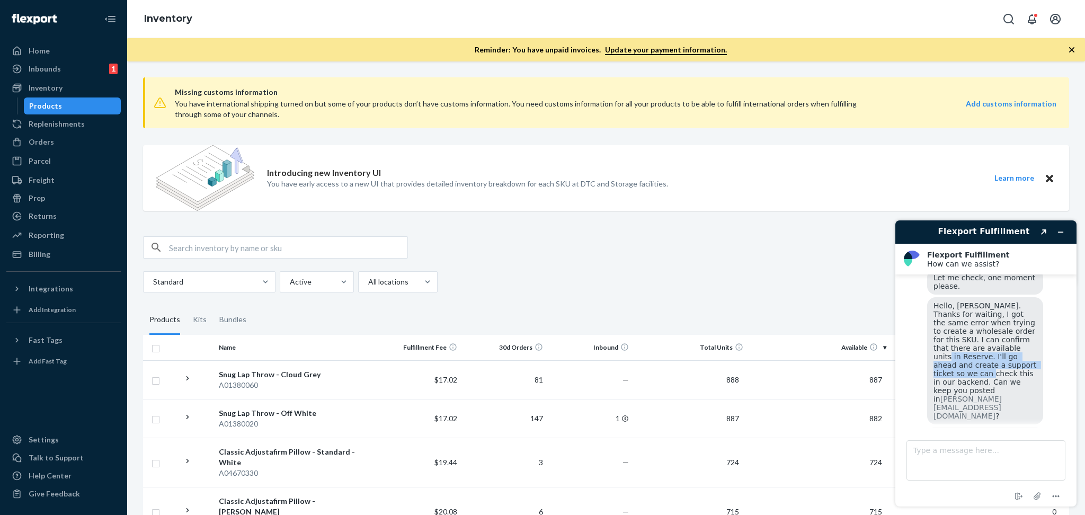
drag, startPoint x: 999, startPoint y: 342, endPoint x: 1010, endPoint y: 364, distance: 24.9
click at [1010, 364] on span "Hello, Sandra. Thanks for waiting, I got the same error when trying to create a…" at bounding box center [985, 360] width 105 height 119
click at [992, 330] on span "Hello, Sandra. Thanks for waiting, I got the same error when trying to create a…" at bounding box center [985, 360] width 105 height 119
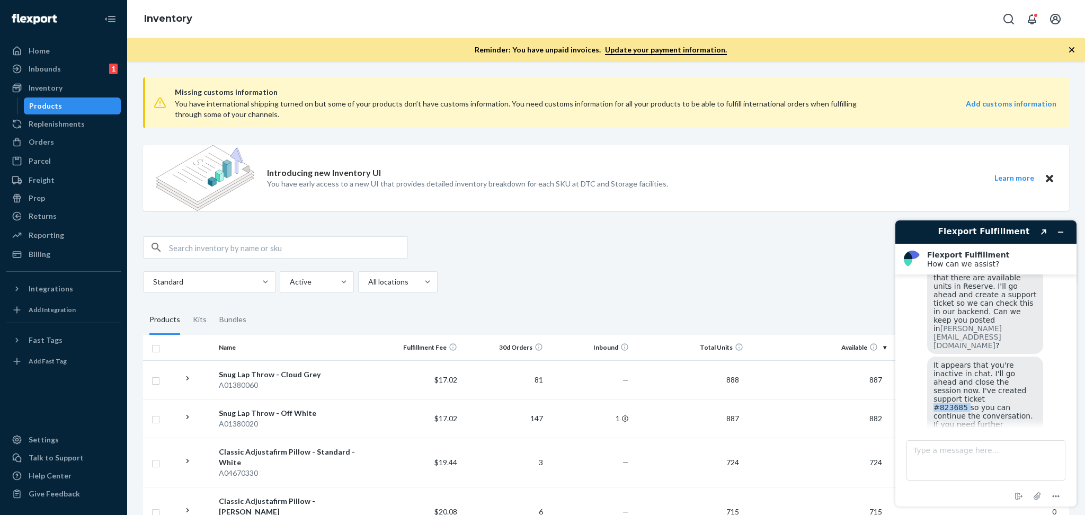
drag, startPoint x: 964, startPoint y: 370, endPoint x: 926, endPoint y: 370, distance: 37.6
click at [927, 370] on div "It appears that you're inactive in chat. I'll go ahead and close the session no…" at bounding box center [985, 419] width 116 height 127
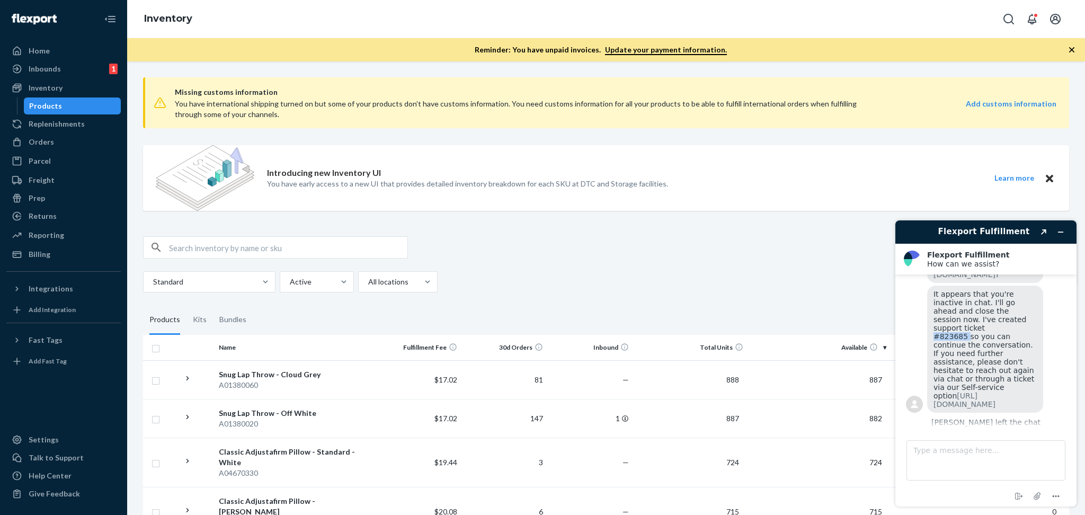
copy span "#823685"
click at [607, 270] on div "Action Create product Create kit or bundle Bulk create products Bulk update pro…" at bounding box center [606, 264] width 926 height 56
click at [520, 254] on div "Action Create product Create kit or bundle Bulk create products Bulk update pro…" at bounding box center [606, 247] width 926 height 22
click at [1062, 231] on icon "Minimize widget" at bounding box center [1060, 231] width 7 height 7
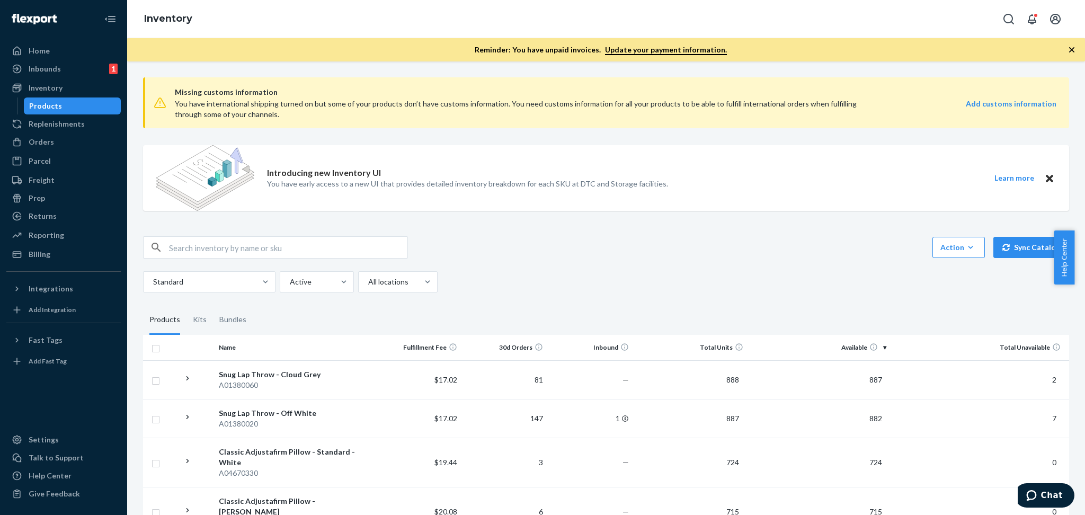
click at [614, 241] on div "Action Create product Create kit or bundle Bulk create products Bulk update pro…" at bounding box center [606, 247] width 926 height 22
click at [1047, 496] on span "Chat" at bounding box center [1052, 495] width 22 height 10
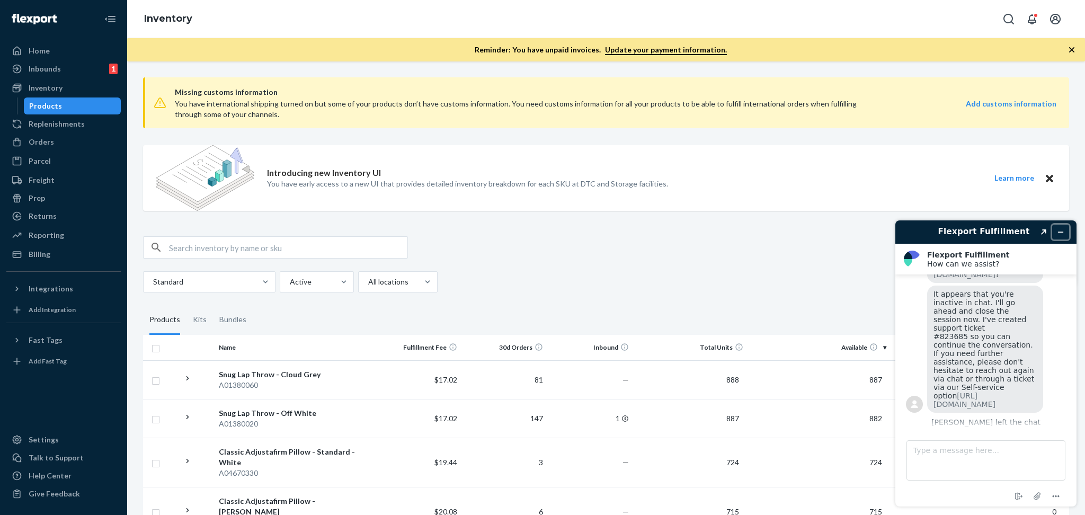
click at [1057, 230] on icon "Minimize widget" at bounding box center [1060, 231] width 7 height 7
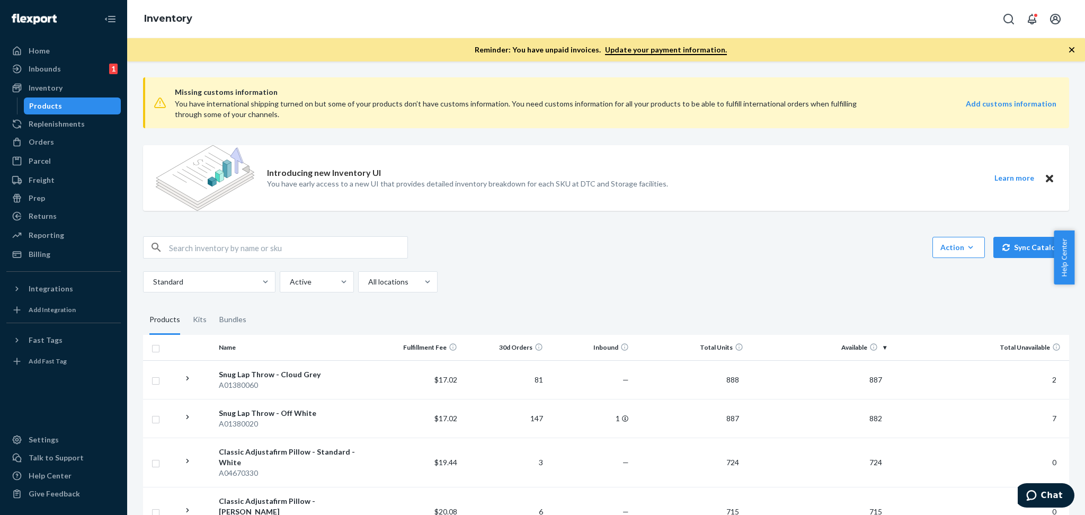
click at [502, 262] on div "Action Create product Create kit or bundle Bulk create products Bulk update pro…" at bounding box center [606, 264] width 926 height 56
drag, startPoint x: 40, startPoint y: 91, endPoint x: 225, endPoint y: 221, distance: 226.3
click at [40, 92] on div "Inventory" at bounding box center [46, 88] width 34 height 11
click at [226, 248] on input "text" at bounding box center [288, 247] width 238 height 21
paste input "A04921550"
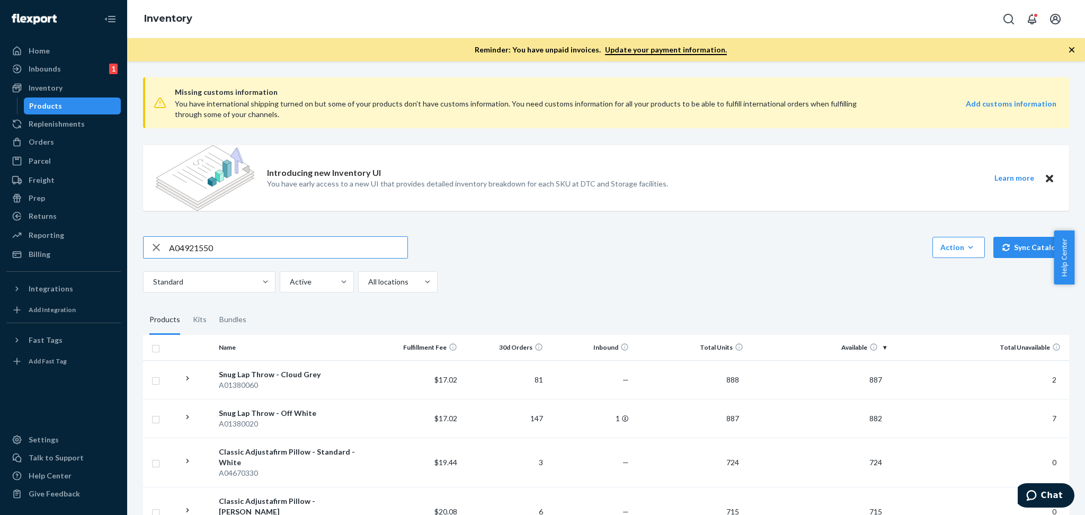
type input "A04921550"
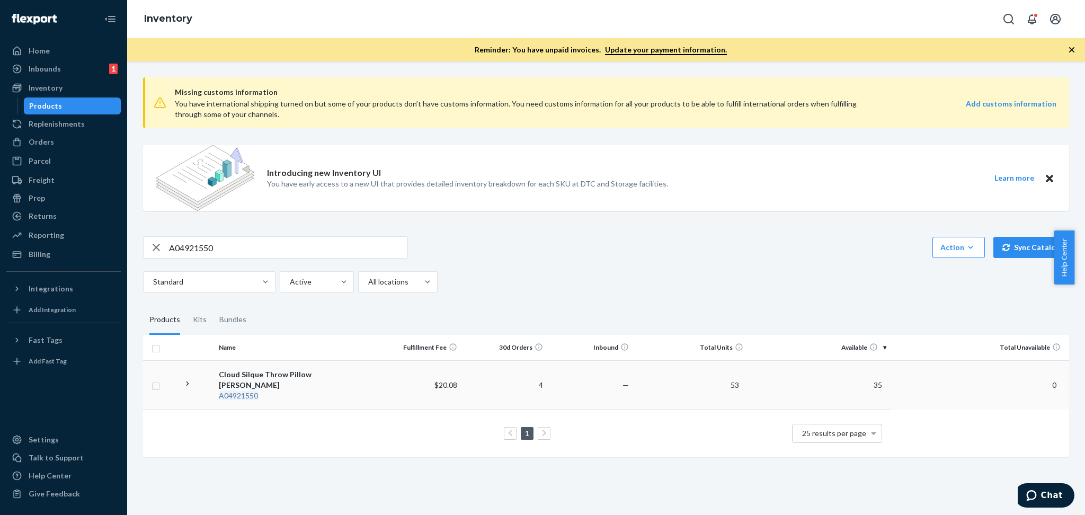
click at [186, 380] on icon at bounding box center [188, 384] width 10 height 10
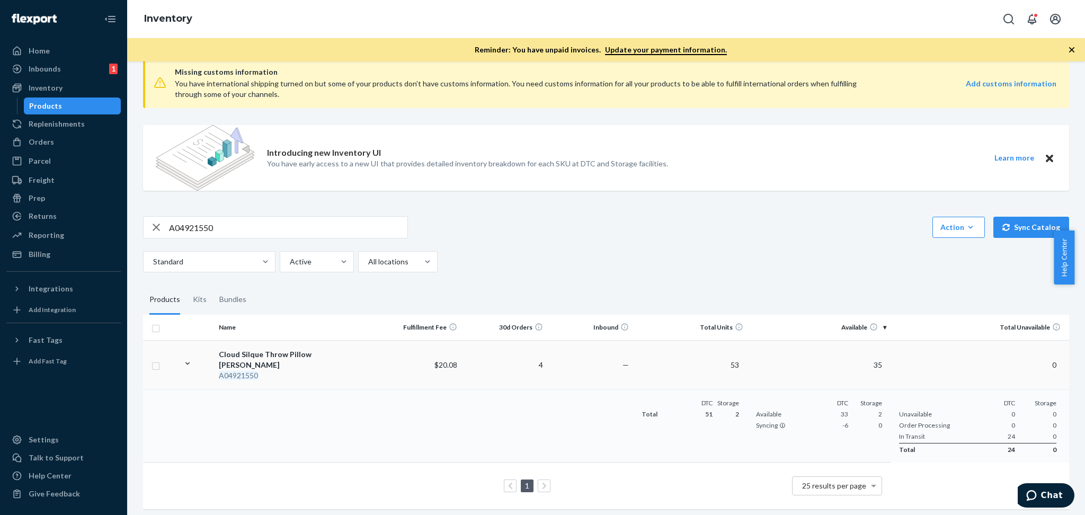
scroll to position [24, 0]
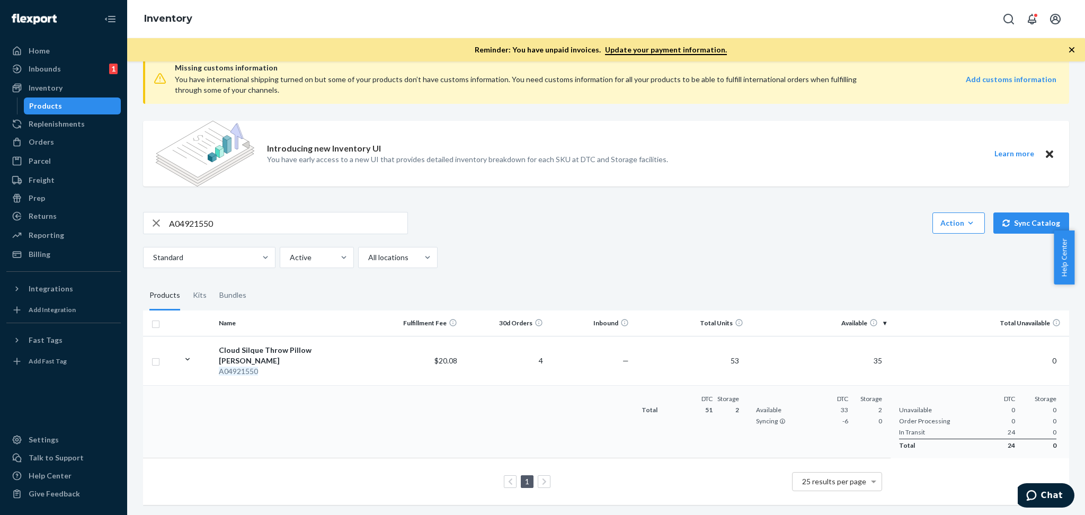
drag, startPoint x: 51, startPoint y: 127, endPoint x: 124, endPoint y: 171, distance: 85.3
click at [51, 127] on div "Replenishments" at bounding box center [57, 124] width 56 height 11
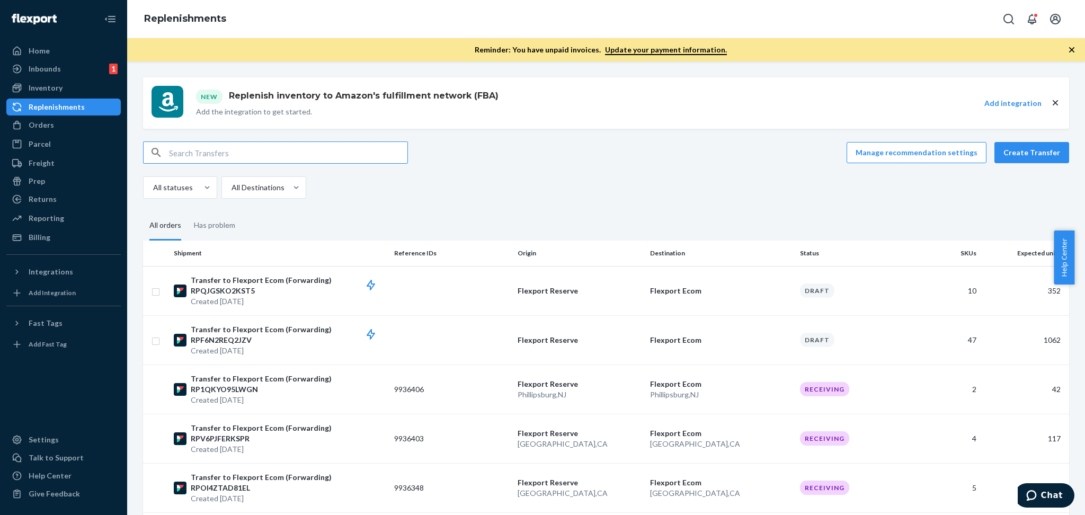
click at [227, 152] on input "text" at bounding box center [288, 152] width 238 height 21
type input "RPV6PJFERKSPR"
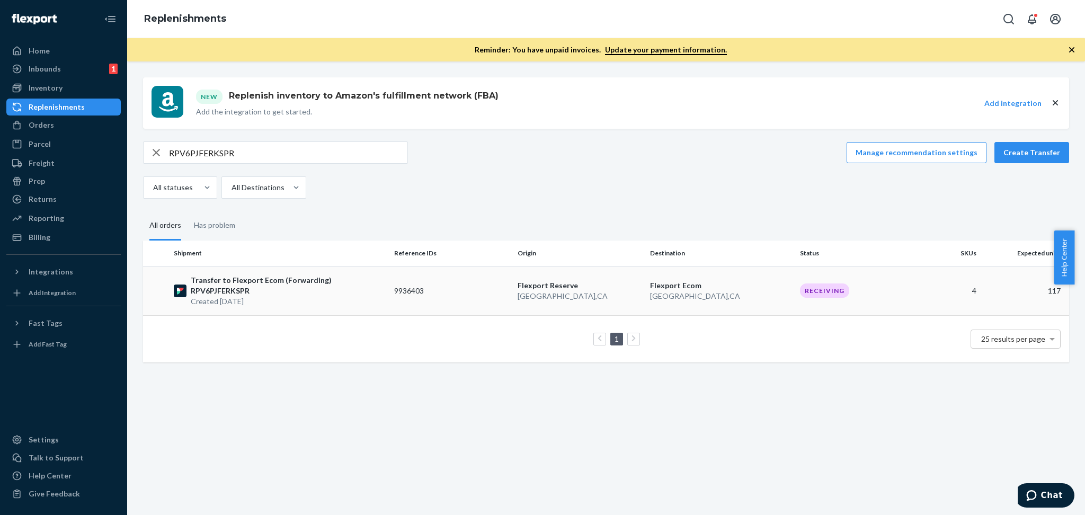
click at [301, 296] on p "Created Sep 15, 2025" at bounding box center [288, 301] width 195 height 11
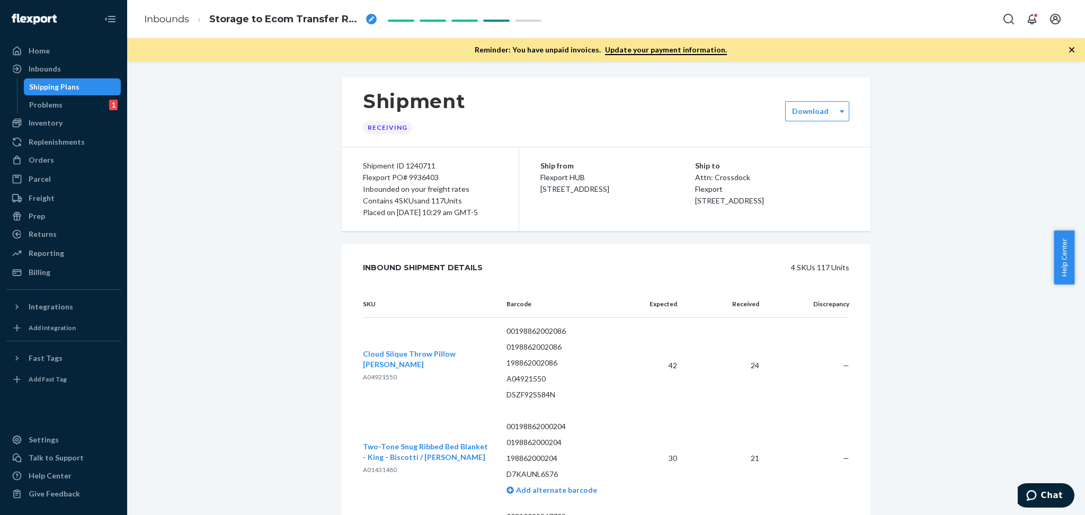
click at [914, 244] on div "Shipment Receiving Download Shipment ID 1240711 Flexport PO# 9936403 Inbounded …" at bounding box center [606, 408] width 942 height 663
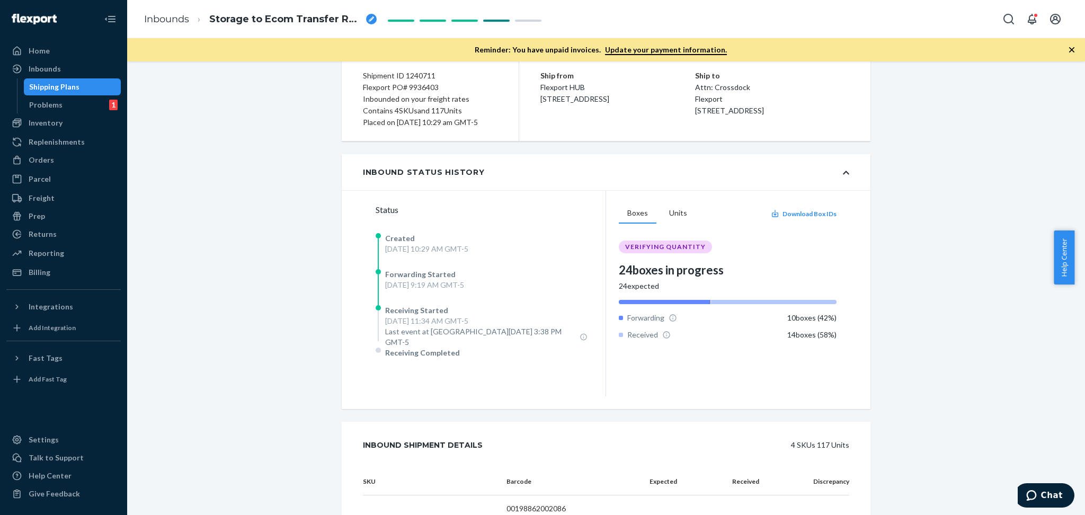
scroll to position [74, 0]
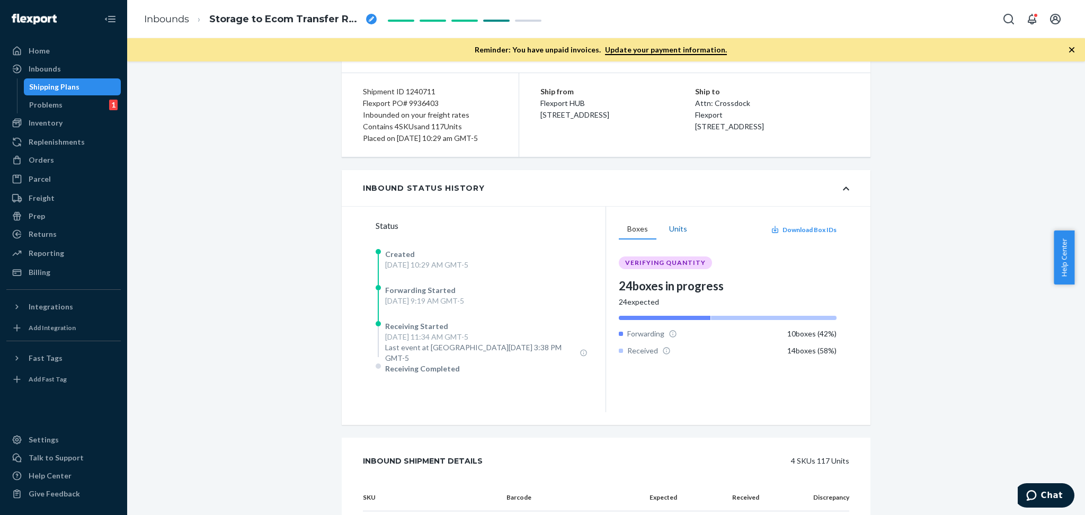
click at [671, 239] on button "Units" at bounding box center [677, 229] width 35 height 20
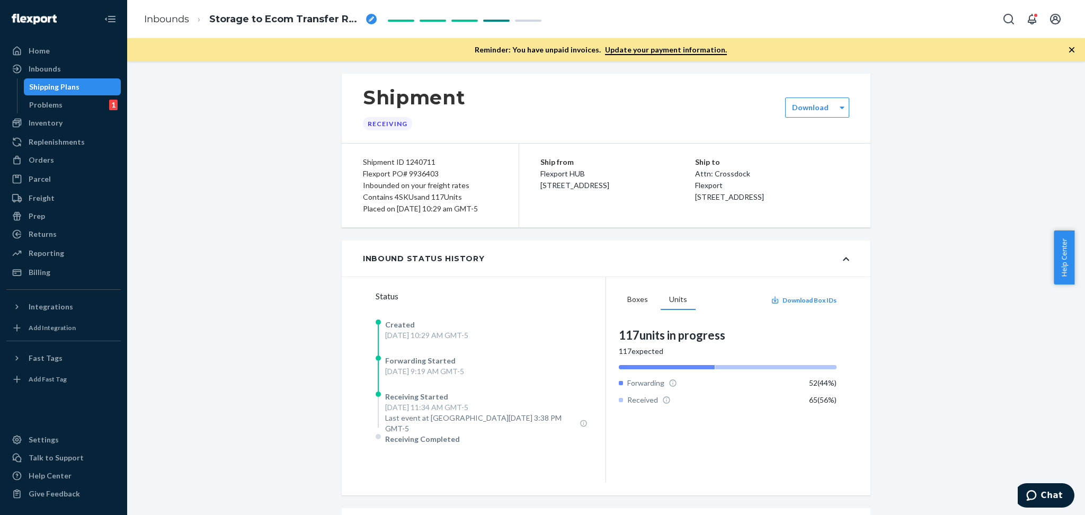
scroll to position [0, 0]
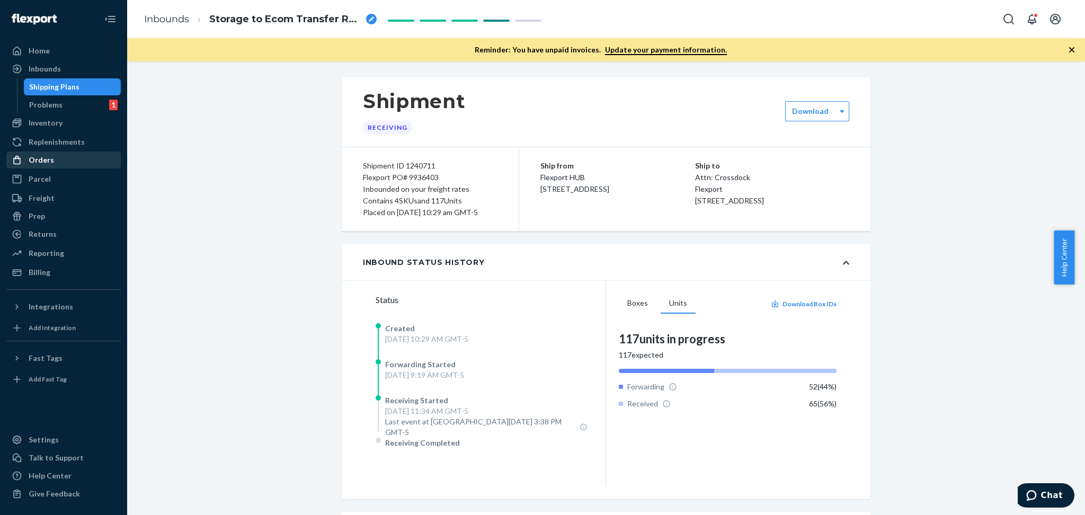
click at [40, 161] on div "Orders" at bounding box center [41, 160] width 25 height 11
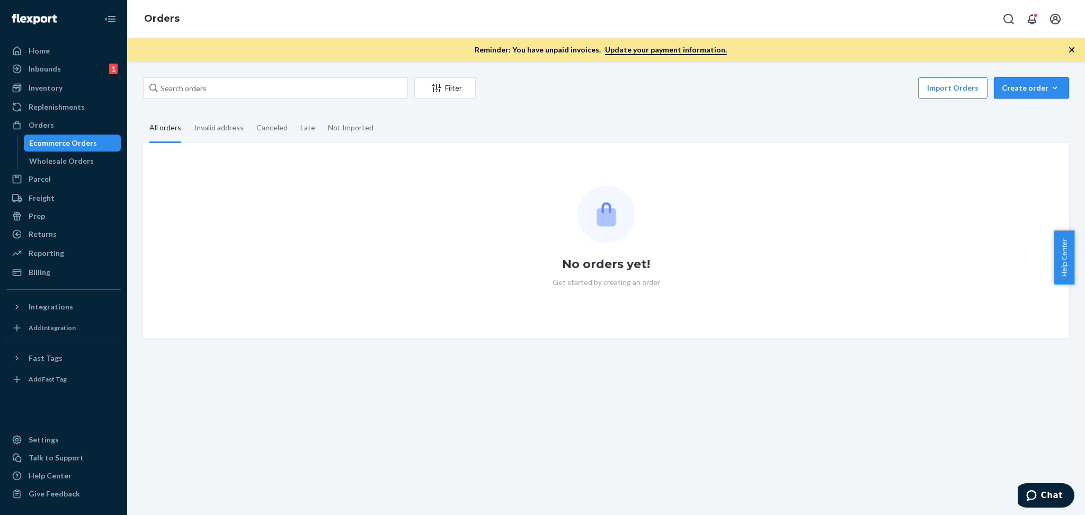
click at [1026, 87] on div "Create order" at bounding box center [1030, 88] width 59 height 11
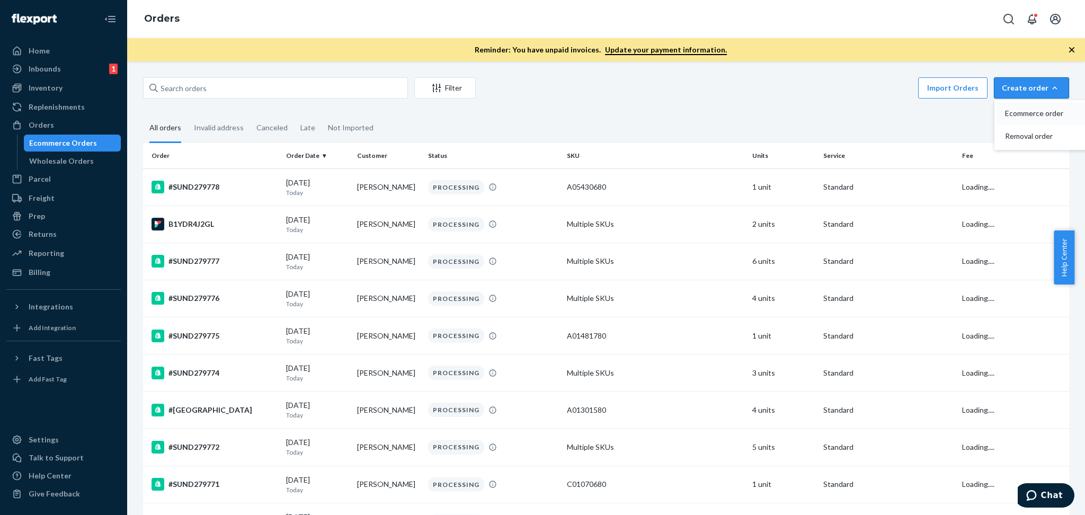
click at [1011, 114] on span "Ecommerce order" at bounding box center [1038, 113] width 66 height 7
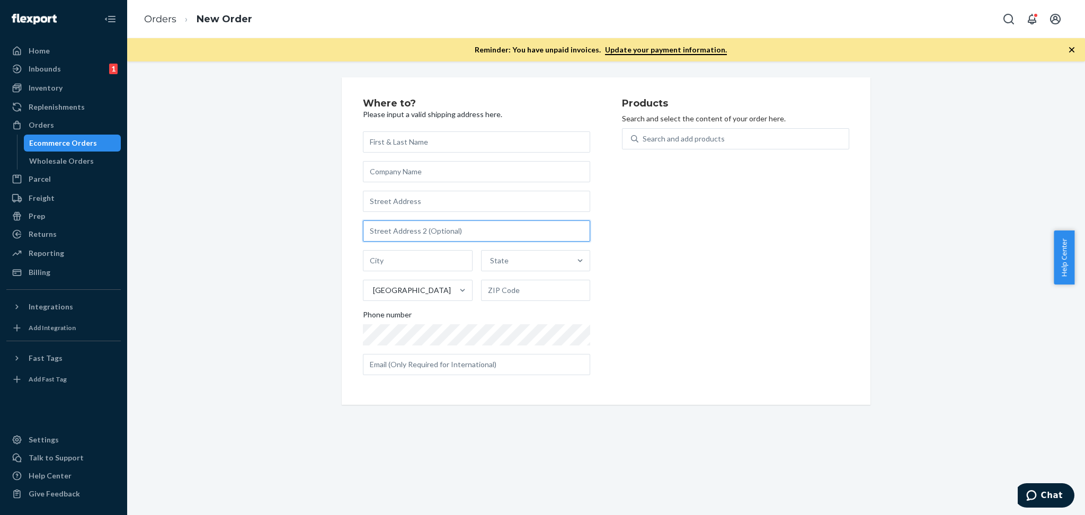
click at [410, 231] on input "text" at bounding box center [476, 230] width 227 height 21
type input "PO#213213634"
